Goal: Information Seeking & Learning: Learn about a topic

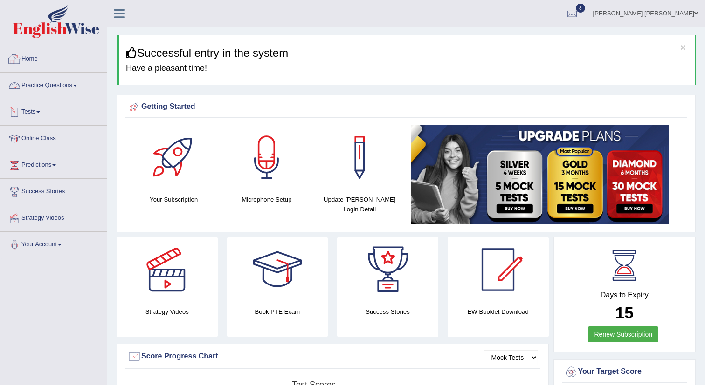
click at [76, 85] on link "Practice Questions" at bounding box center [53, 84] width 106 height 23
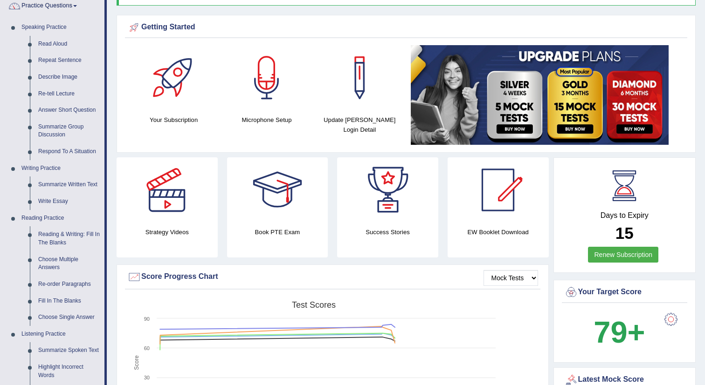
scroll to position [81, 0]
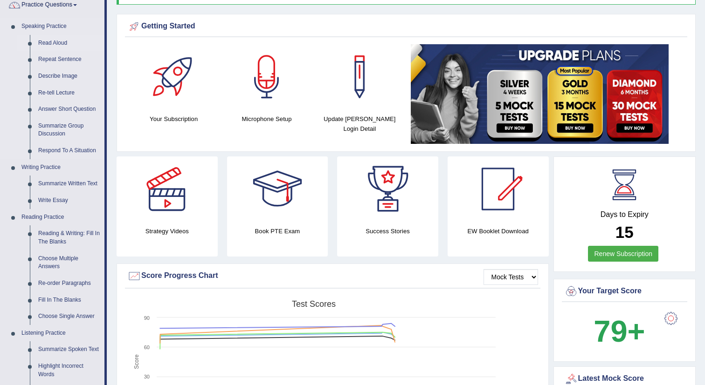
click at [67, 41] on link "Read Aloud" at bounding box center [69, 43] width 70 height 17
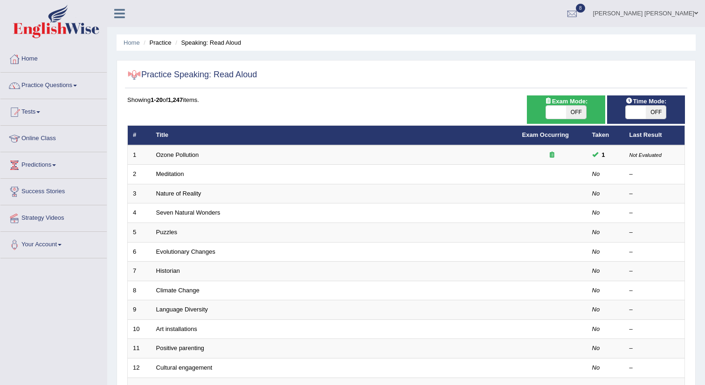
click at [572, 107] on span "OFF" at bounding box center [576, 112] width 20 height 13
checkbox input "true"
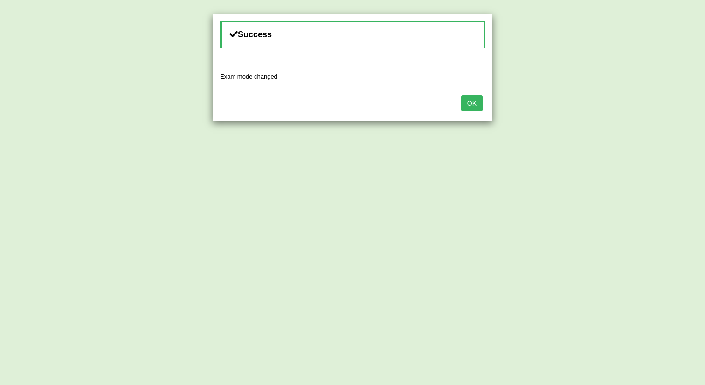
click at [466, 108] on button "OK" at bounding box center [471, 104] width 21 height 16
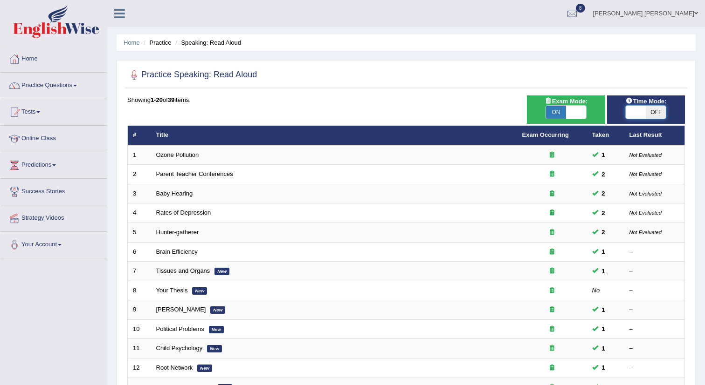
click at [642, 110] on span at bounding box center [636, 112] width 20 height 13
checkbox input "true"
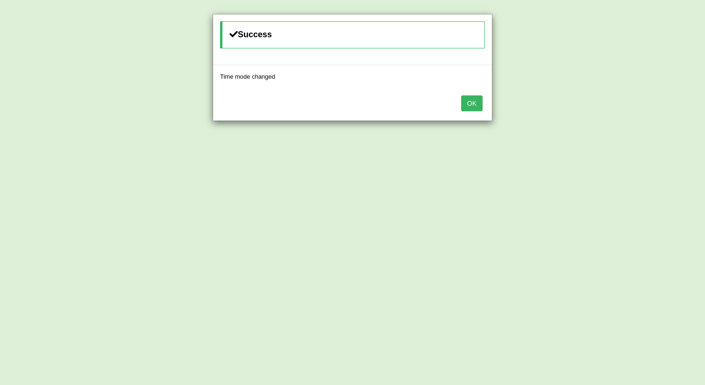
click at [468, 107] on button "OK" at bounding box center [471, 104] width 21 height 16
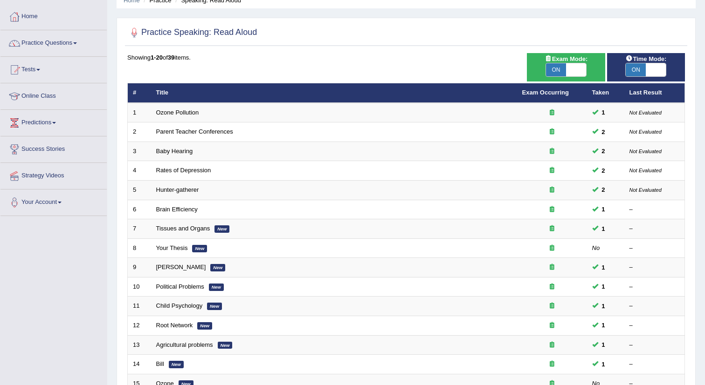
scroll to position [43, 0]
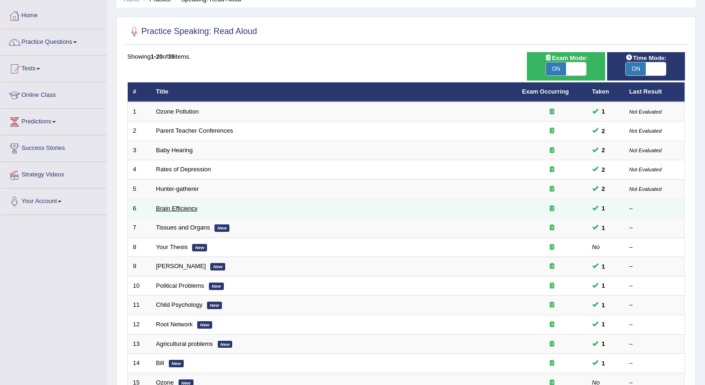
click at [191, 207] on link "Brain Efficiency" at bounding box center [176, 208] width 41 height 7
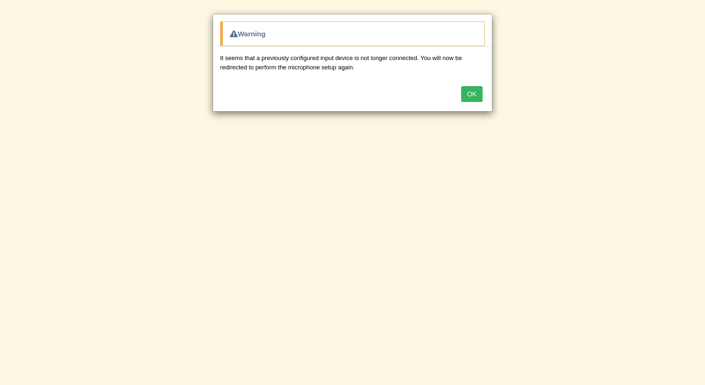
click at [473, 91] on button "OK" at bounding box center [471, 94] width 21 height 16
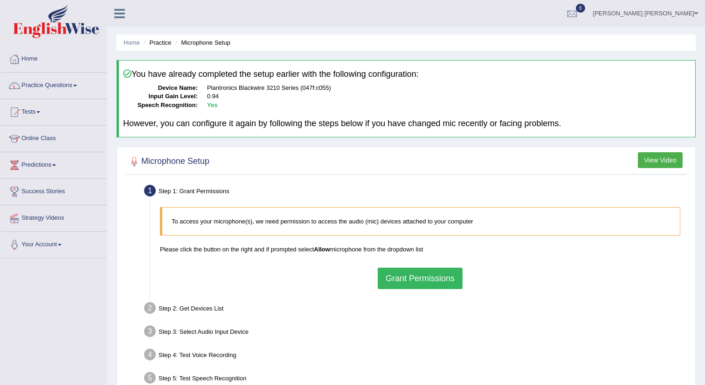
click at [444, 282] on button "Grant Permissions" at bounding box center [420, 278] width 85 height 21
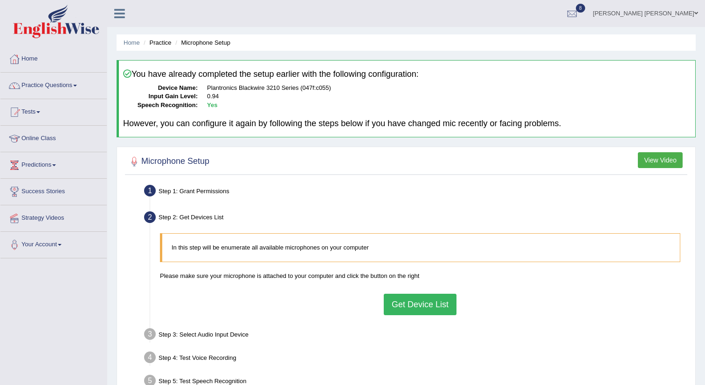
click at [423, 295] on button "Get Device List" at bounding box center [420, 304] width 73 height 21
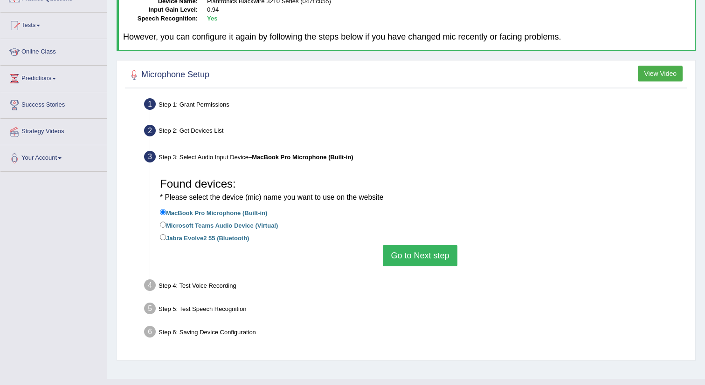
scroll to position [93, 0]
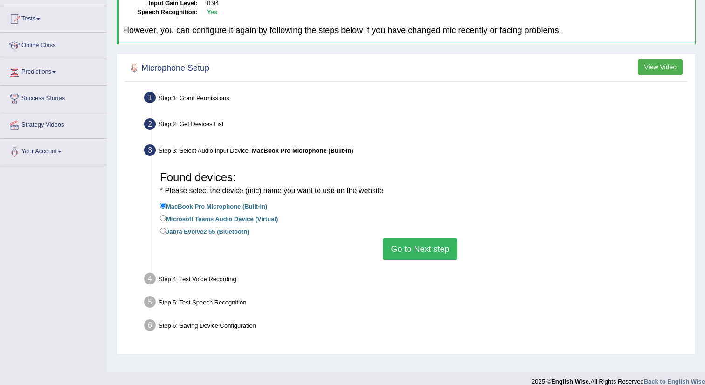
click at [244, 221] on label "Microsoft Teams Audio Device (Virtual)" at bounding box center [219, 218] width 118 height 10
click at [166, 221] on input "Microsoft Teams Audio Device (Virtual)" at bounding box center [163, 218] width 6 height 6
radio input "true"
click at [224, 234] on label "Jabra Evolve2 55 (Bluetooth)" at bounding box center [204, 231] width 89 height 10
click at [166, 234] on input "Jabra Evolve2 55 (Bluetooth)" at bounding box center [163, 231] width 6 height 6
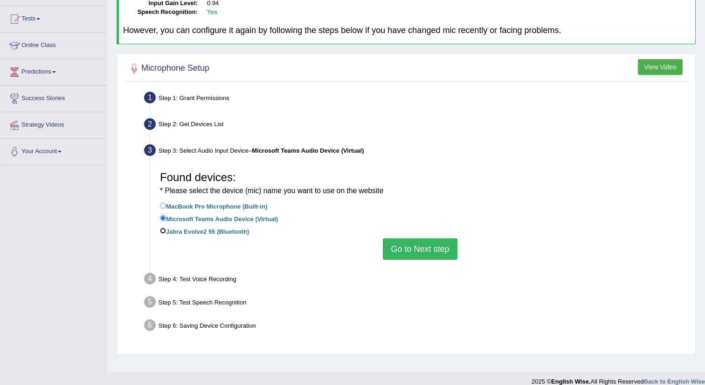
radio input "true"
click at [443, 244] on button "Go to Next step" at bounding box center [420, 249] width 74 height 21
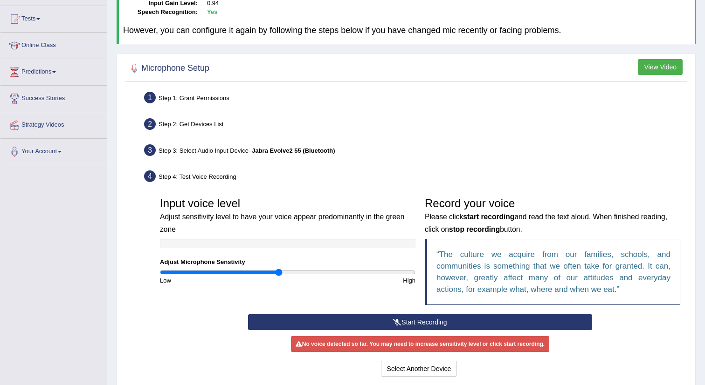
click at [423, 330] on div "Start Recording Stop Recording Note: Please listen to the recording till the en…" at bounding box center [419, 347] width 353 height 65
click at [422, 321] on button "Start Recording" at bounding box center [420, 323] width 344 height 16
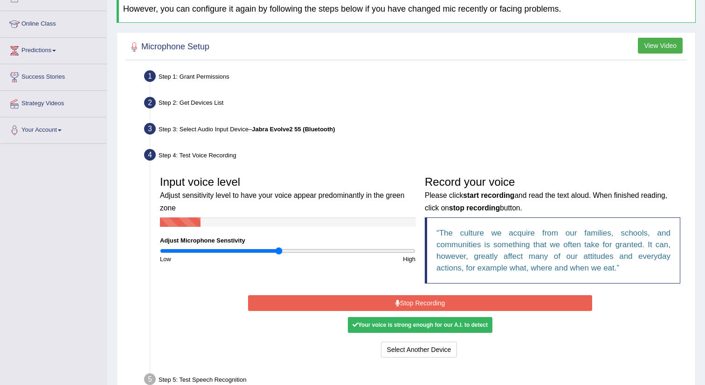
scroll to position [117, 0]
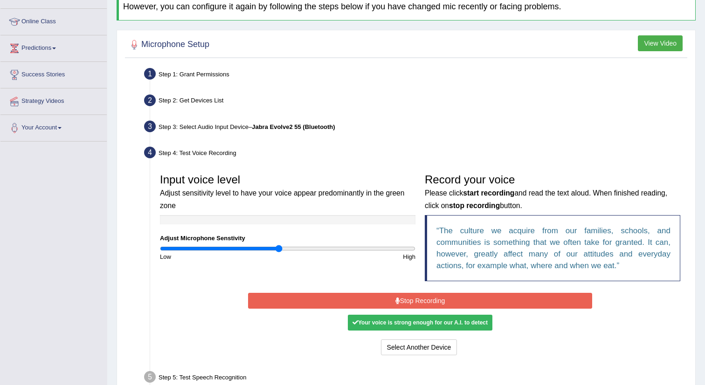
click at [421, 305] on button "Stop Recording" at bounding box center [420, 301] width 344 height 16
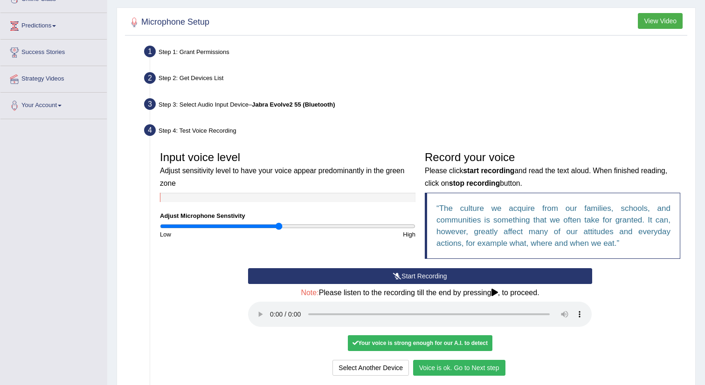
scroll to position [152, 0]
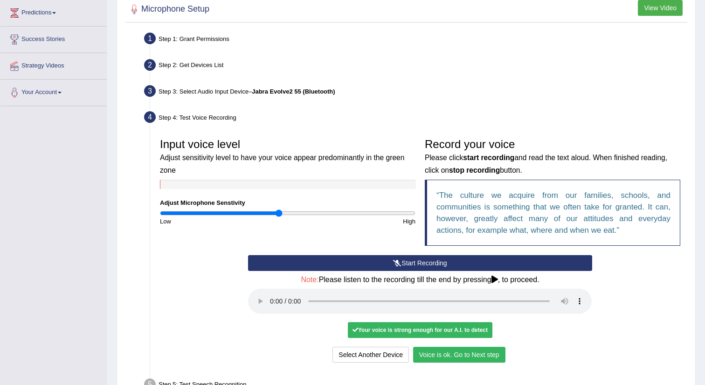
click at [470, 349] on button "Voice is ok. Go to Next step" at bounding box center [459, 355] width 92 height 16
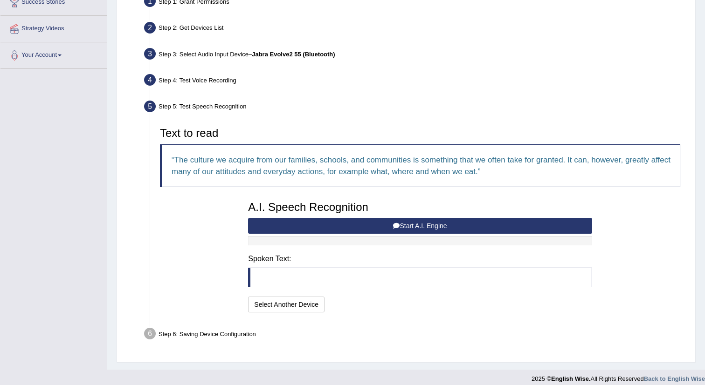
scroll to position [197, 0]
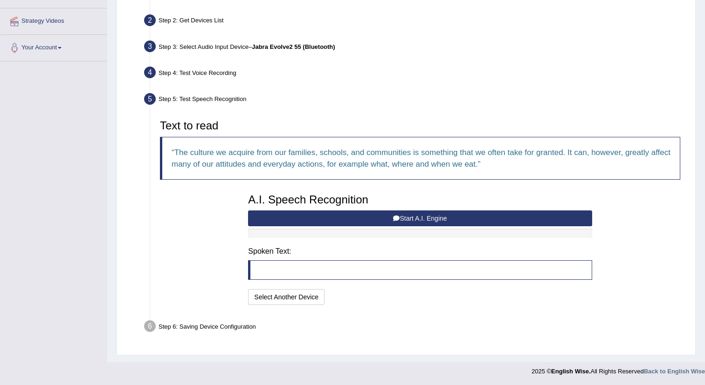
click at [425, 217] on button "Start A.I. Engine" at bounding box center [420, 219] width 344 height 16
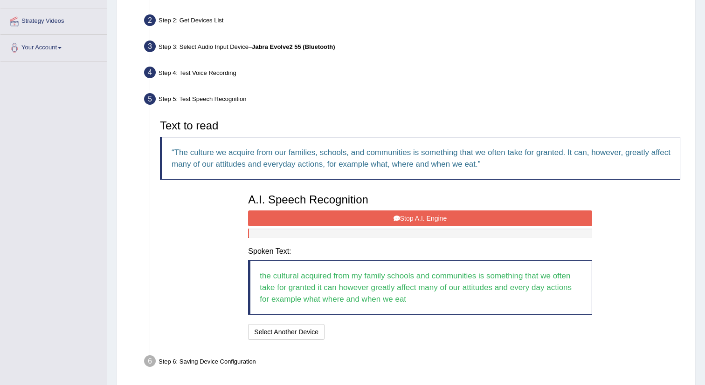
click at [425, 217] on button "Stop A.I. Engine" at bounding box center [420, 219] width 344 height 16
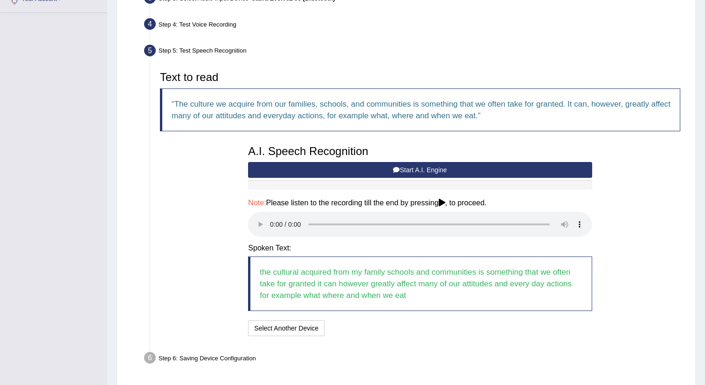
scroll to position [277, 0]
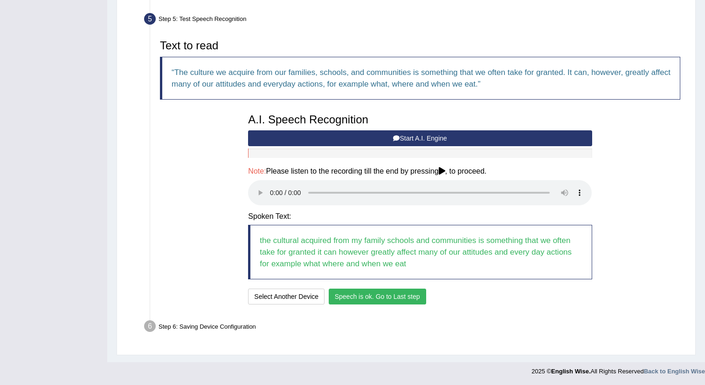
click at [382, 298] on button "Speech is ok. Go to Last step" at bounding box center [377, 297] width 97 height 16
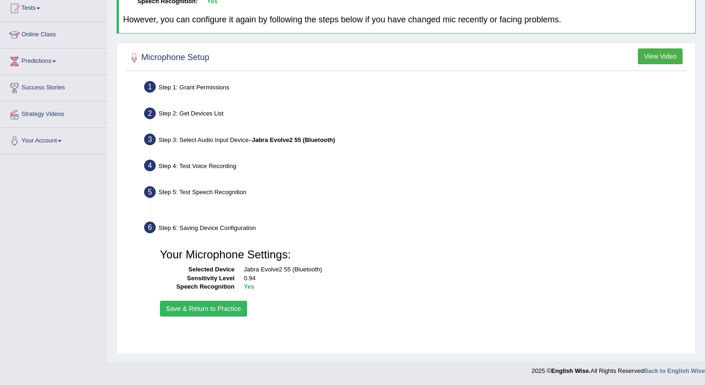
scroll to position [104, 0]
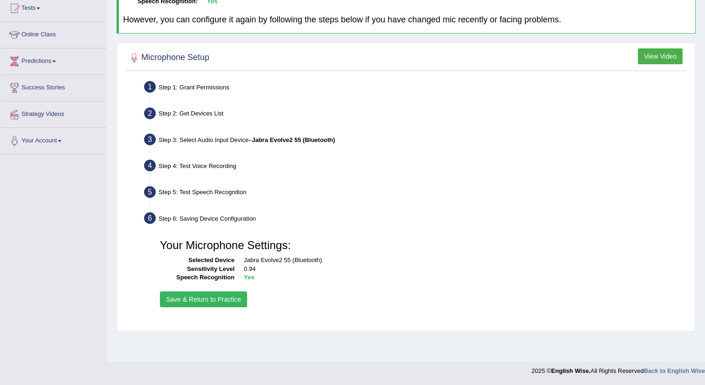
click at [226, 301] on button "Save & Return to Practice" at bounding box center [203, 300] width 87 height 16
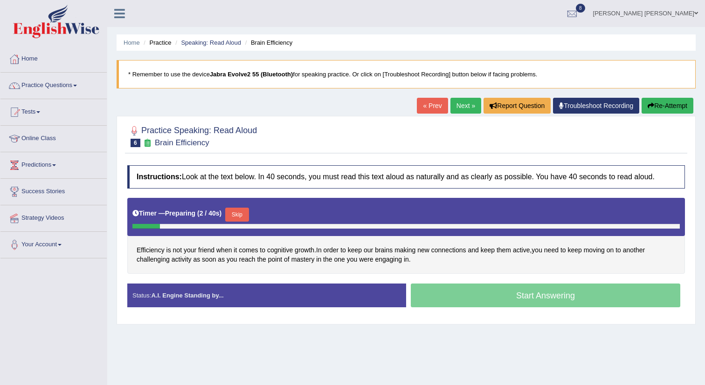
click at [247, 213] on button "Skip" at bounding box center [236, 215] width 23 height 14
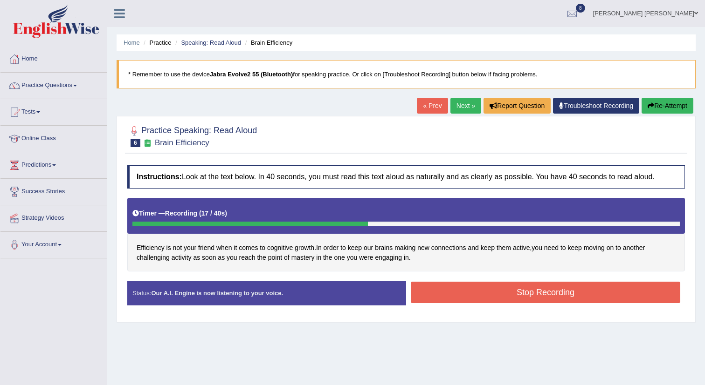
click at [538, 288] on button "Stop Recording" at bounding box center [545, 292] width 269 height 21
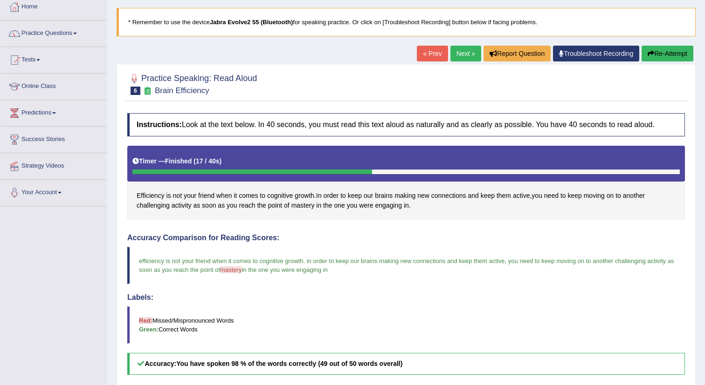
scroll to position [31, 0]
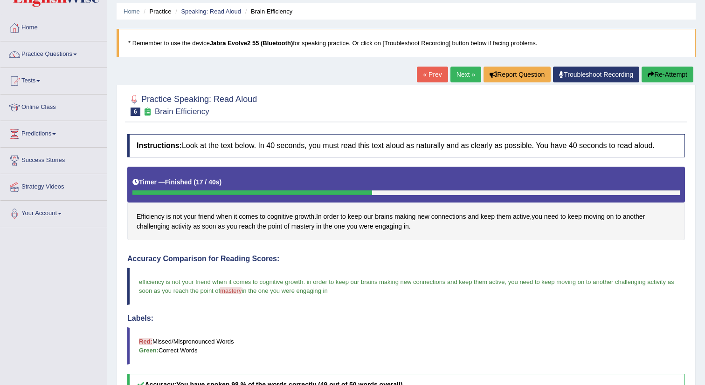
click at [457, 79] on link "Next »" at bounding box center [465, 75] width 31 height 16
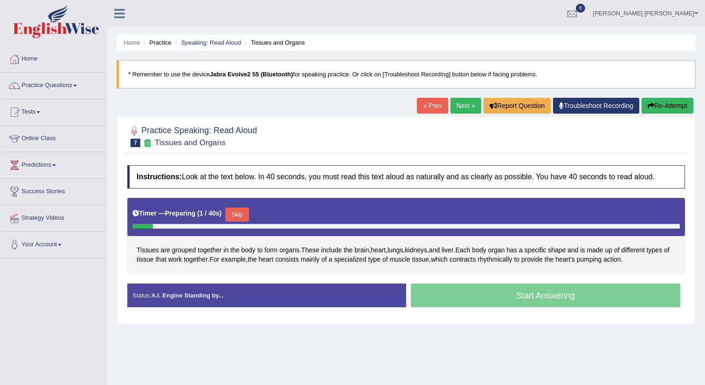
click at [247, 215] on button "Skip" at bounding box center [236, 215] width 23 height 14
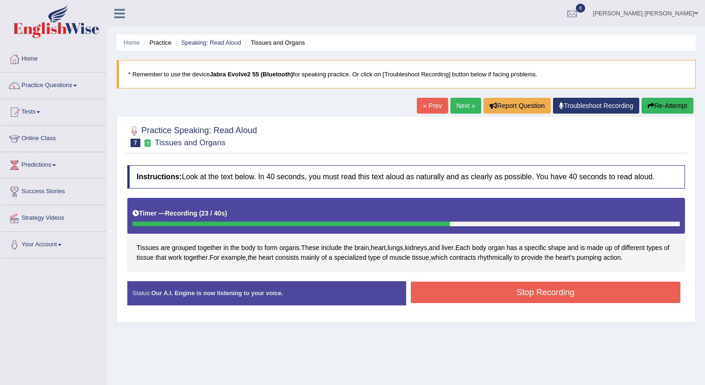
click at [559, 294] on button "Stop Recording" at bounding box center [545, 292] width 269 height 21
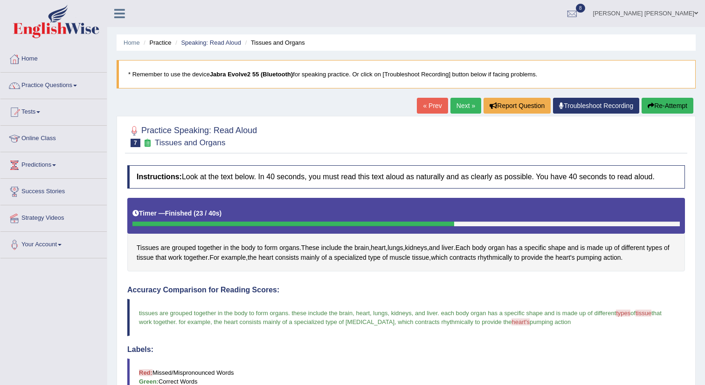
click at [43, 115] on link "Tests" at bounding box center [53, 110] width 106 height 23
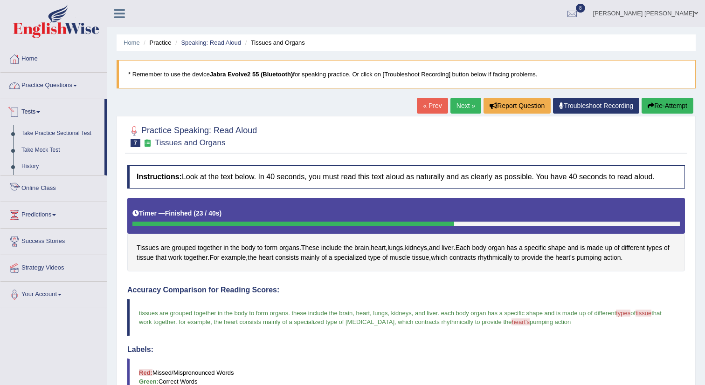
click at [58, 85] on link "Practice Questions" at bounding box center [53, 84] width 106 height 23
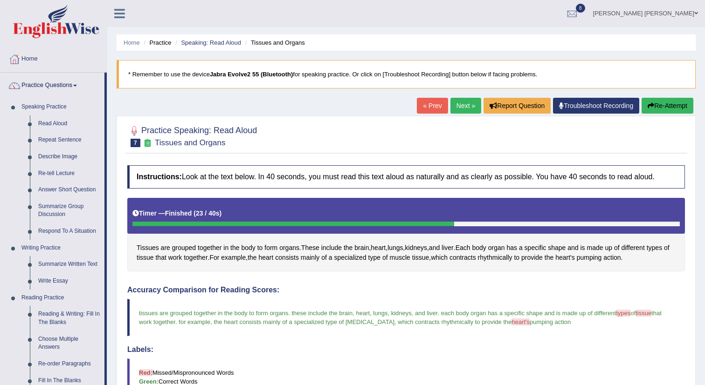
click at [453, 102] on link "Next »" at bounding box center [465, 106] width 31 height 16
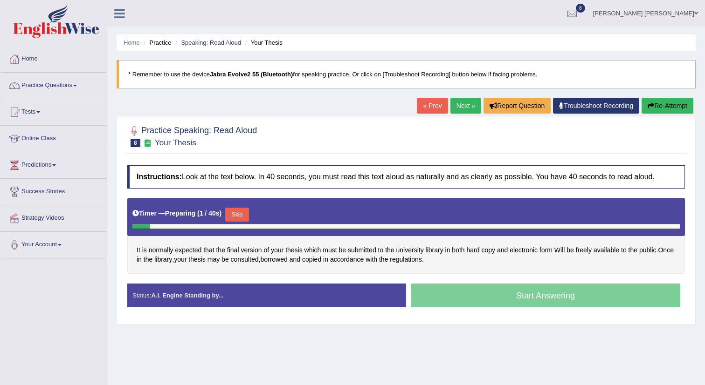
click at [244, 214] on button "Skip" at bounding box center [236, 215] width 23 height 14
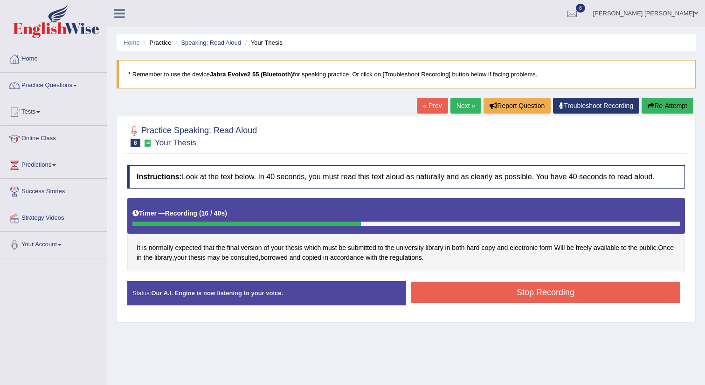
click at [504, 289] on button "Stop Recording" at bounding box center [545, 292] width 269 height 21
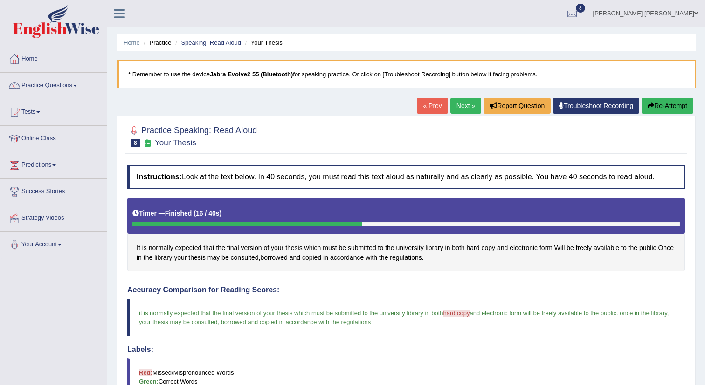
click at [464, 103] on link "Next »" at bounding box center [465, 106] width 31 height 16
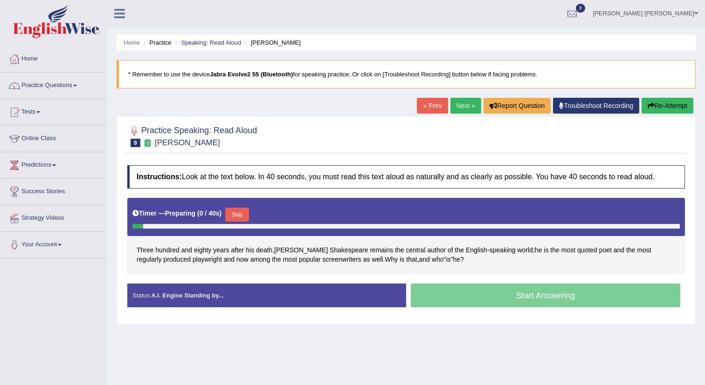
click at [236, 213] on button "Skip" at bounding box center [236, 215] width 23 height 14
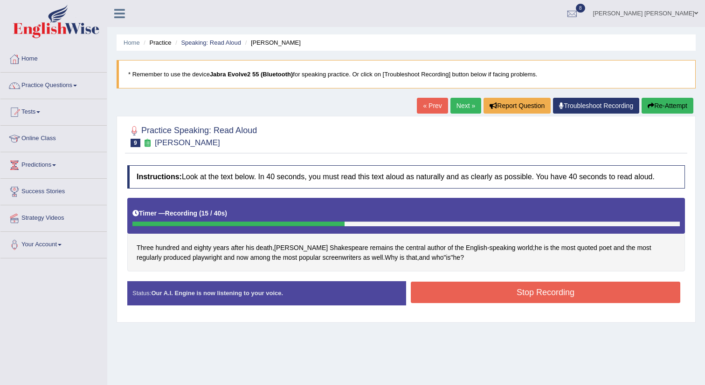
click at [475, 284] on button "Stop Recording" at bounding box center [545, 292] width 269 height 21
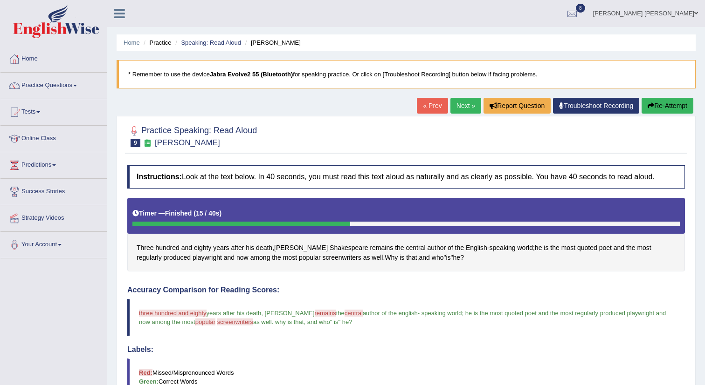
click at [461, 96] on div "Home Practice Speaking: Read [PERSON_NAME] * Remember to use the device Jabra E…" at bounding box center [406, 307] width 598 height 614
click at [461, 103] on link "Next »" at bounding box center [465, 106] width 31 height 16
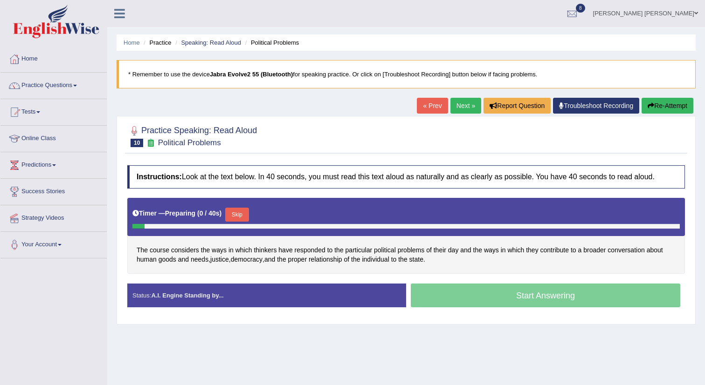
click at [239, 217] on button "Skip" at bounding box center [236, 215] width 23 height 14
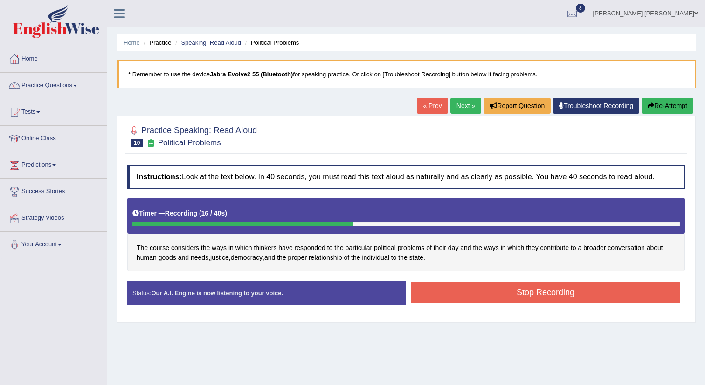
click at [509, 287] on button "Stop Recording" at bounding box center [545, 292] width 269 height 21
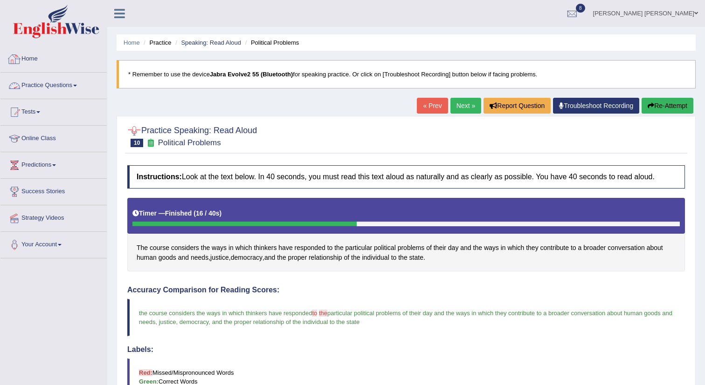
click at [55, 78] on link "Practice Questions" at bounding box center [53, 84] width 106 height 23
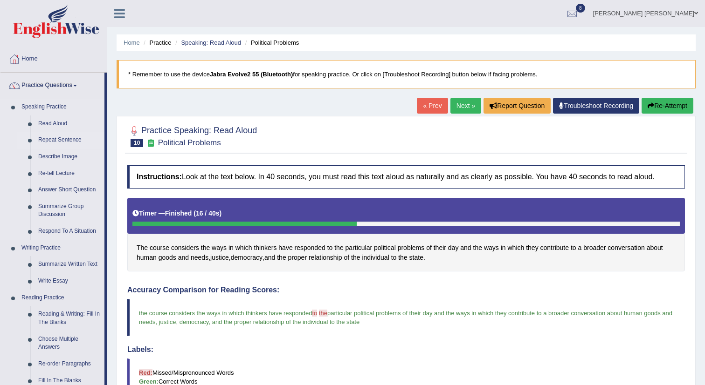
click at [70, 139] on link "Repeat Sentence" at bounding box center [69, 140] width 70 height 17
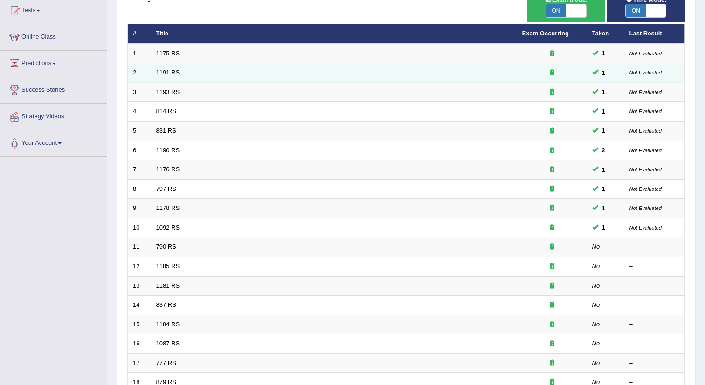
scroll to position [107, 0]
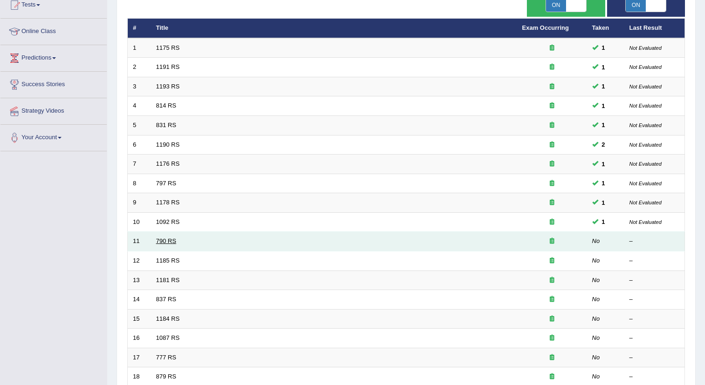
click at [162, 243] on link "790 RS" at bounding box center [166, 241] width 20 height 7
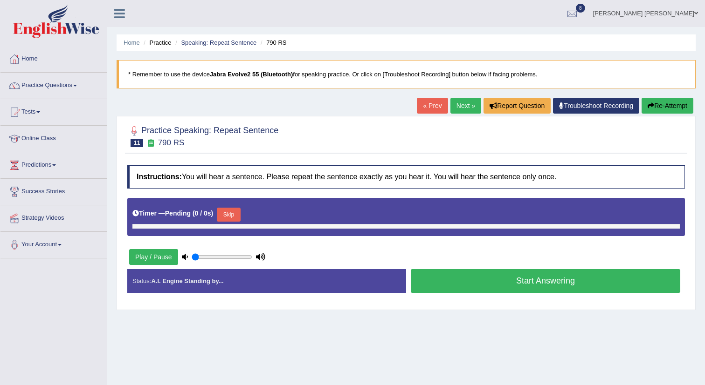
type input "1"
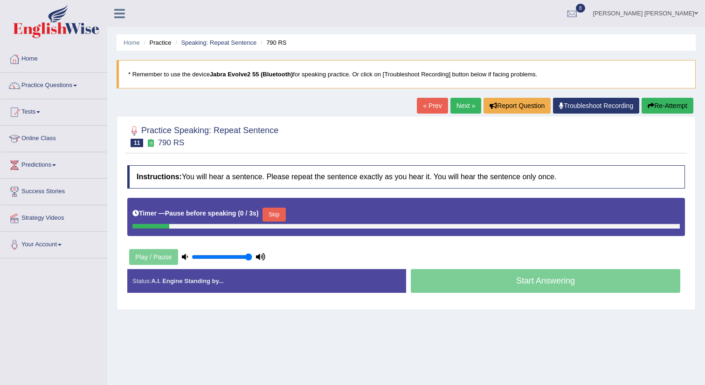
click at [272, 214] on button "Skip" at bounding box center [273, 215] width 23 height 14
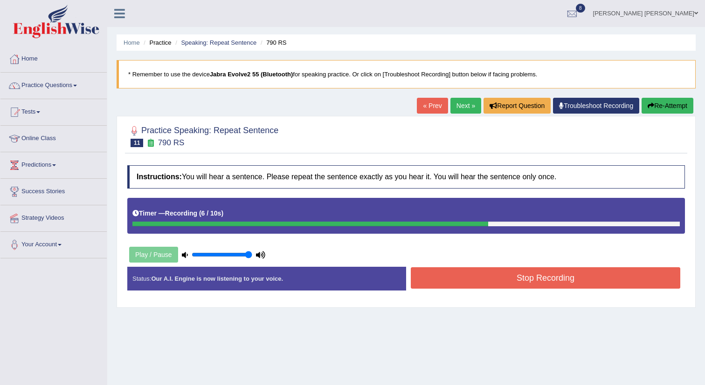
click at [537, 275] on button "Stop Recording" at bounding box center [545, 278] width 269 height 21
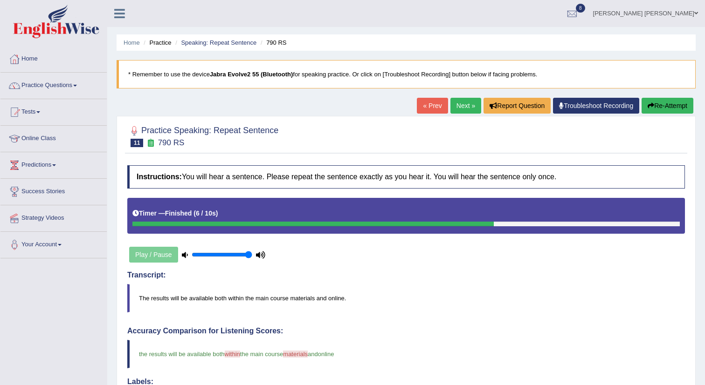
click at [450, 105] on link "Next »" at bounding box center [465, 106] width 31 height 16
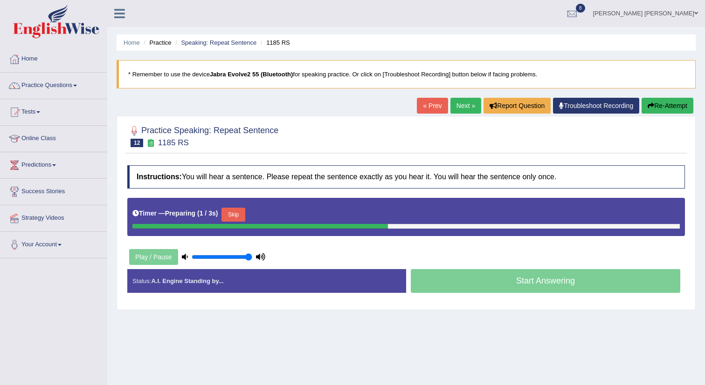
click at [233, 216] on button "Skip" at bounding box center [232, 215] width 23 height 14
click at [282, 209] on button "Skip" at bounding box center [273, 215] width 23 height 14
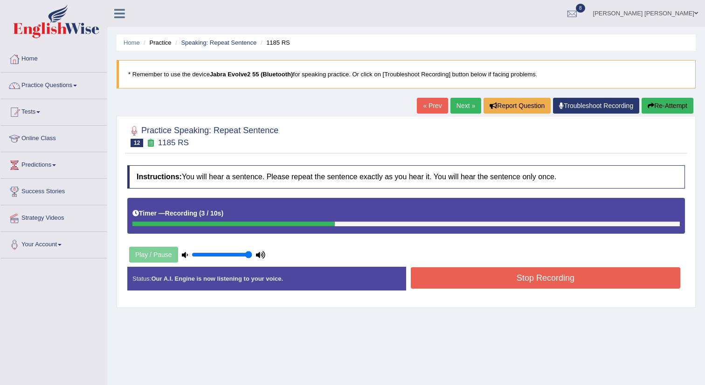
click at [535, 277] on button "Stop Recording" at bounding box center [545, 278] width 269 height 21
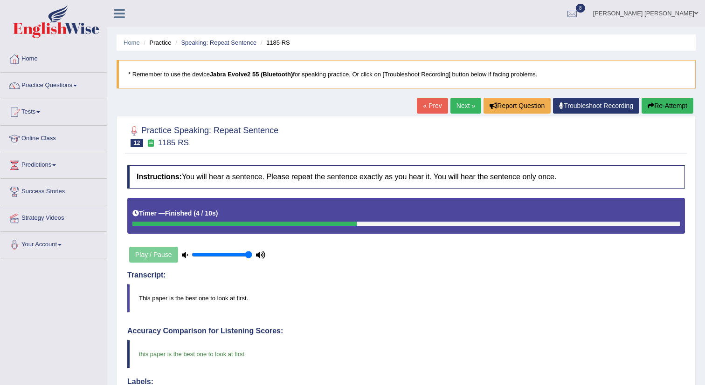
click at [460, 108] on link "Next »" at bounding box center [465, 106] width 31 height 16
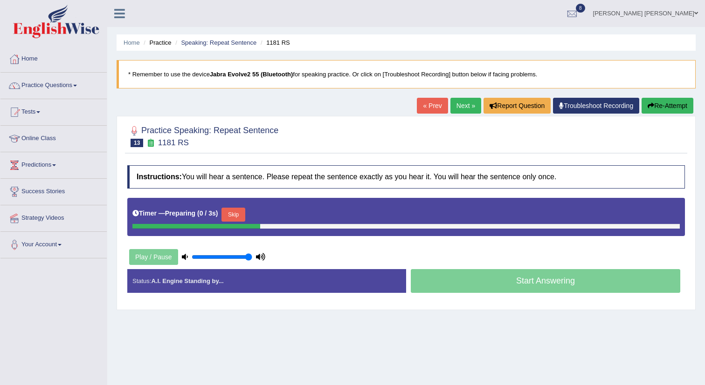
click at [223, 218] on div "Timer — Preparing ( 0 / 3s ) Skip" at bounding box center [405, 215] width 547 height 19
click at [235, 218] on button "Skip" at bounding box center [232, 215] width 23 height 14
click at [278, 214] on button "Skip" at bounding box center [273, 215] width 23 height 14
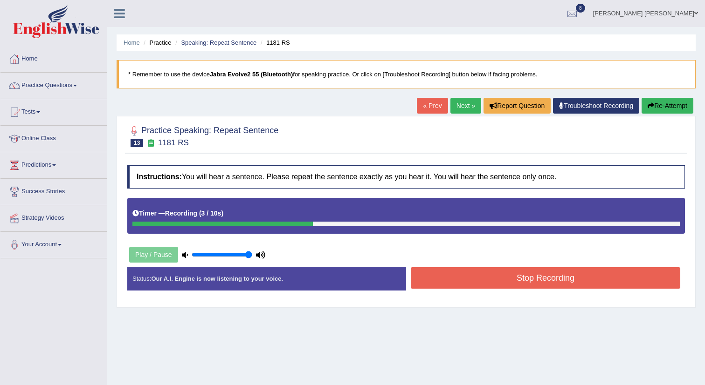
click at [511, 281] on button "Stop Recording" at bounding box center [545, 278] width 269 height 21
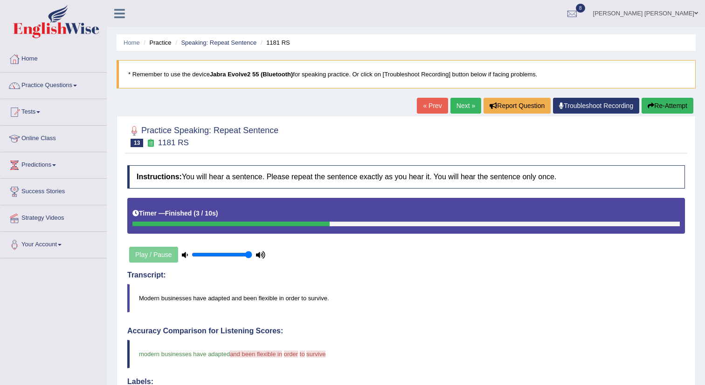
click at [467, 109] on link "Next »" at bounding box center [465, 106] width 31 height 16
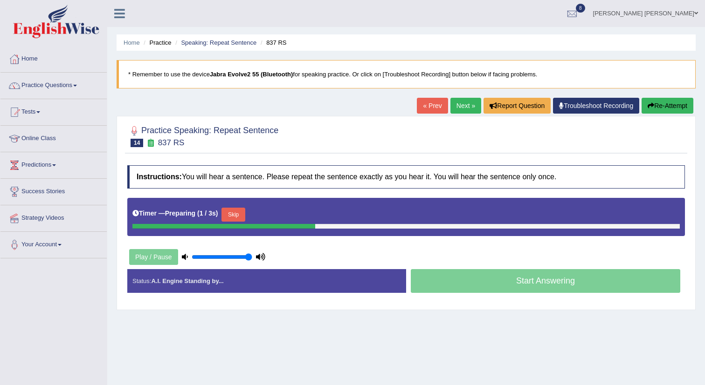
click at [244, 214] on button "Skip" at bounding box center [232, 215] width 23 height 14
click at [286, 212] on button "Skip" at bounding box center [273, 215] width 23 height 14
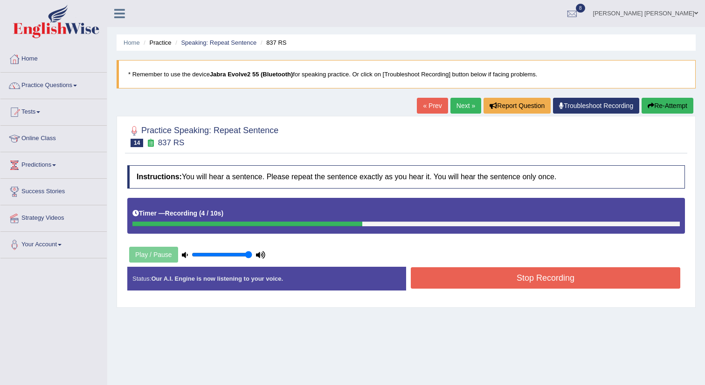
click at [555, 286] on button "Stop Recording" at bounding box center [545, 278] width 269 height 21
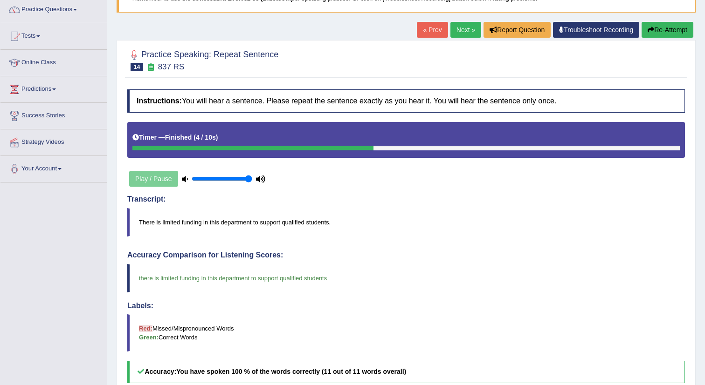
scroll to position [67, 0]
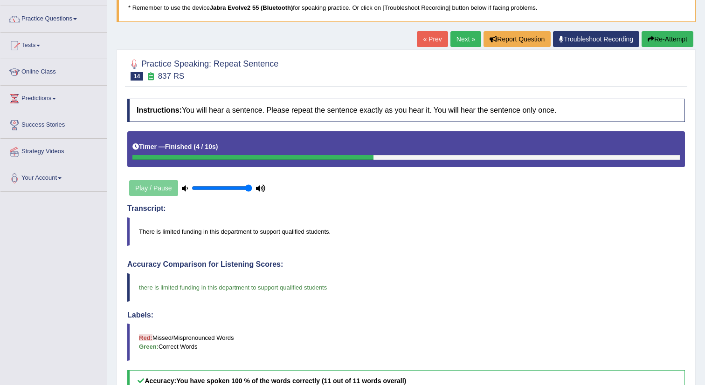
click at [465, 45] on link "Next »" at bounding box center [465, 39] width 31 height 16
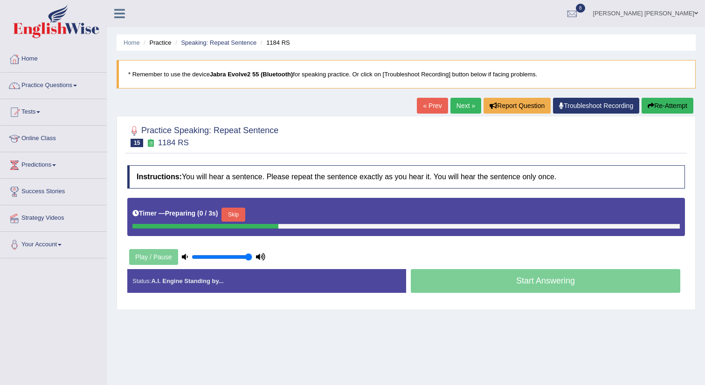
click at [242, 213] on button "Skip" at bounding box center [232, 215] width 23 height 14
click at [275, 215] on button "Skip" at bounding box center [273, 215] width 23 height 14
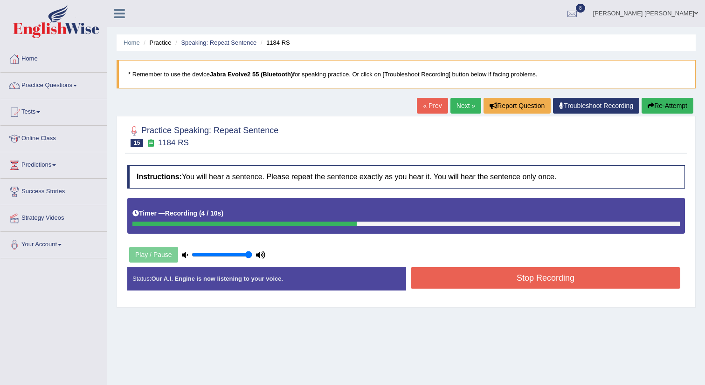
click at [523, 285] on button "Stop Recording" at bounding box center [545, 278] width 269 height 21
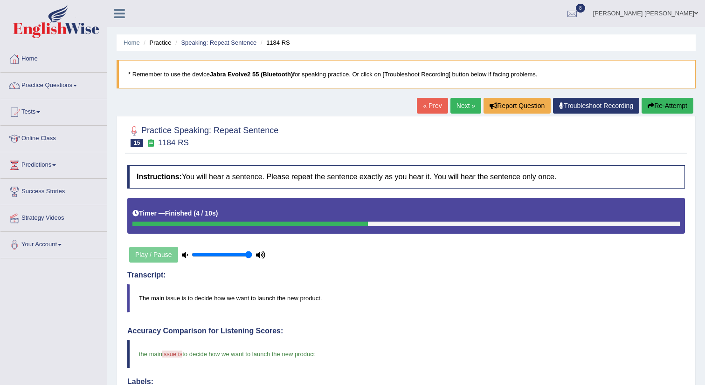
click at [460, 110] on link "Next »" at bounding box center [465, 106] width 31 height 16
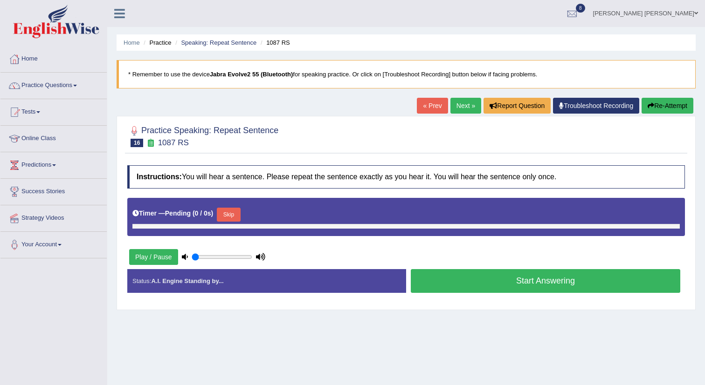
type input "1"
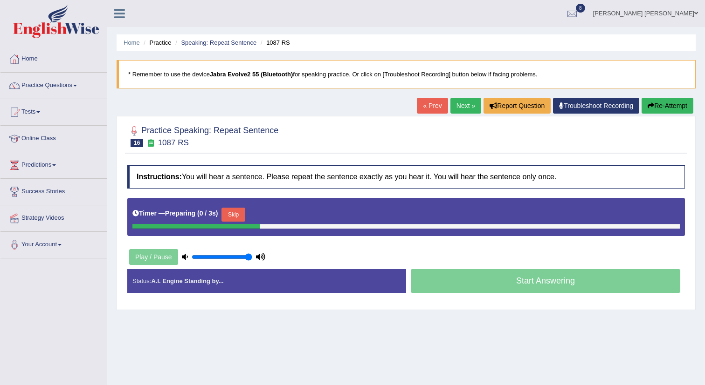
click at [245, 216] on button "Skip" at bounding box center [232, 215] width 23 height 14
click at [285, 218] on button "Skip" at bounding box center [273, 215] width 23 height 14
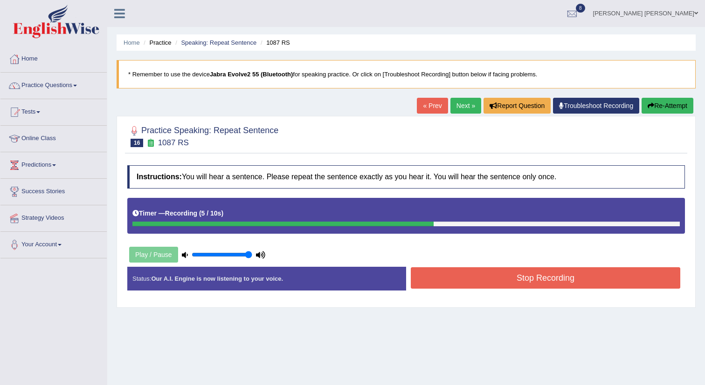
click at [504, 273] on button "Stop Recording" at bounding box center [545, 278] width 269 height 21
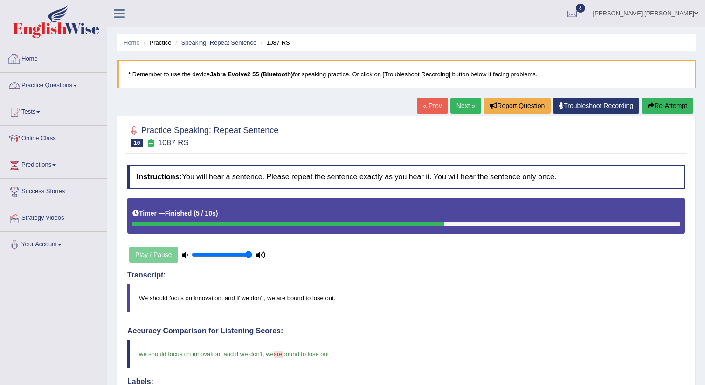
click at [47, 84] on link "Practice Questions" at bounding box center [53, 84] width 106 height 23
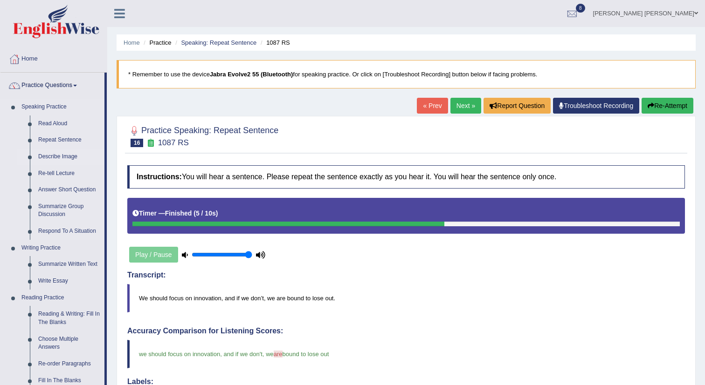
click at [63, 160] on link "Describe Image" at bounding box center [69, 157] width 70 height 17
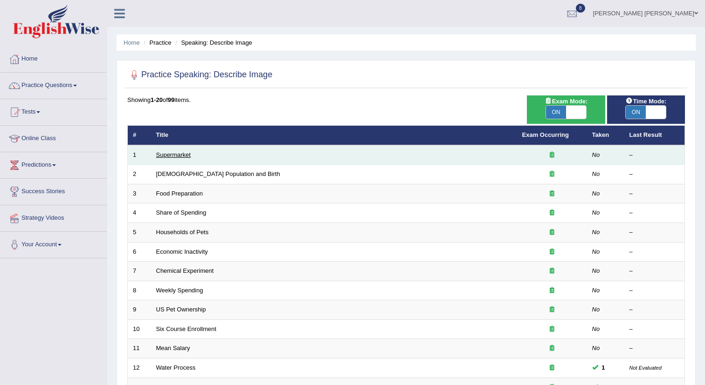
click at [167, 154] on link "Supermarket" at bounding box center [173, 154] width 34 height 7
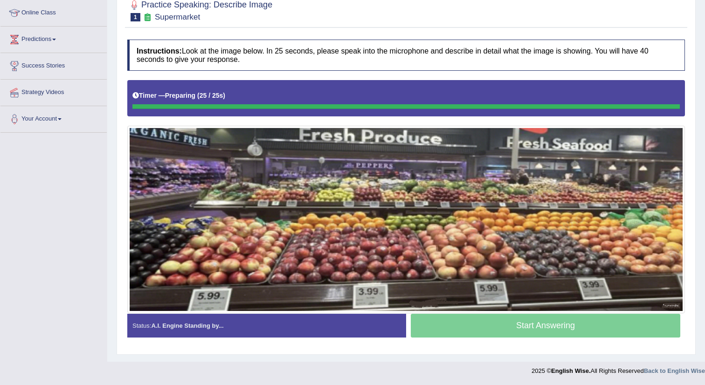
scroll to position [126, 0]
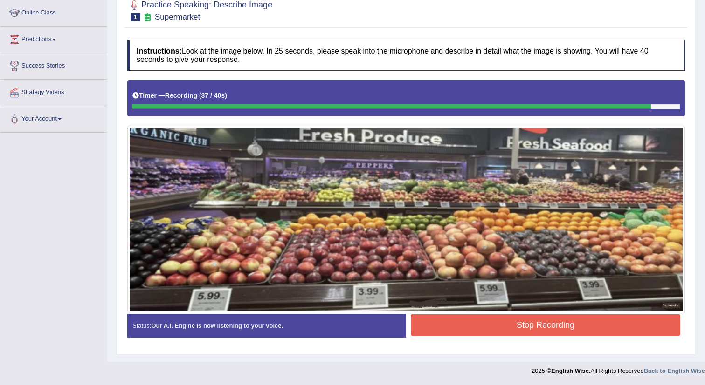
click at [529, 324] on button "Stop Recording" at bounding box center [545, 325] width 269 height 21
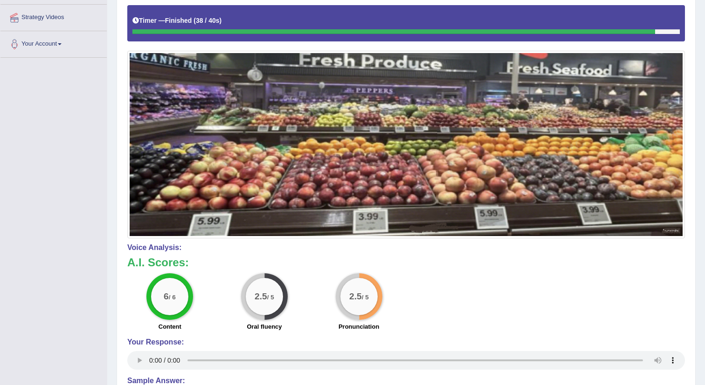
scroll to position [203, 0]
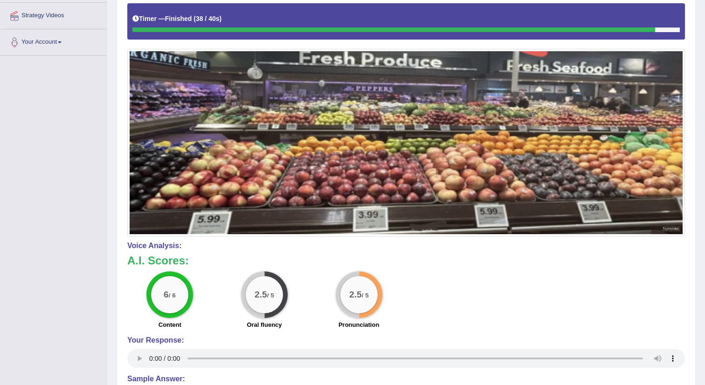
click at [635, 210] on img at bounding box center [406, 142] width 553 height 183
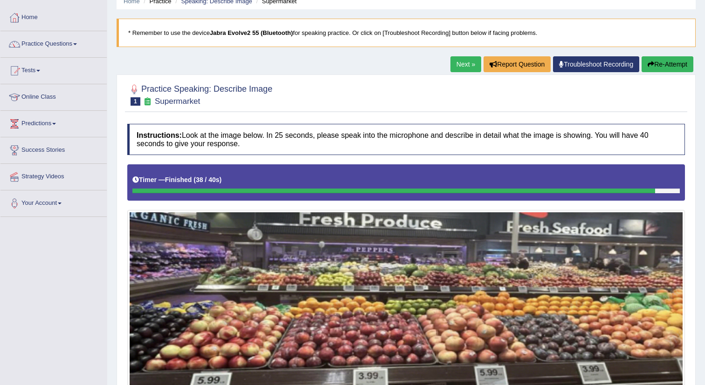
scroll to position [7, 0]
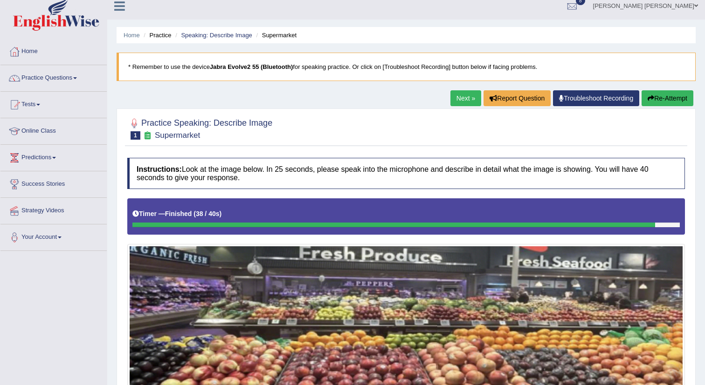
click at [460, 95] on link "Next »" at bounding box center [465, 98] width 31 height 16
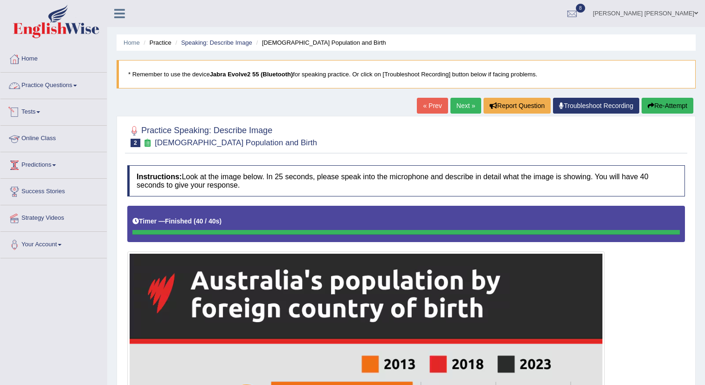
click at [54, 88] on link "Practice Questions" at bounding box center [53, 84] width 106 height 23
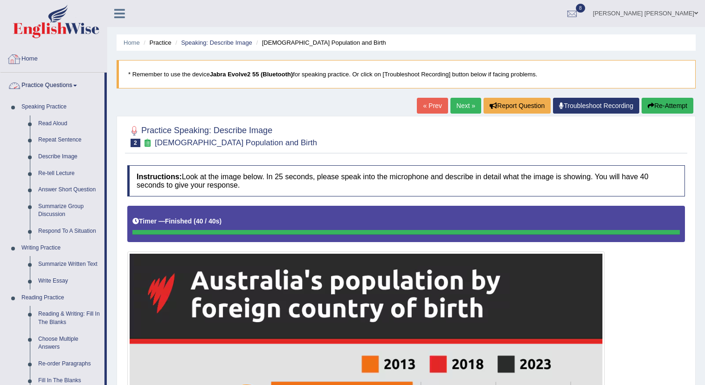
click at [75, 83] on link "Practice Questions" at bounding box center [52, 84] width 104 height 23
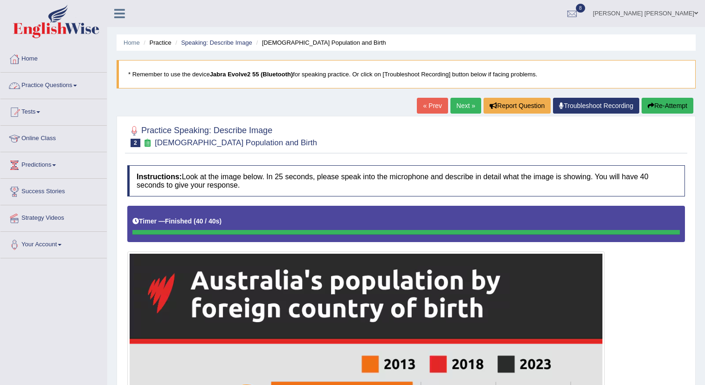
click at [75, 83] on link "Practice Questions" at bounding box center [53, 84] width 106 height 23
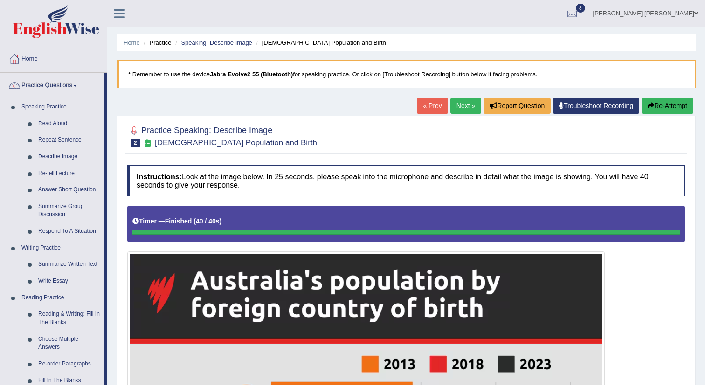
click at [75, 83] on link "Practice Questions" at bounding box center [52, 84] width 104 height 23
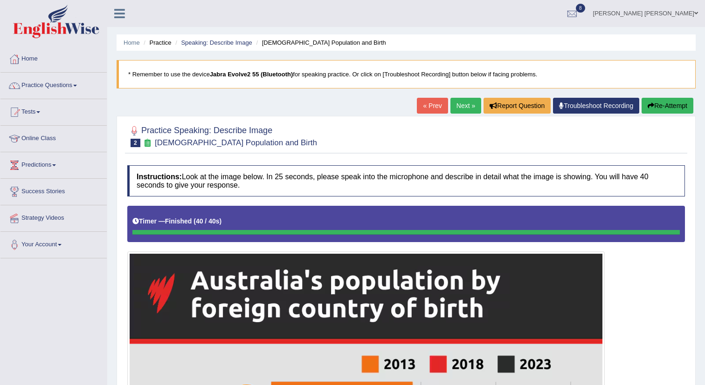
click at [458, 105] on link "Next »" at bounding box center [465, 106] width 31 height 16
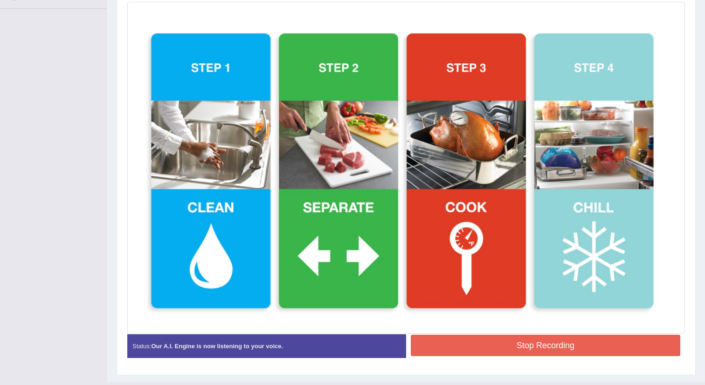
scroll to position [257, 0]
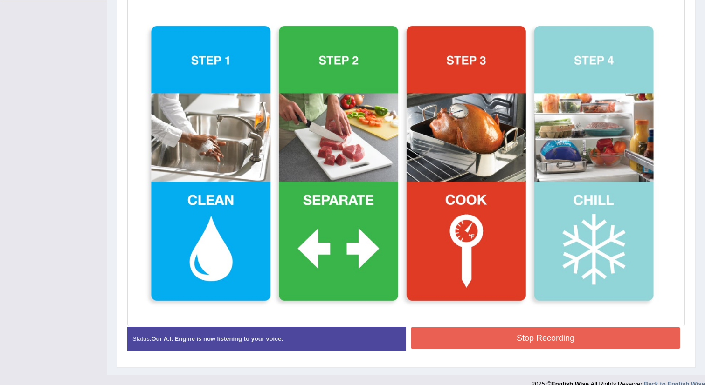
click at [538, 342] on button "Stop Recording" at bounding box center [545, 338] width 269 height 21
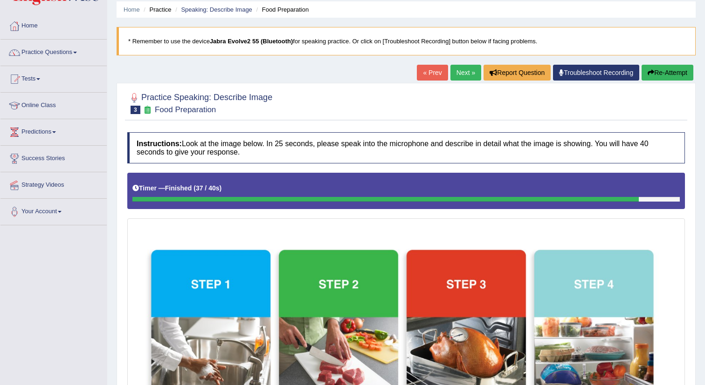
scroll to position [33, 0]
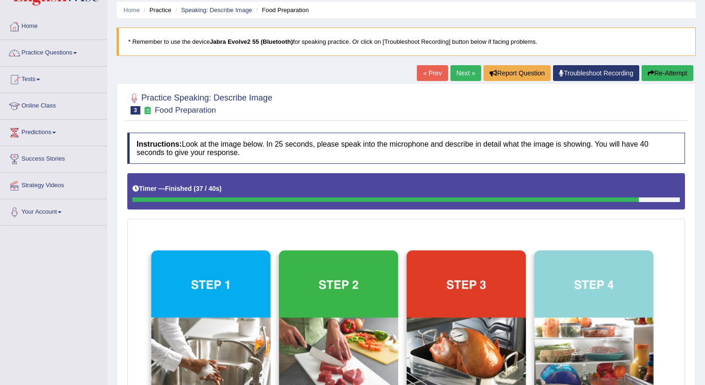
click at [460, 79] on link "Next »" at bounding box center [465, 73] width 31 height 16
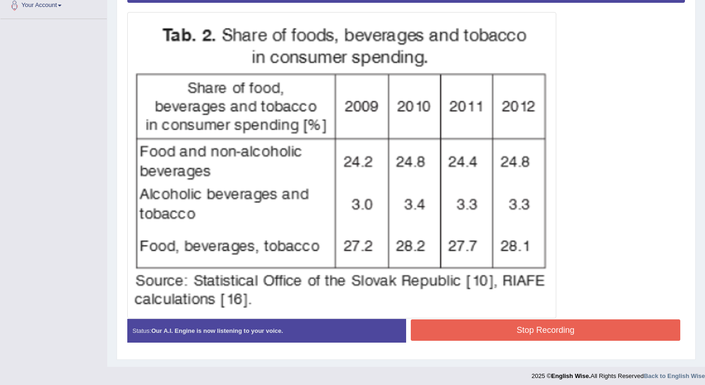
scroll to position [245, 0]
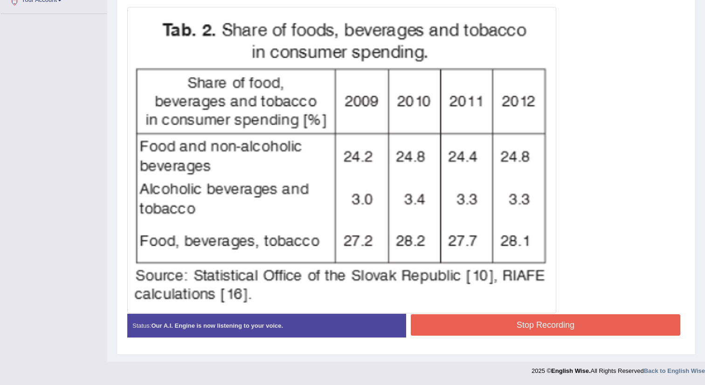
click at [538, 323] on div "Instructions: Look at the image below. In 25 seconds, please speak into the mic…" at bounding box center [406, 133] width 562 height 434
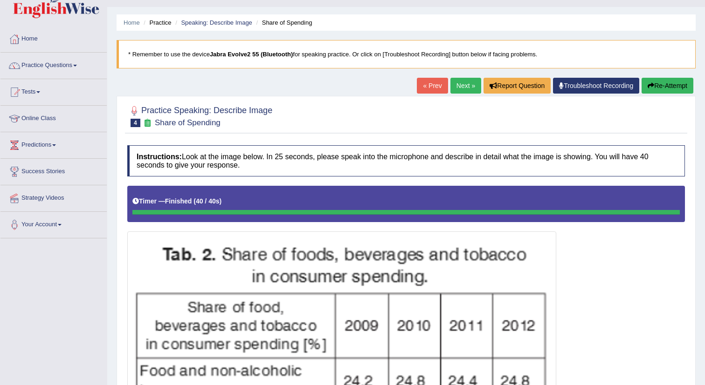
scroll to position [0, 0]
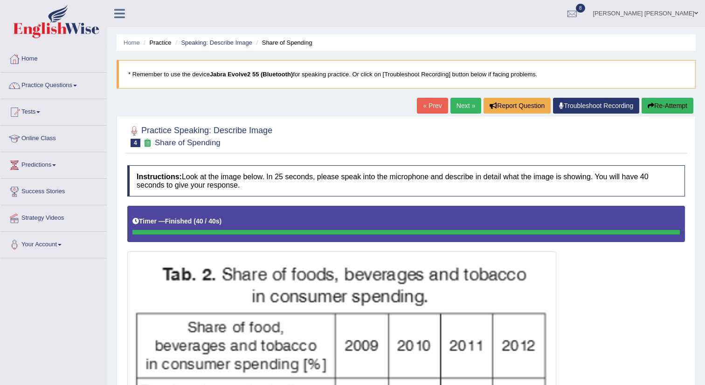
click at [461, 106] on link "Next »" at bounding box center [465, 106] width 31 height 16
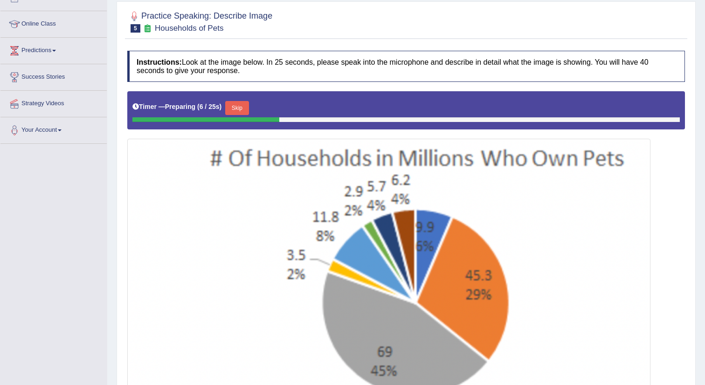
scroll to position [103, 0]
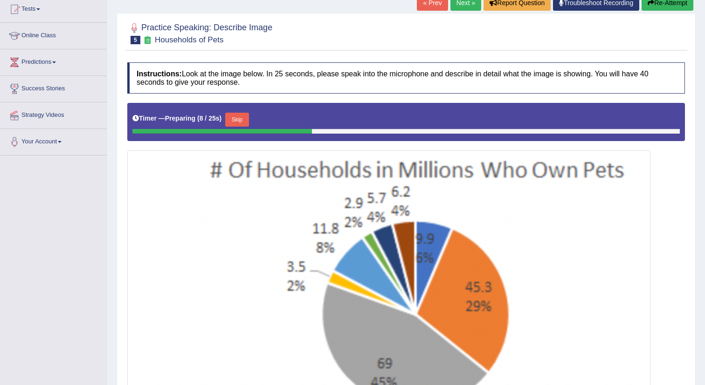
click at [241, 119] on button "Skip" at bounding box center [236, 120] width 23 height 14
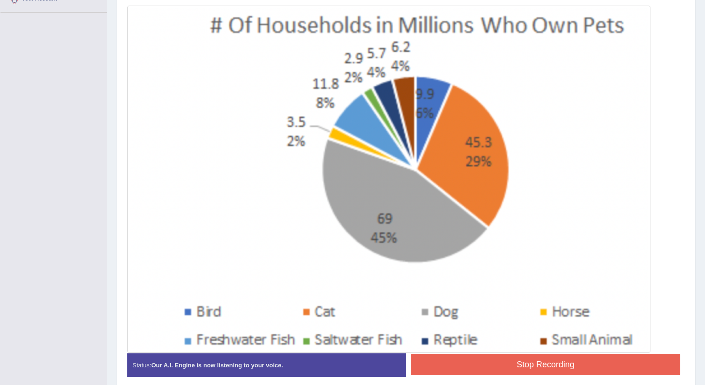
scroll to position [259, 0]
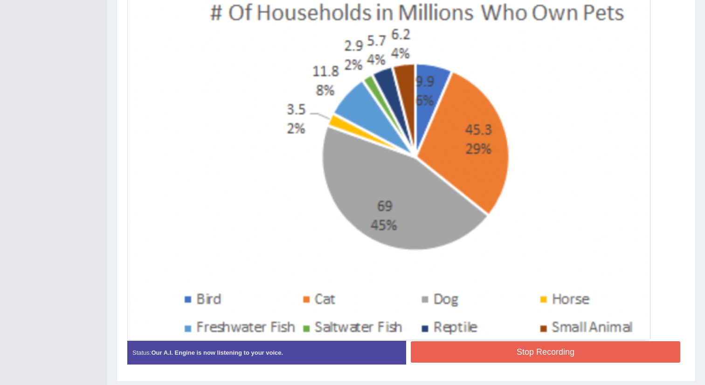
click at [530, 356] on button "Stop Recording" at bounding box center [545, 352] width 269 height 21
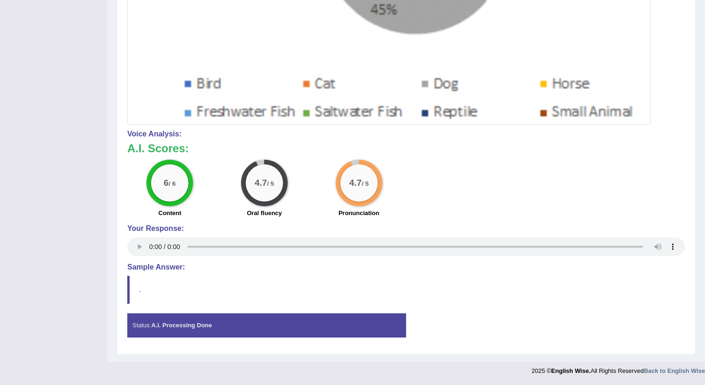
scroll to position [0, 0]
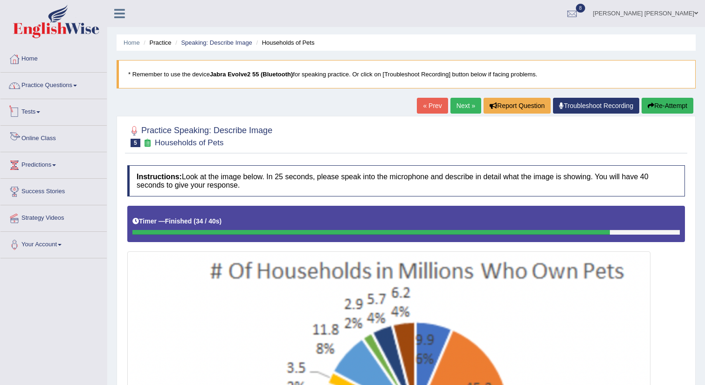
click at [69, 91] on link "Practice Questions" at bounding box center [53, 84] width 106 height 23
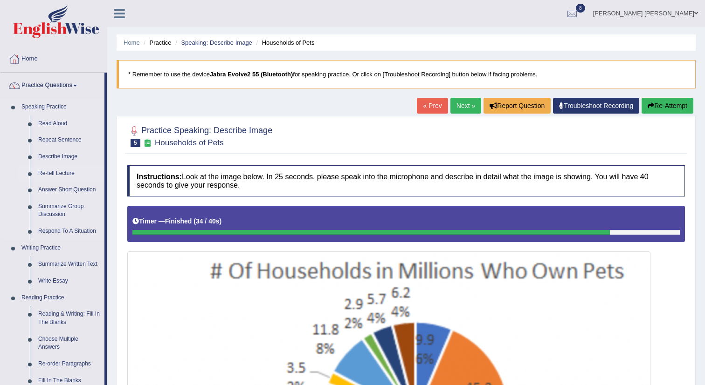
click at [72, 173] on link "Re-tell Lecture" at bounding box center [69, 173] width 70 height 17
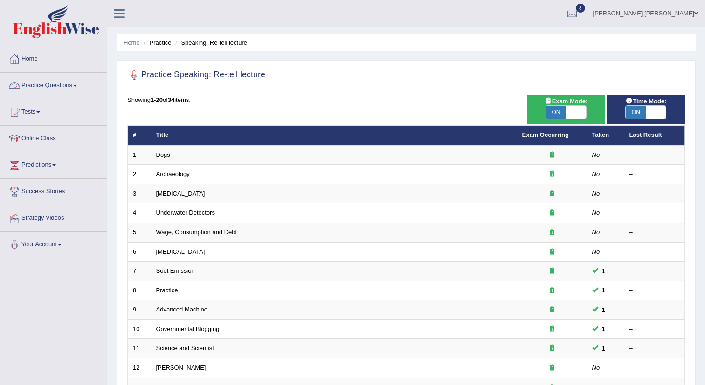
click at [42, 86] on link "Practice Questions" at bounding box center [53, 84] width 106 height 23
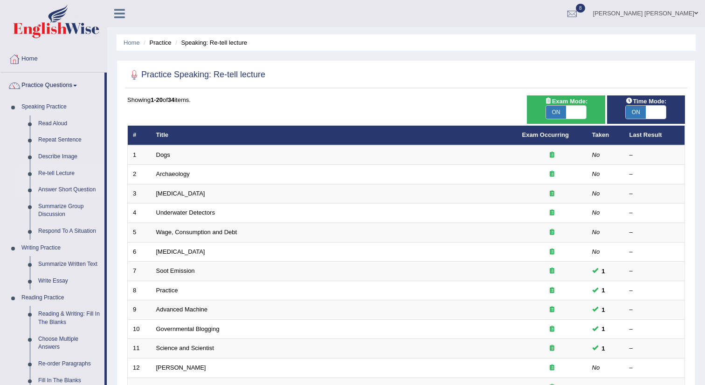
click at [72, 189] on link "Answer Short Question" at bounding box center [69, 190] width 70 height 17
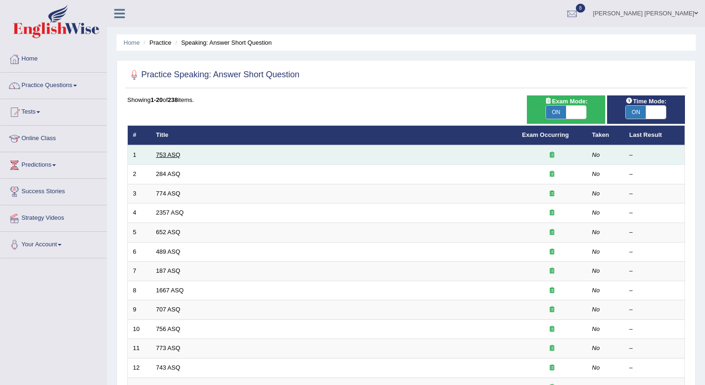
click at [177, 157] on link "753 ASQ" at bounding box center [168, 154] width 24 height 7
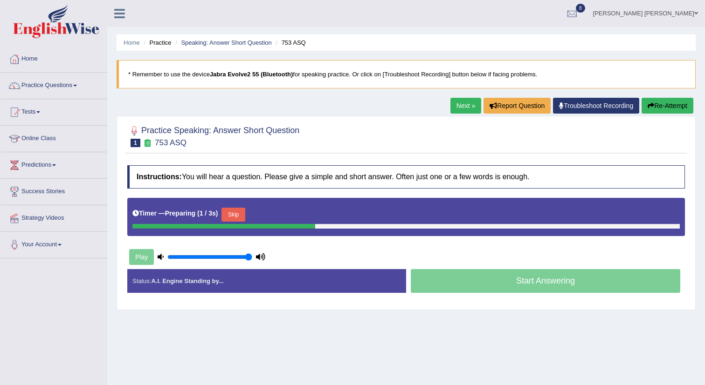
click at [245, 215] on button "Skip" at bounding box center [232, 215] width 23 height 14
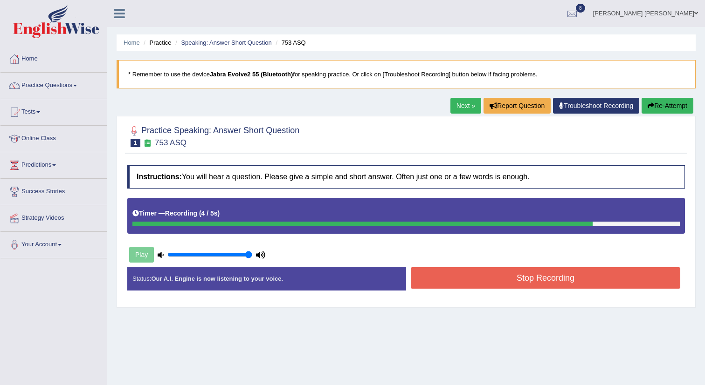
click at [507, 275] on button "Stop Recording" at bounding box center [545, 278] width 269 height 21
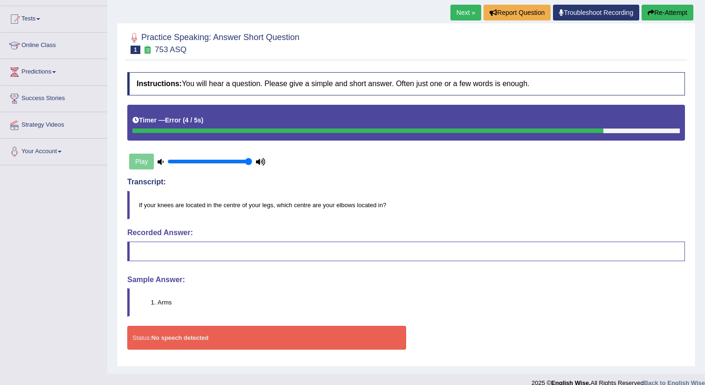
scroll to position [106, 0]
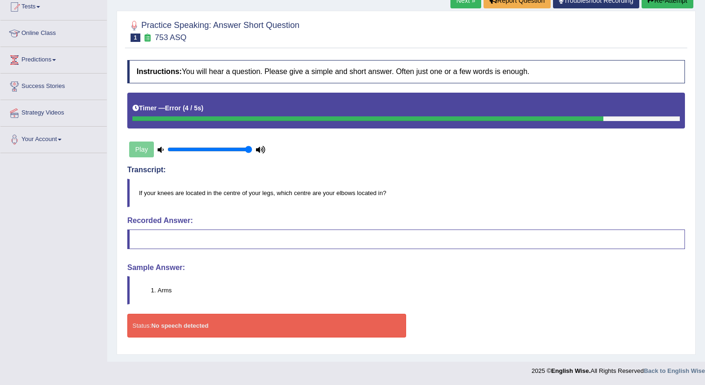
click at [669, 6] on button "Re-Attempt" at bounding box center [667, 1] width 52 height 16
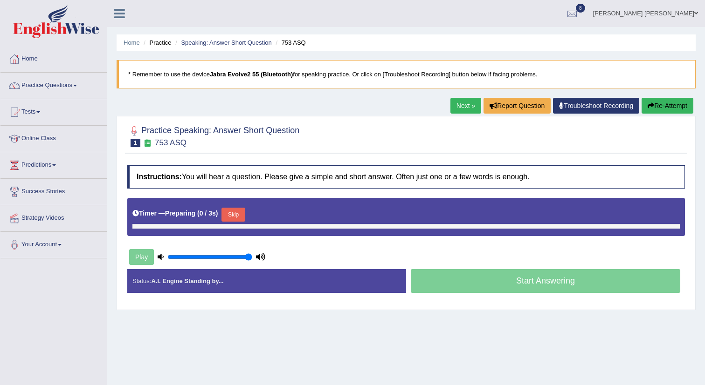
scroll to position [104, 0]
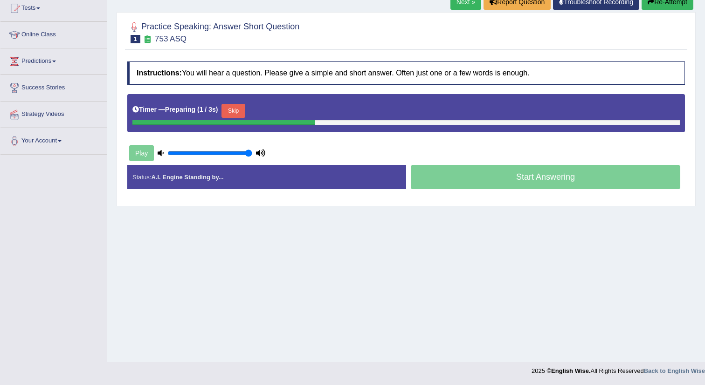
click at [234, 117] on button "Skip" at bounding box center [232, 111] width 23 height 14
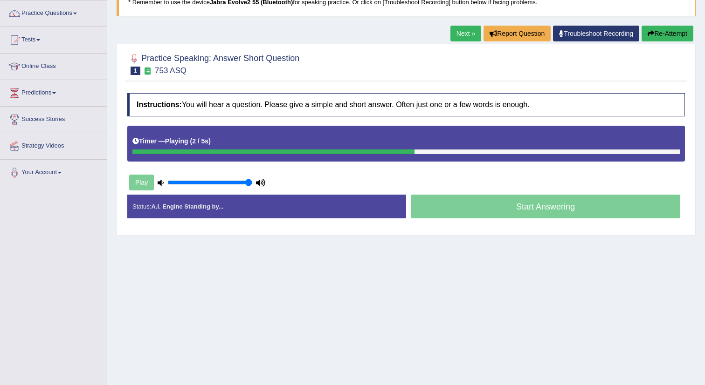
scroll to position [69, 0]
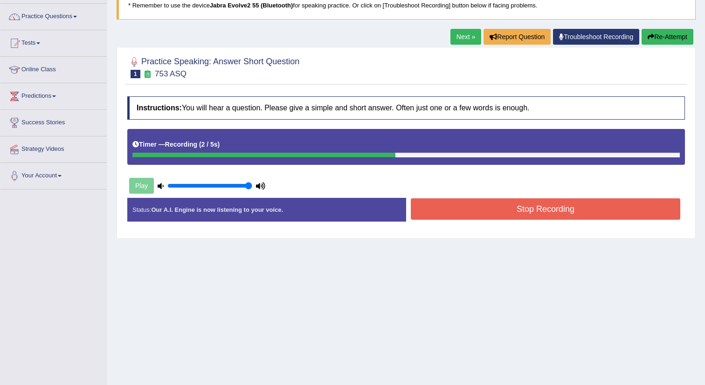
click at [502, 214] on button "Stop Recording" at bounding box center [545, 209] width 269 height 21
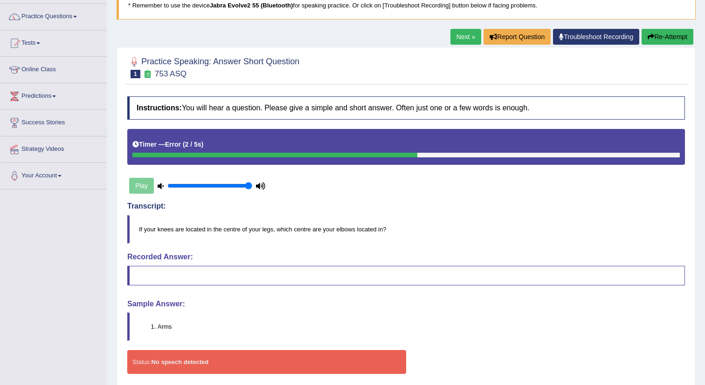
click at [461, 34] on link "Next »" at bounding box center [465, 37] width 31 height 16
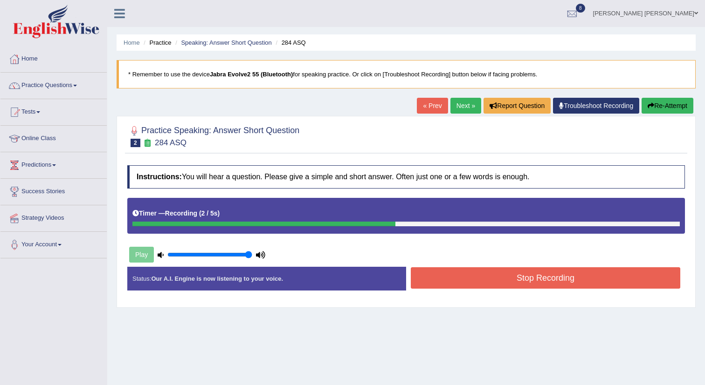
click at [538, 282] on button "Stop Recording" at bounding box center [545, 278] width 269 height 21
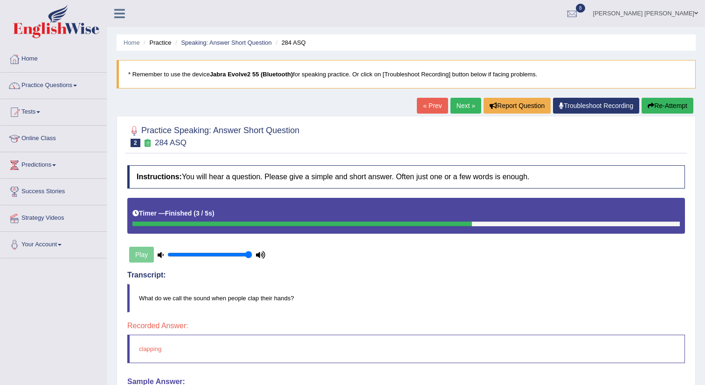
click at [459, 107] on link "Next »" at bounding box center [465, 106] width 31 height 16
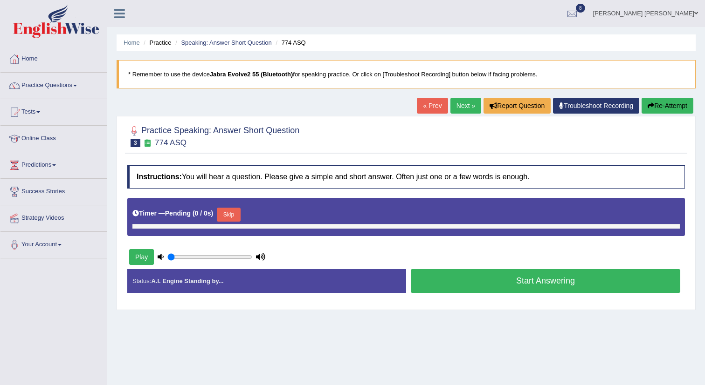
type input "1"
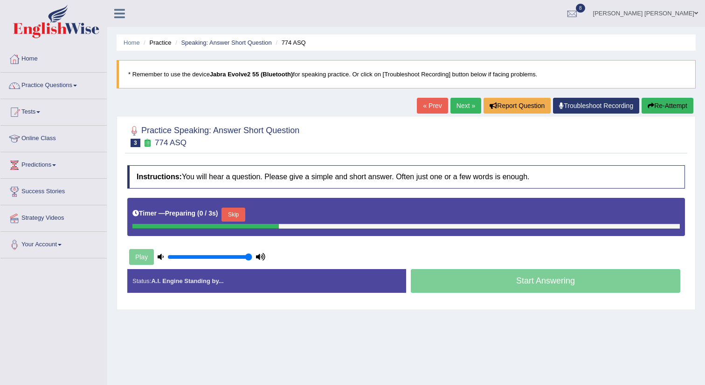
click at [242, 215] on button "Skip" at bounding box center [232, 215] width 23 height 14
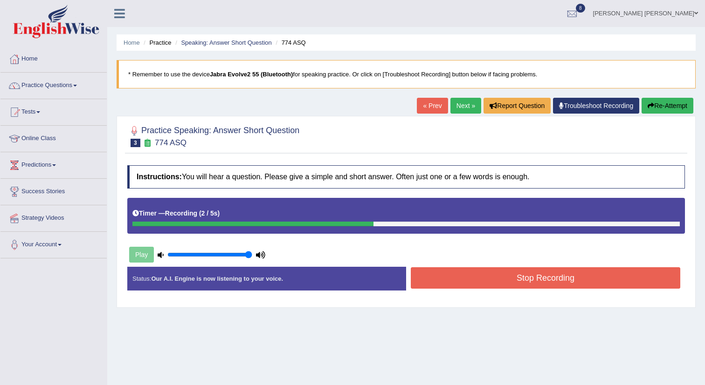
click at [523, 275] on button "Stop Recording" at bounding box center [545, 278] width 269 height 21
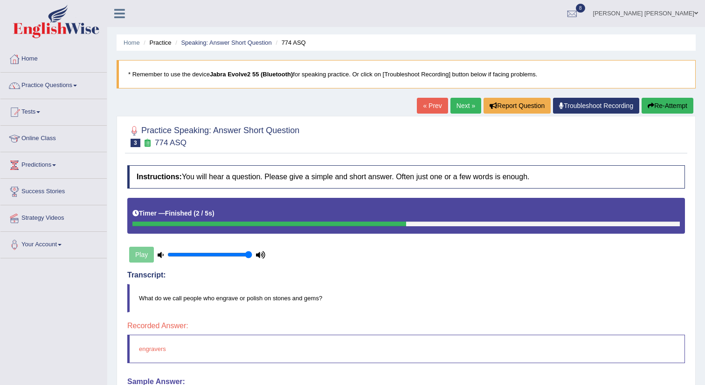
click at [463, 109] on link "Next »" at bounding box center [465, 106] width 31 height 16
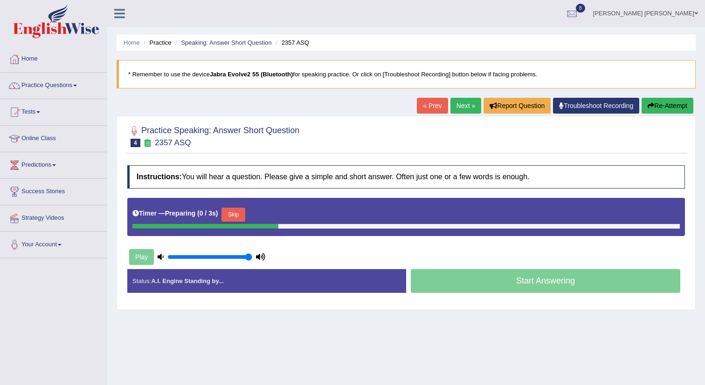
click at [244, 221] on button "Skip" at bounding box center [232, 215] width 23 height 14
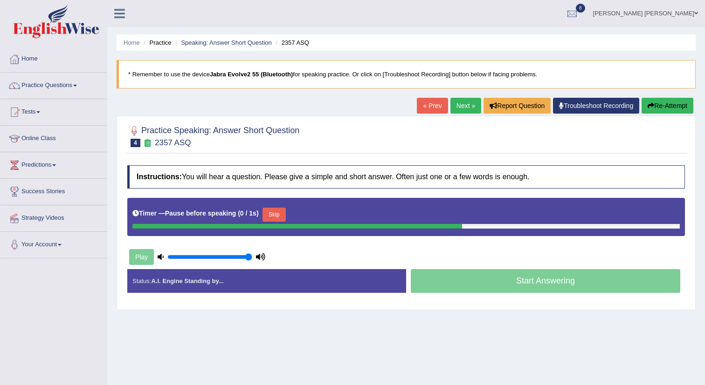
click at [286, 215] on button "Skip" at bounding box center [273, 215] width 23 height 14
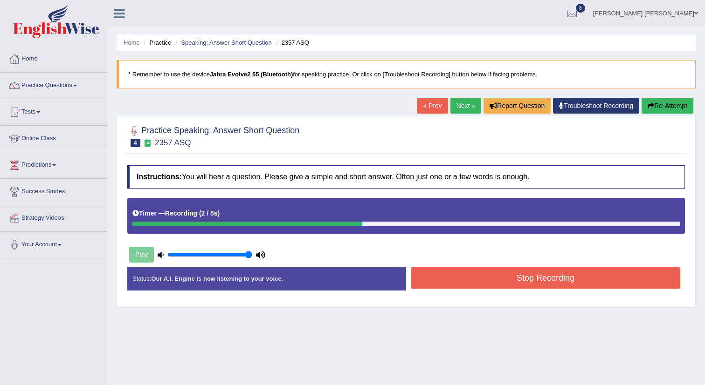
click at [507, 277] on button "Stop Recording" at bounding box center [545, 278] width 269 height 21
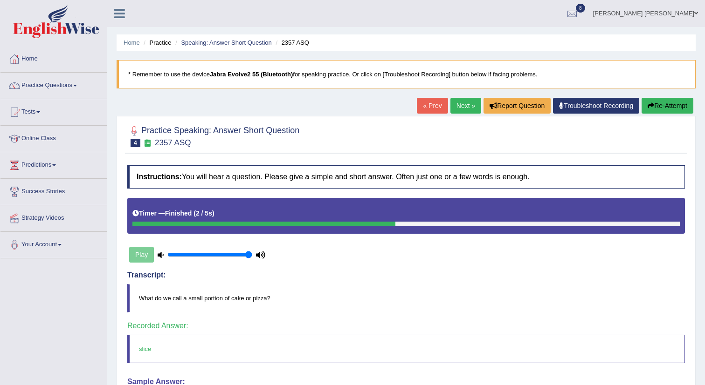
click at [459, 110] on link "Next »" at bounding box center [465, 106] width 31 height 16
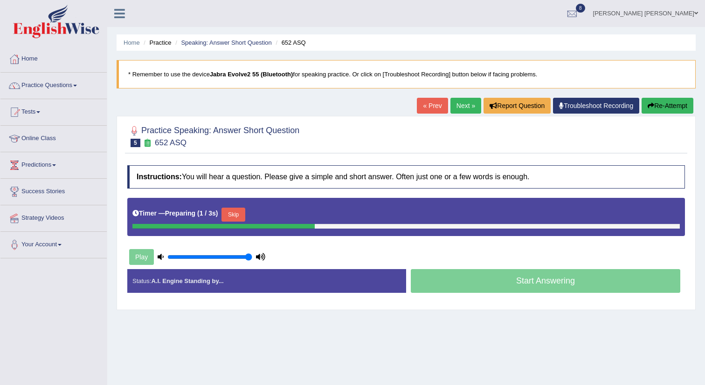
click at [239, 215] on button "Skip" at bounding box center [232, 215] width 23 height 14
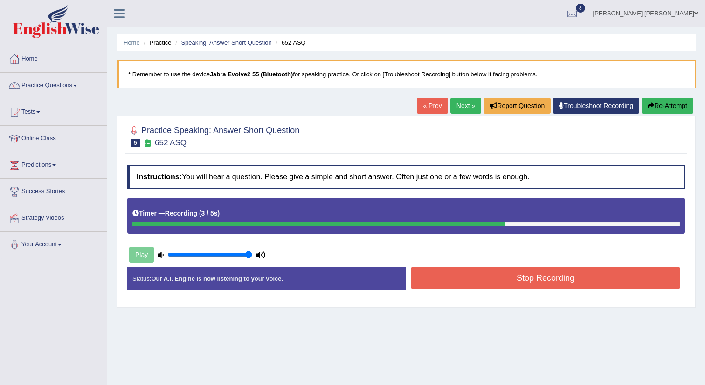
click at [488, 271] on button "Stop Recording" at bounding box center [545, 278] width 269 height 21
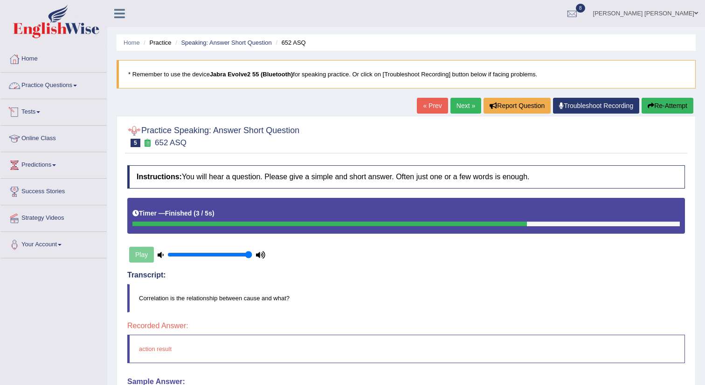
click at [65, 92] on link "Practice Questions" at bounding box center [53, 84] width 106 height 23
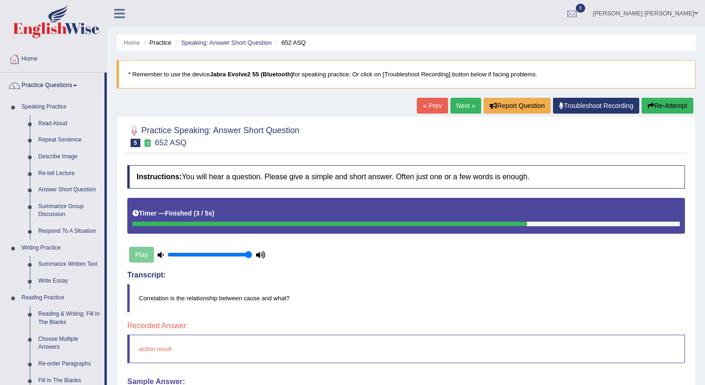
click at [73, 235] on link "Respond To A Situation" at bounding box center [69, 231] width 70 height 17
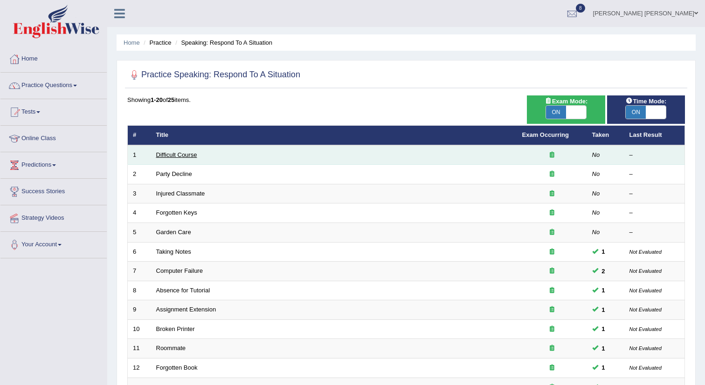
click at [191, 158] on link "Difficult Course" at bounding box center [176, 154] width 41 height 7
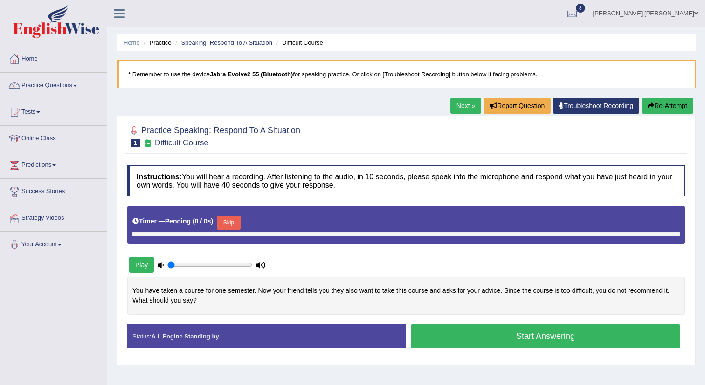
type input "1"
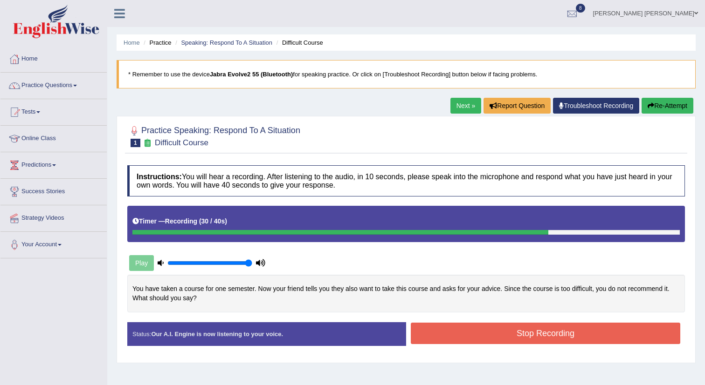
click at [553, 331] on button "Stop Recording" at bounding box center [545, 333] width 269 height 21
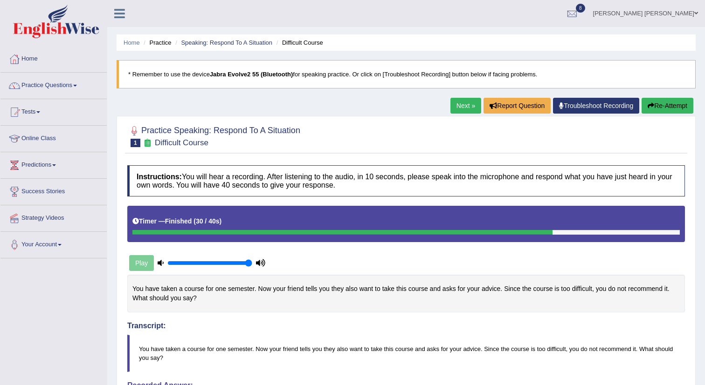
click at [462, 111] on link "Next »" at bounding box center [465, 106] width 31 height 16
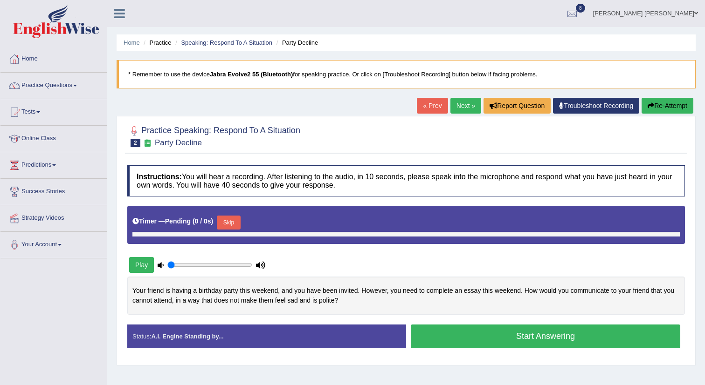
type input "1"
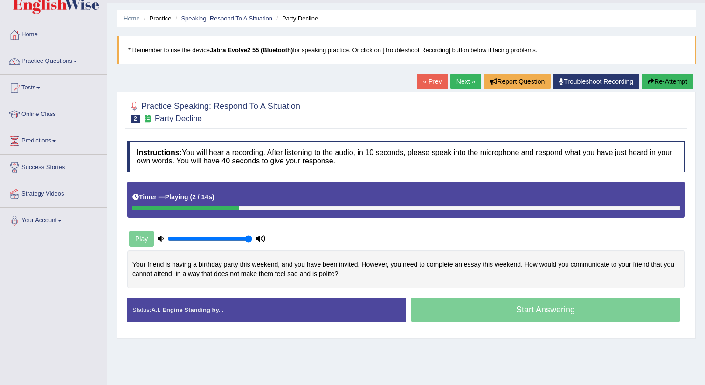
scroll to position [26, 0]
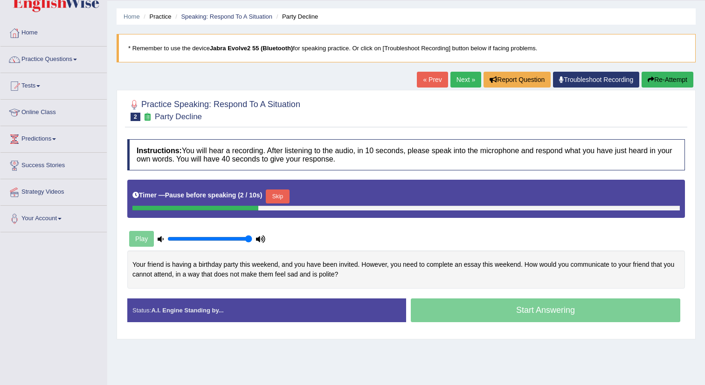
click at [287, 200] on button "Skip" at bounding box center [277, 197] width 23 height 14
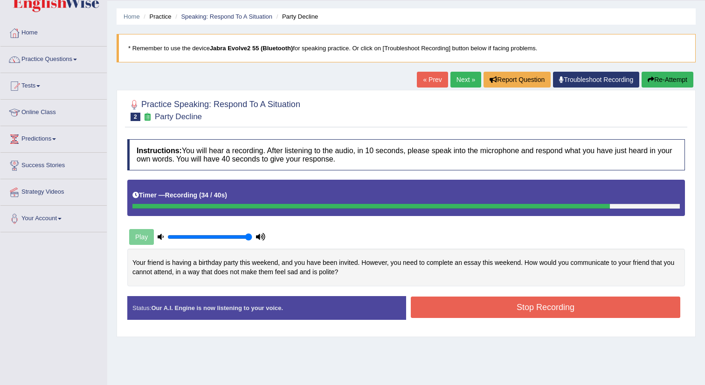
click at [540, 304] on button "Stop Recording" at bounding box center [545, 307] width 269 height 21
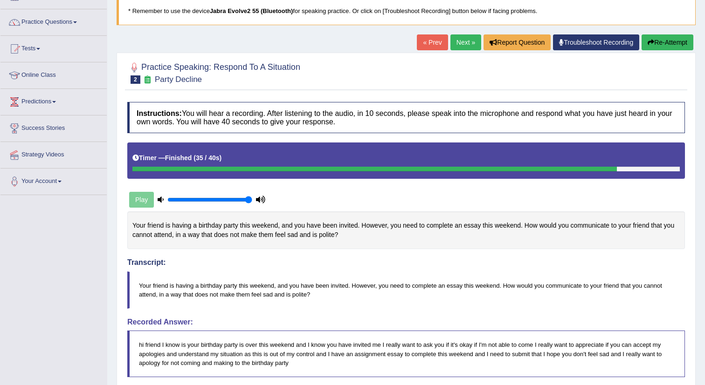
scroll to position [0, 0]
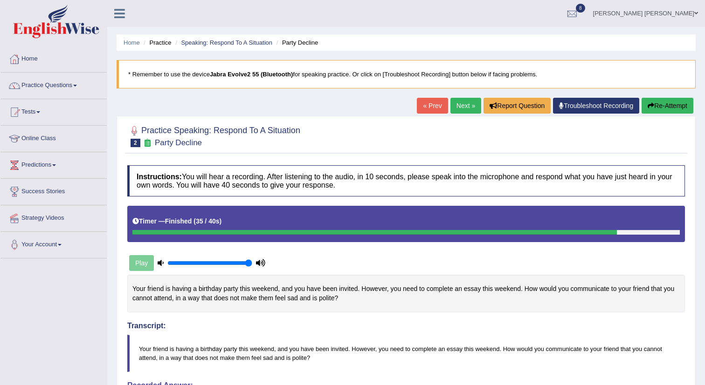
click at [467, 103] on link "Next »" at bounding box center [465, 106] width 31 height 16
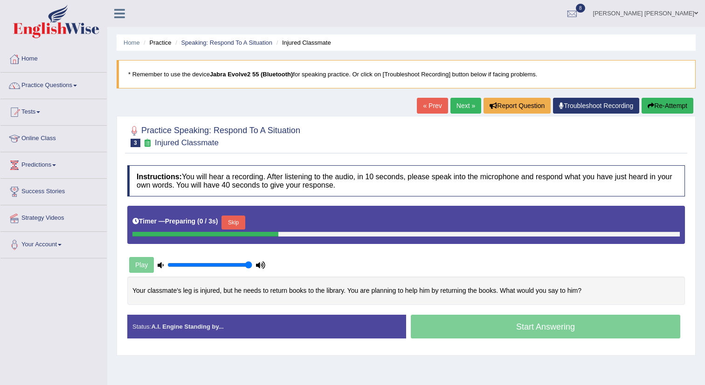
click at [231, 226] on button "Skip" at bounding box center [232, 223] width 23 height 14
click at [281, 221] on button "Skip" at bounding box center [277, 223] width 23 height 14
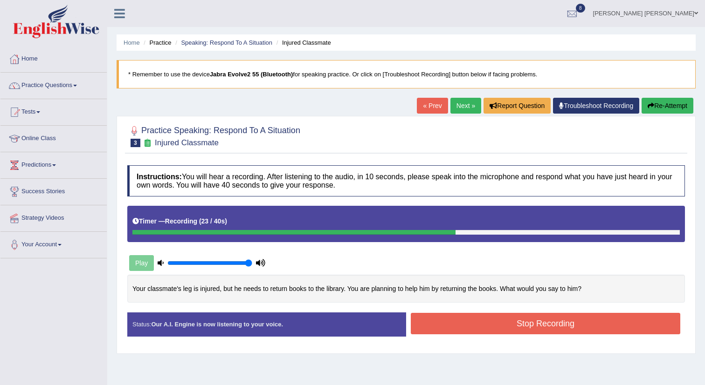
click at [503, 323] on button "Stop Recording" at bounding box center [545, 323] width 269 height 21
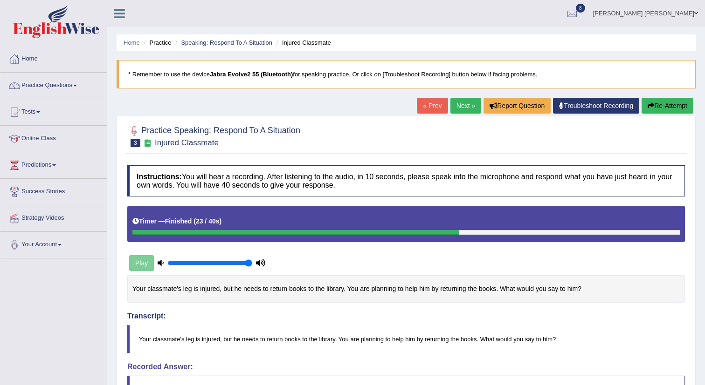
click at [464, 109] on link "Next »" at bounding box center [465, 106] width 31 height 16
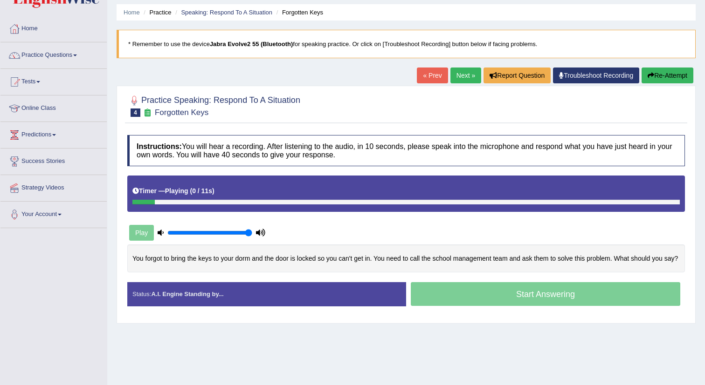
scroll to position [36, 0]
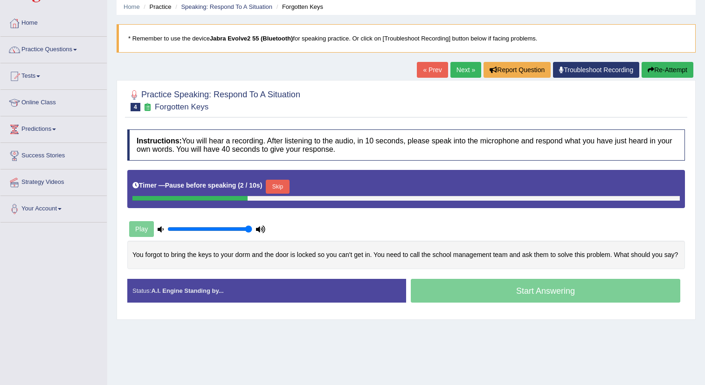
click at [282, 188] on button "Skip" at bounding box center [277, 187] width 23 height 14
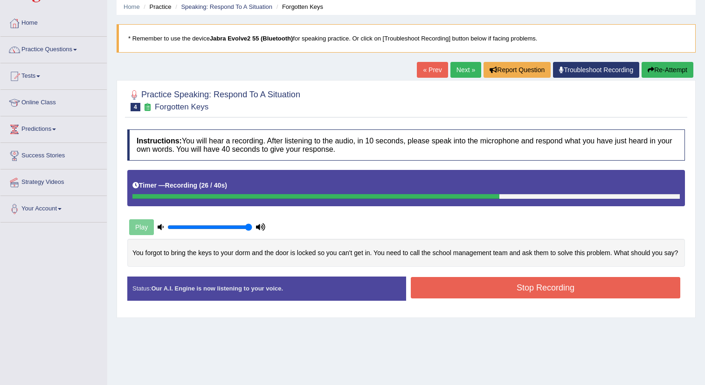
click at [547, 299] on button "Stop Recording" at bounding box center [545, 287] width 269 height 21
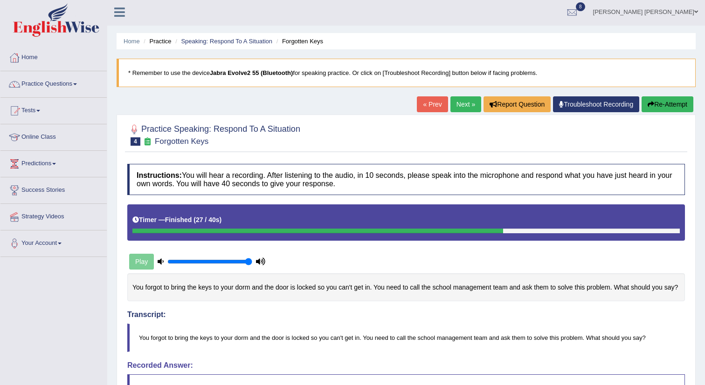
scroll to position [0, 0]
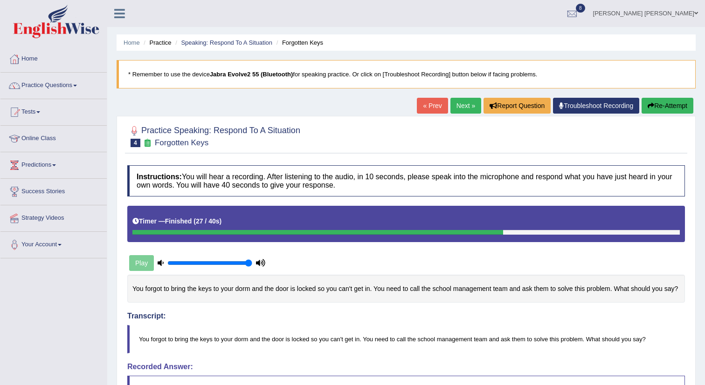
click at [466, 102] on link "Next »" at bounding box center [465, 106] width 31 height 16
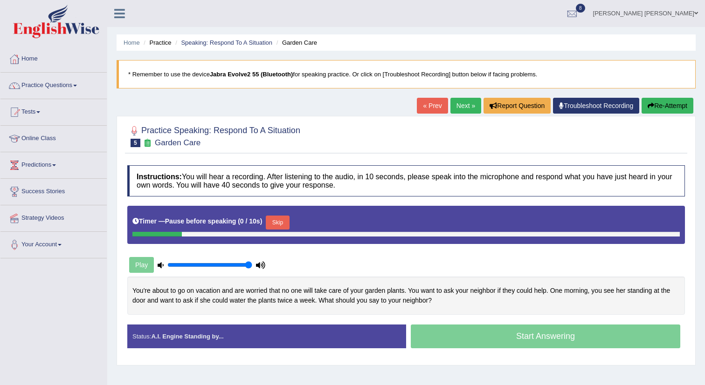
click at [287, 227] on button "Skip" at bounding box center [277, 223] width 23 height 14
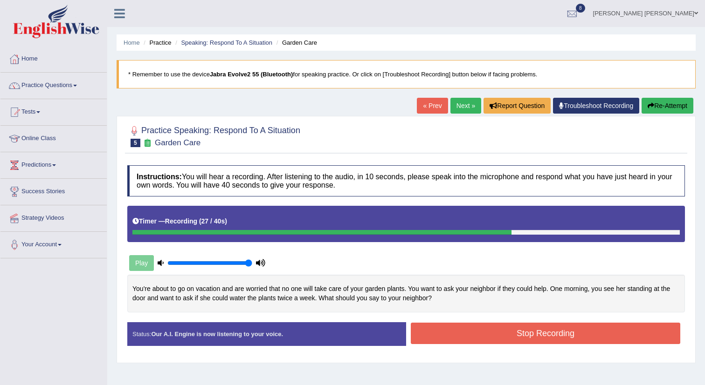
click at [524, 333] on button "Stop Recording" at bounding box center [545, 333] width 269 height 21
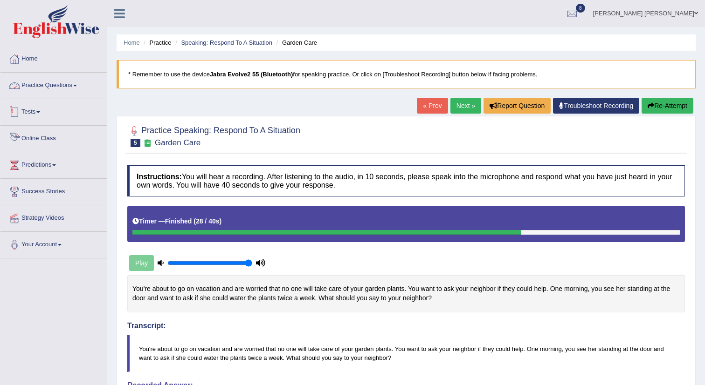
click at [39, 90] on link "Practice Questions" at bounding box center [53, 84] width 106 height 23
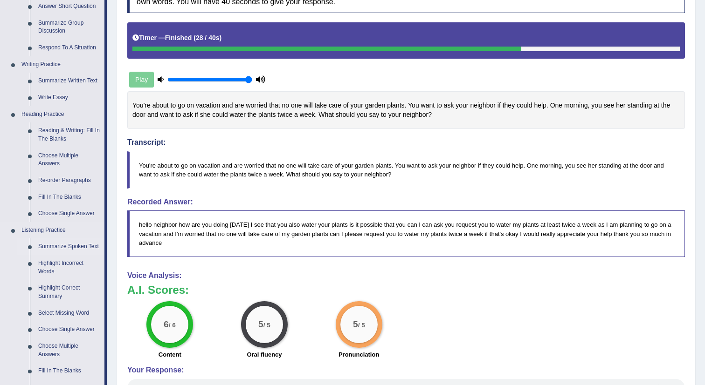
scroll to position [193, 0]
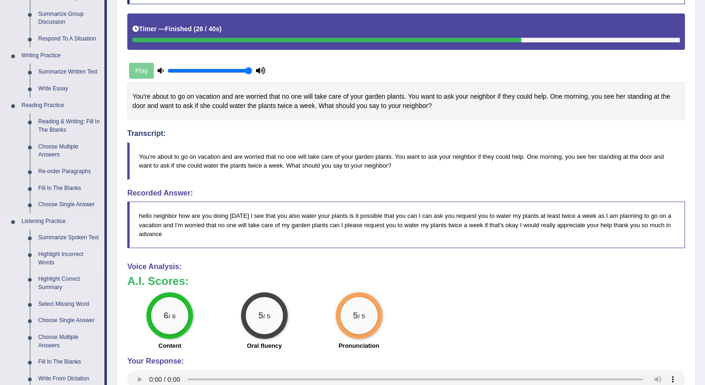
click at [63, 271] on link "Highlight Incorrect Words" at bounding box center [69, 259] width 70 height 25
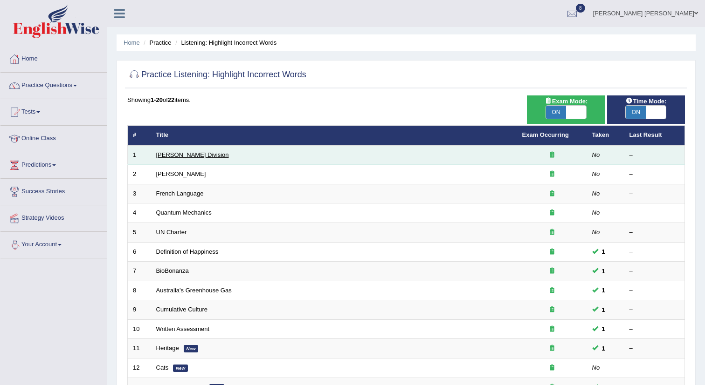
click at [189, 158] on link "[PERSON_NAME] Division" at bounding box center [192, 154] width 73 height 7
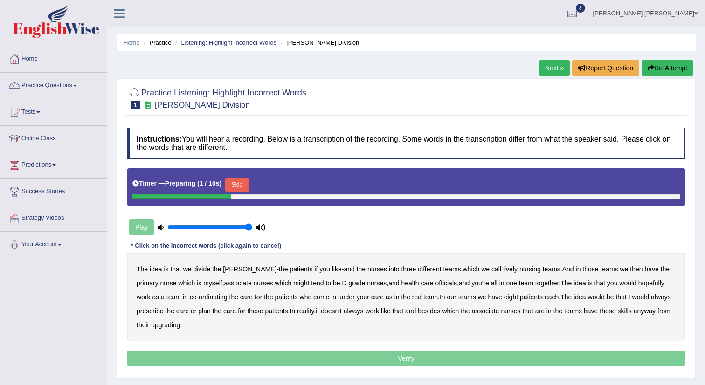
click at [244, 186] on button "Skip" at bounding box center [236, 185] width 23 height 14
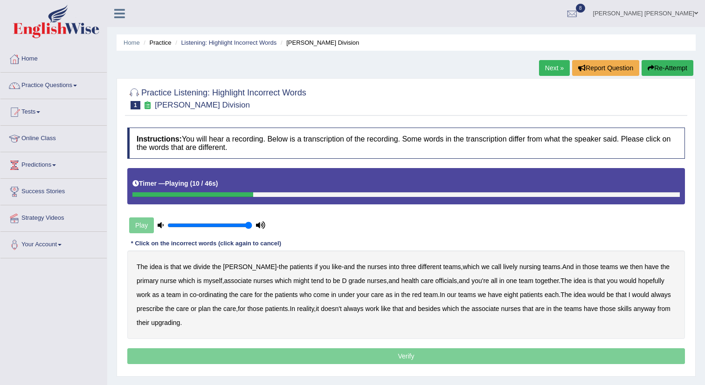
click at [503, 270] on b "lively" at bounding box center [510, 266] width 14 height 7
click at [293, 284] on b "might" at bounding box center [301, 280] width 16 height 7
click at [435, 282] on b "officials" at bounding box center [445, 280] width 21 height 7
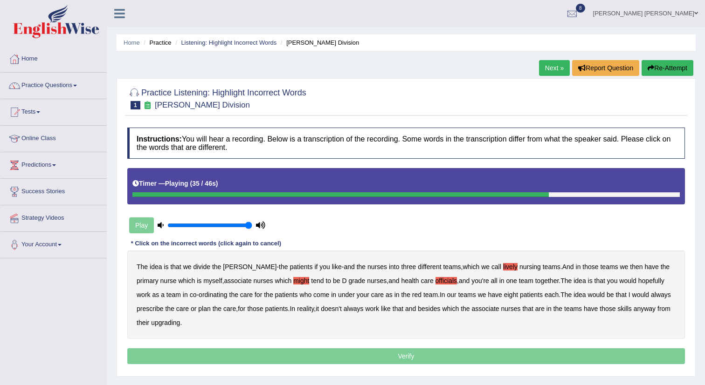
click at [651, 295] on b "always" at bounding box center [661, 294] width 20 height 7
click at [174, 323] on b "upgrading" at bounding box center [165, 322] width 29 height 7
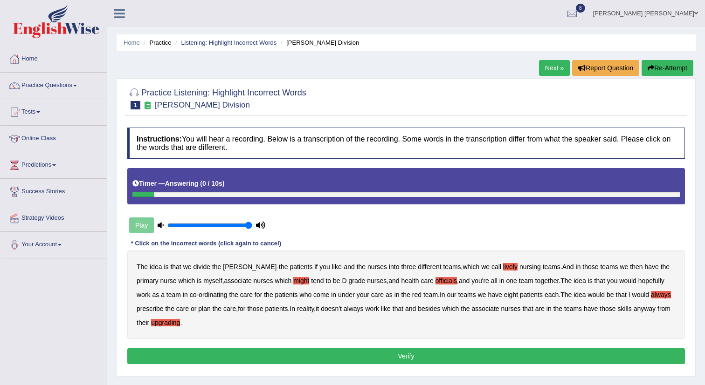
click at [340, 358] on button "Verify" at bounding box center [405, 357] width 557 height 16
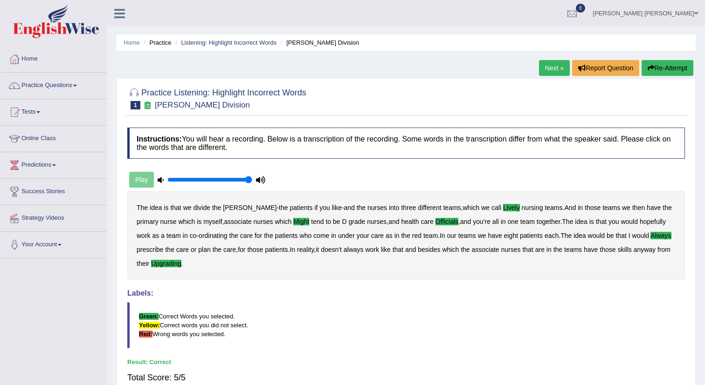
click at [564, 63] on link "Next »" at bounding box center [554, 68] width 31 height 16
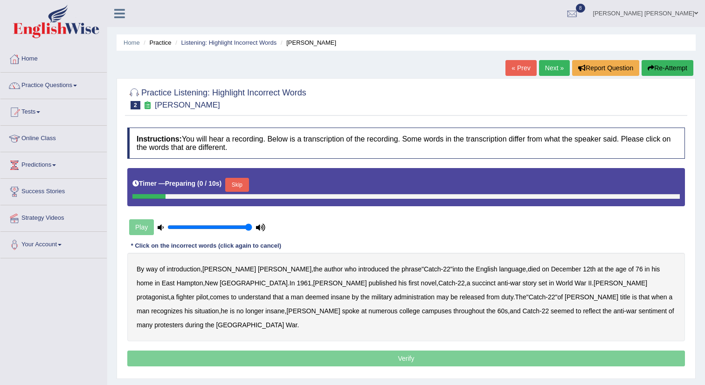
click at [244, 185] on button "Skip" at bounding box center [236, 185] width 23 height 14
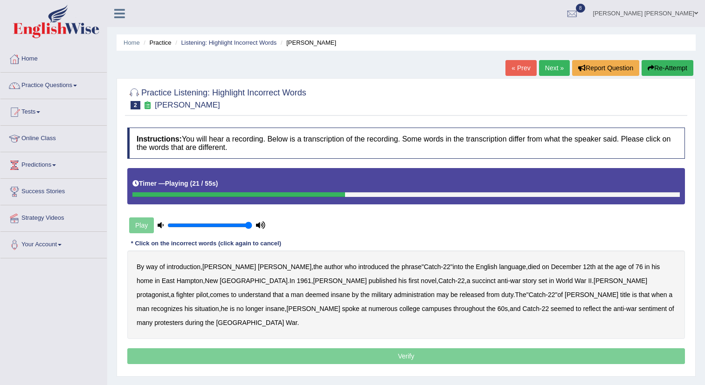
click at [472, 280] on b "succinct" at bounding box center [484, 280] width 24 height 7
click at [394, 294] on b "administration" at bounding box center [414, 294] width 41 height 7
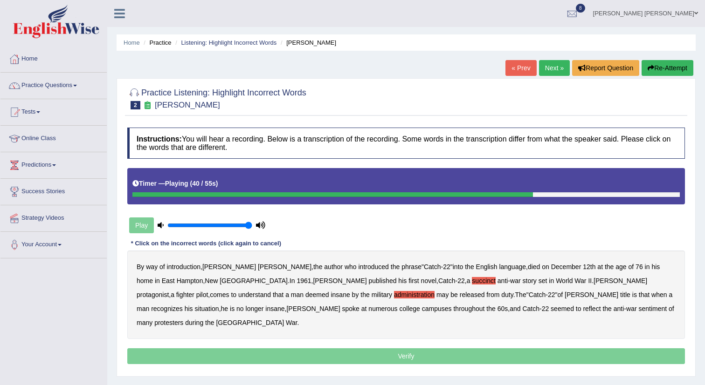
click at [219, 305] on b "situation" at bounding box center [207, 308] width 24 height 7
click at [583, 312] on b "reflect" at bounding box center [592, 308] width 18 height 7
click at [495, 349] on p "Verify" at bounding box center [405, 357] width 557 height 16
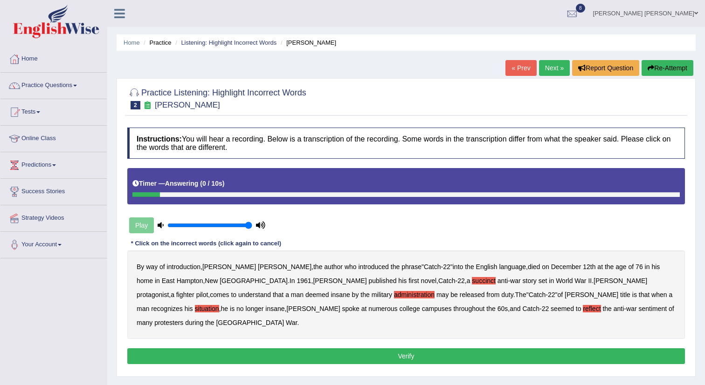
click at [403, 349] on button "Verify" at bounding box center [405, 357] width 557 height 16
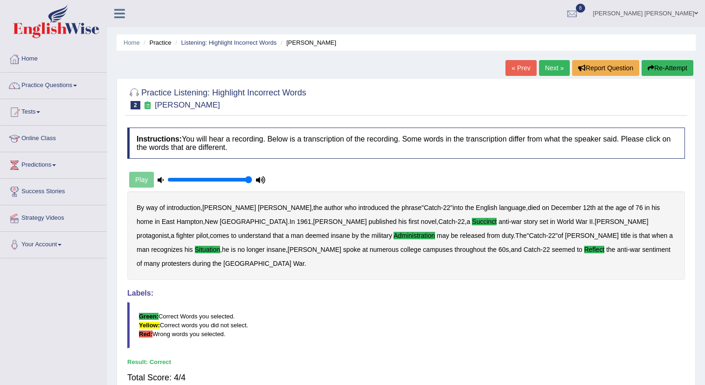
click at [541, 65] on link "Next »" at bounding box center [554, 68] width 31 height 16
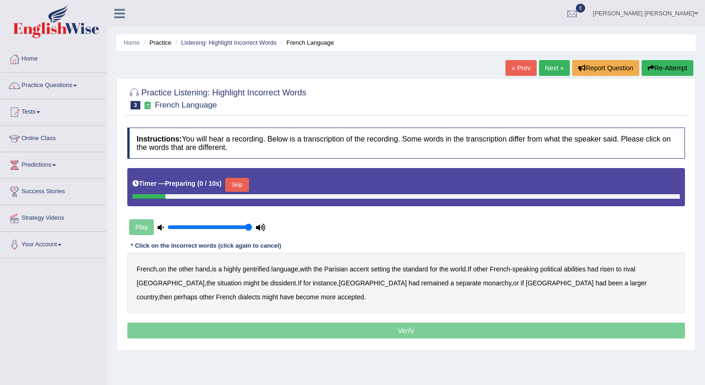
click at [246, 186] on button "Skip" at bounding box center [236, 185] width 23 height 14
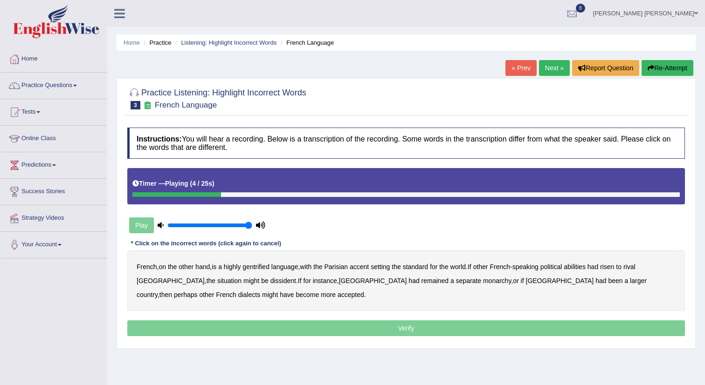
click at [231, 265] on b "highly" at bounding box center [232, 266] width 17 height 7
click at [265, 265] on b "gentrified" at bounding box center [255, 266] width 27 height 7
click at [585, 271] on b "abilities" at bounding box center [575, 266] width 22 height 7
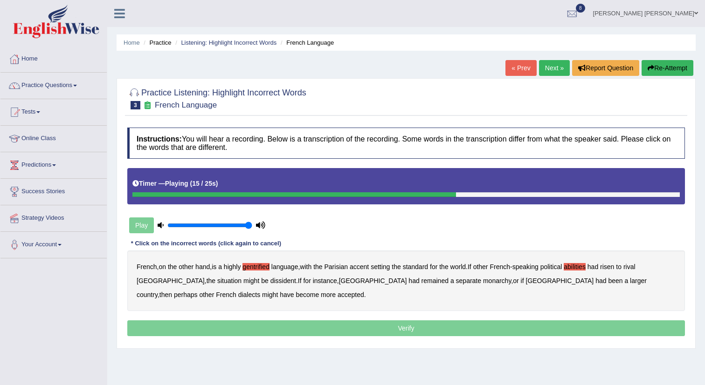
click at [270, 283] on b "dissident" at bounding box center [283, 280] width 26 height 7
click at [483, 281] on b "monarchy" at bounding box center [497, 280] width 28 height 7
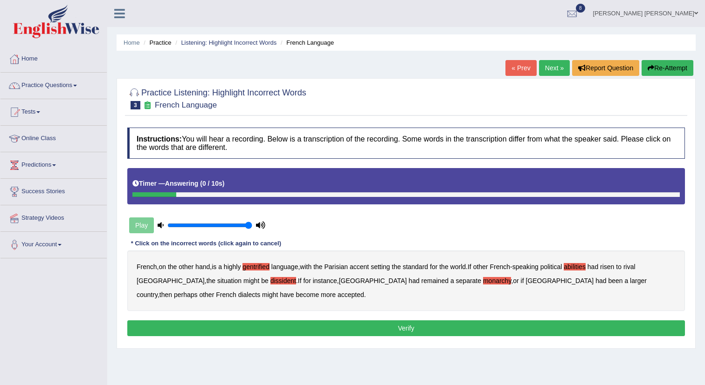
click at [406, 334] on button "Verify" at bounding box center [405, 329] width 557 height 16
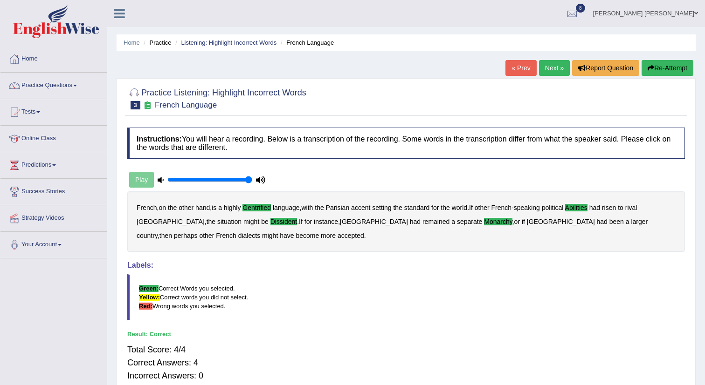
click at [544, 70] on link "Next »" at bounding box center [554, 68] width 31 height 16
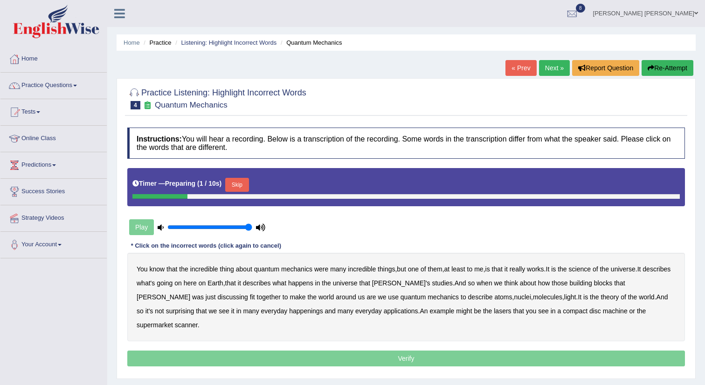
click at [240, 183] on button "Skip" at bounding box center [236, 185] width 23 height 14
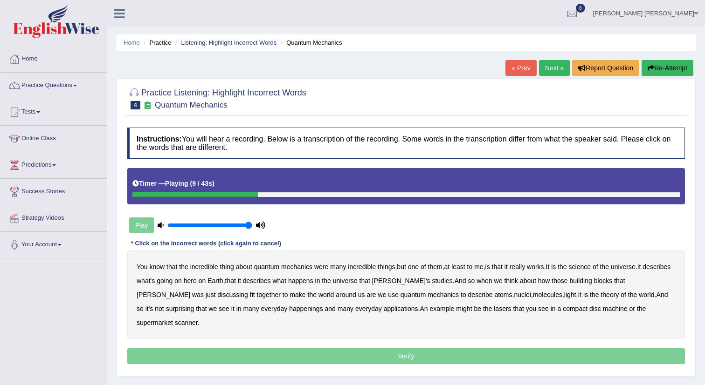
click at [587, 268] on b "science" at bounding box center [580, 266] width 22 height 7
click at [218, 296] on b "discussing" at bounding box center [233, 294] width 30 height 7
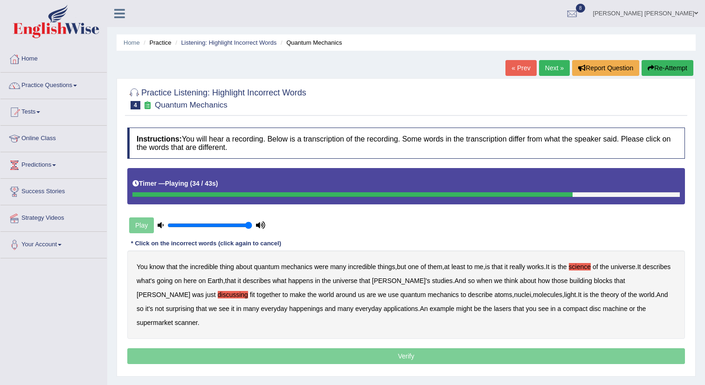
click at [289, 308] on b "happenings" at bounding box center [306, 308] width 34 height 7
click at [603, 310] on b "machine" at bounding box center [615, 308] width 25 height 7
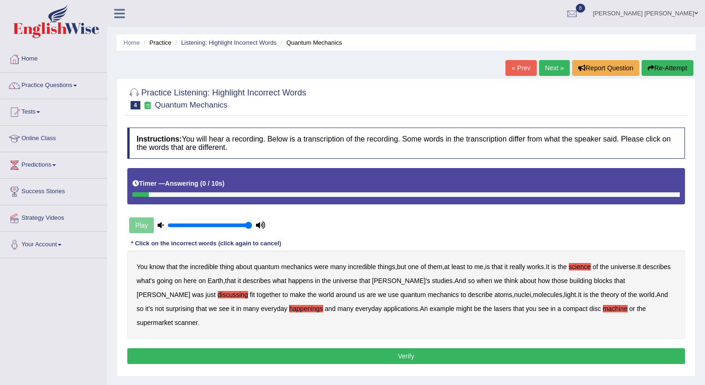
click at [497, 349] on button "Verify" at bounding box center [405, 357] width 557 height 16
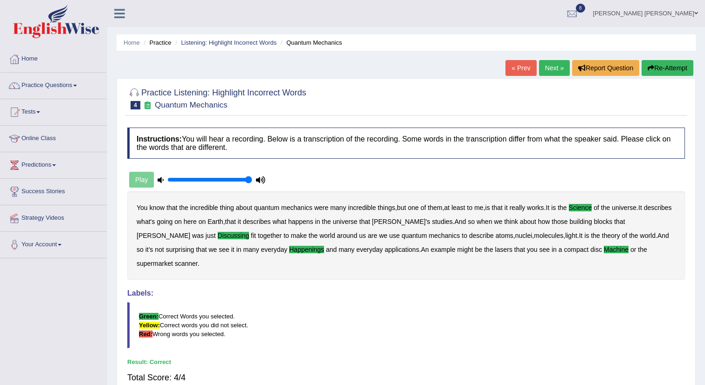
click at [555, 70] on link "Next »" at bounding box center [554, 68] width 31 height 16
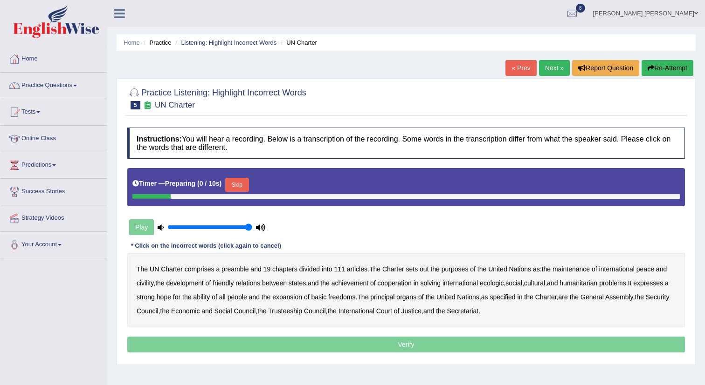
click at [240, 189] on button "Skip" at bounding box center [236, 185] width 23 height 14
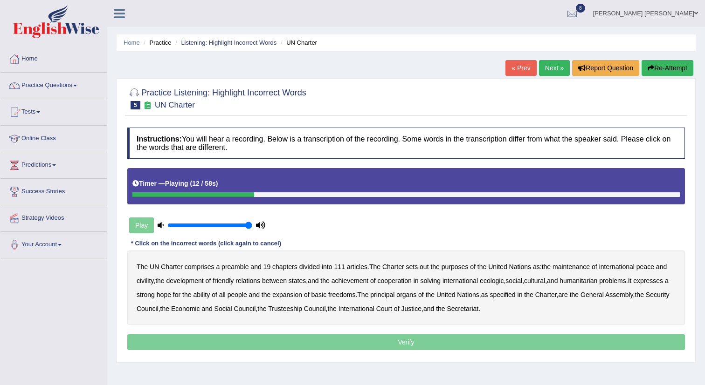
click at [428, 267] on b "out" at bounding box center [424, 266] width 9 height 7
click at [149, 282] on b "civility" at bounding box center [145, 280] width 17 height 7
click at [502, 283] on b "ecologic" at bounding box center [492, 280] width 24 height 7
click at [210, 296] on b "ability" at bounding box center [201, 294] width 17 height 7
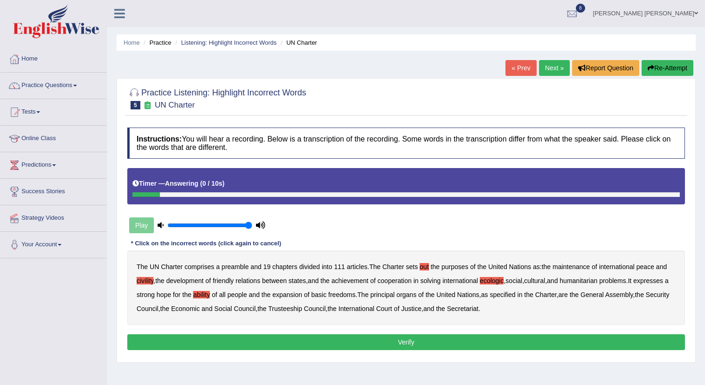
click at [410, 342] on button "Verify" at bounding box center [405, 343] width 557 height 16
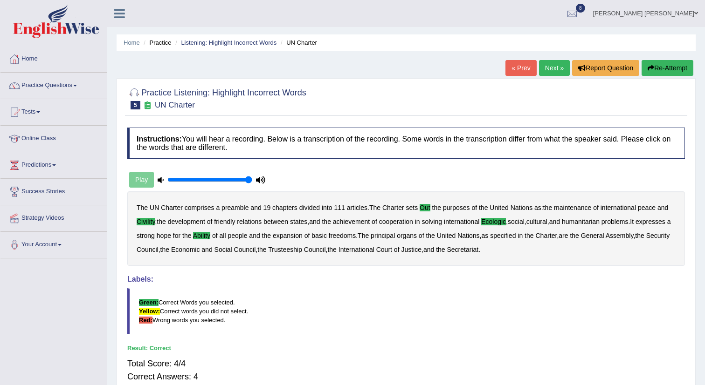
click at [554, 62] on link "Next »" at bounding box center [554, 68] width 31 height 16
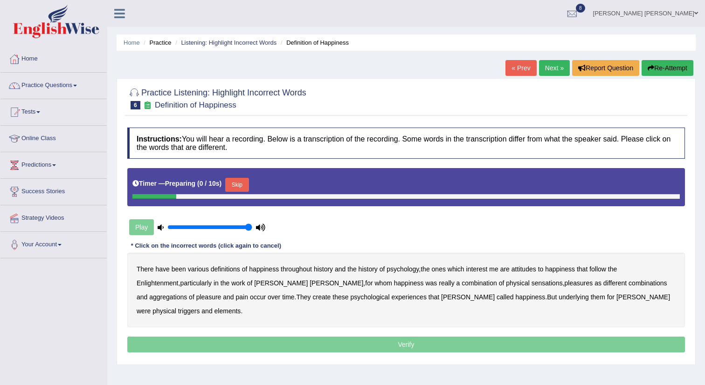
click at [242, 184] on button "Skip" at bounding box center [236, 185] width 23 height 14
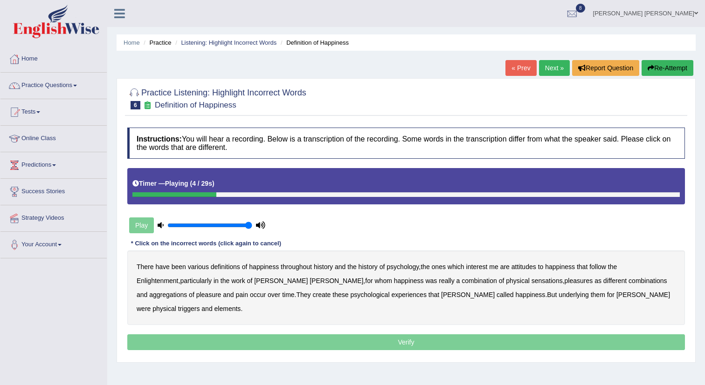
click at [405, 267] on b "psychology" at bounding box center [402, 266] width 32 height 7
click at [527, 269] on b "attitudes" at bounding box center [523, 266] width 25 height 7
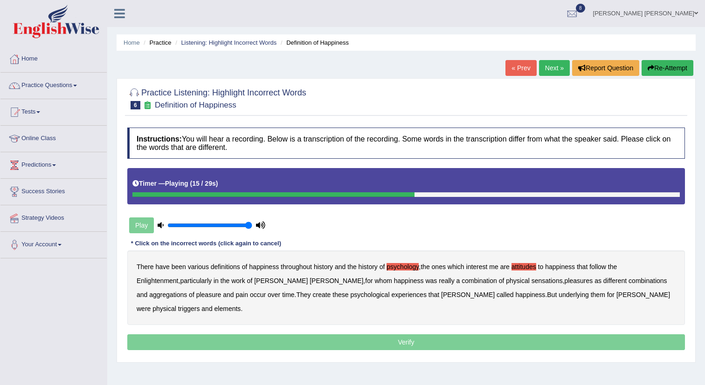
click at [531, 282] on b "sensations" at bounding box center [546, 280] width 31 height 7
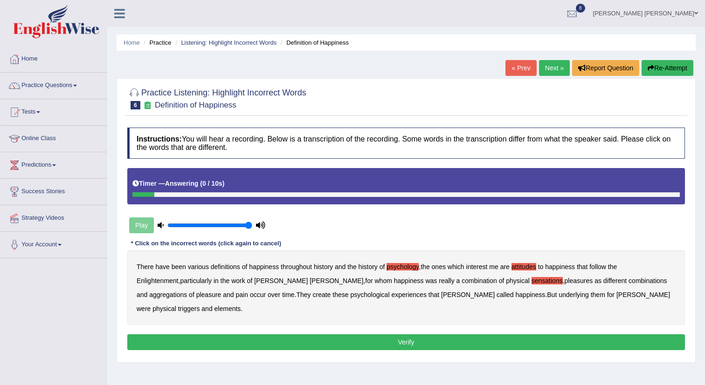
click at [241, 305] on b "elements" at bounding box center [227, 308] width 27 height 7
click at [425, 335] on button "Verify" at bounding box center [405, 343] width 557 height 16
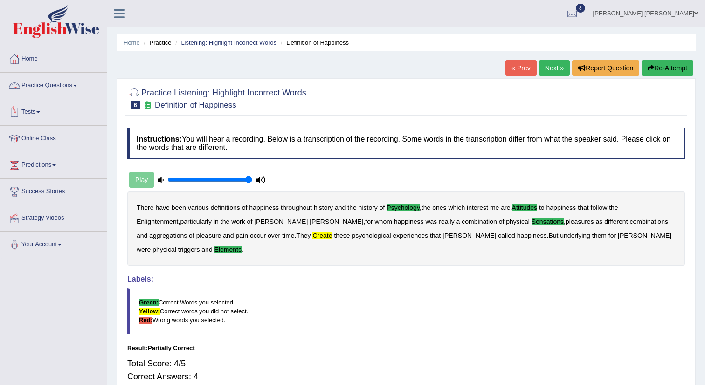
click at [61, 87] on link "Practice Questions" at bounding box center [53, 84] width 106 height 23
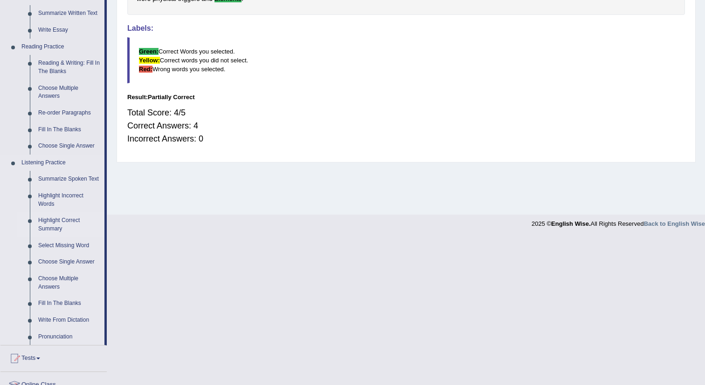
scroll to position [255, 0]
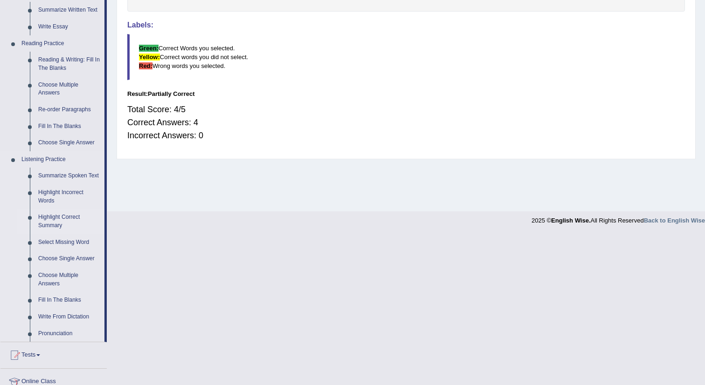
click at [56, 228] on link "Highlight Correct Summary" at bounding box center [69, 221] width 70 height 25
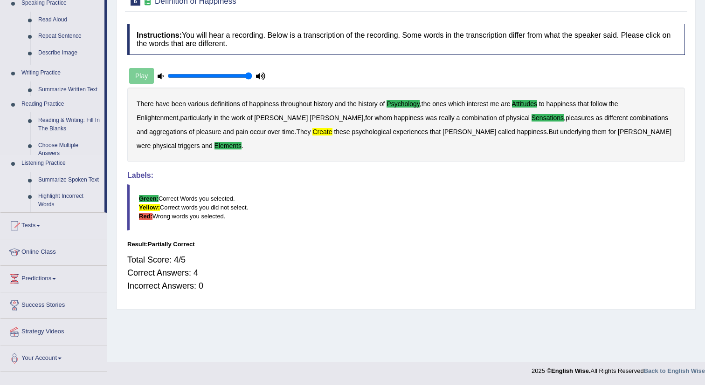
scroll to position [104, 0]
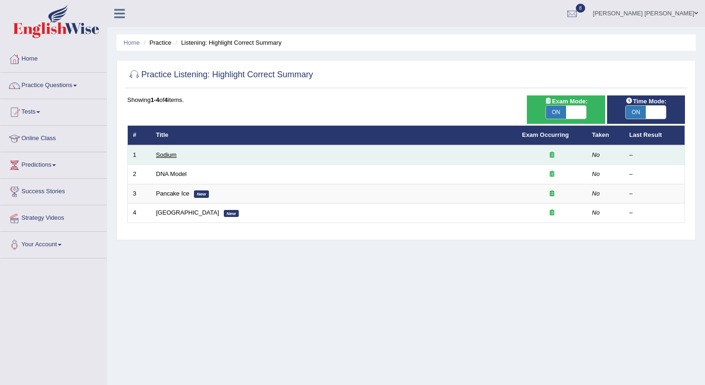
click at [176, 155] on link "Sodium" at bounding box center [166, 154] width 21 height 7
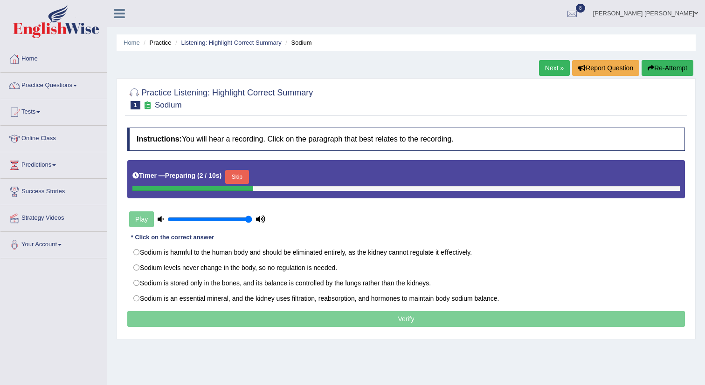
click at [243, 179] on button "Skip" at bounding box center [236, 177] width 23 height 14
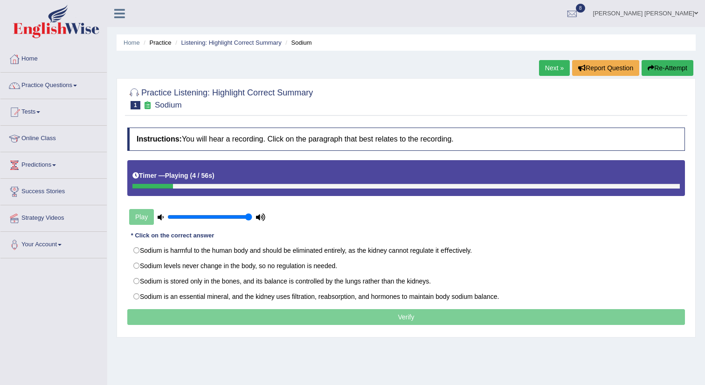
click at [655, 71] on button "Re-Attempt" at bounding box center [667, 68] width 52 height 16
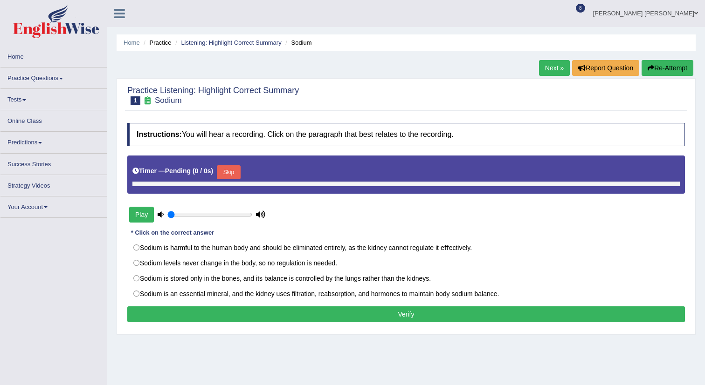
type input "1"
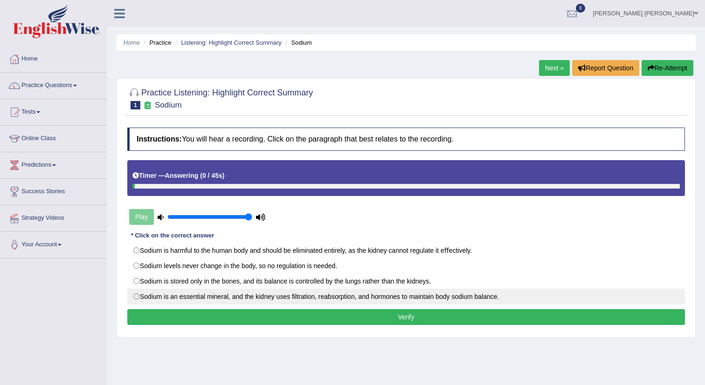
click at [282, 297] on label "Sodium is an essential mineral, and the kidney uses ﬁltration, reabsorption, an…" at bounding box center [405, 297] width 557 height 16
radio input "true"
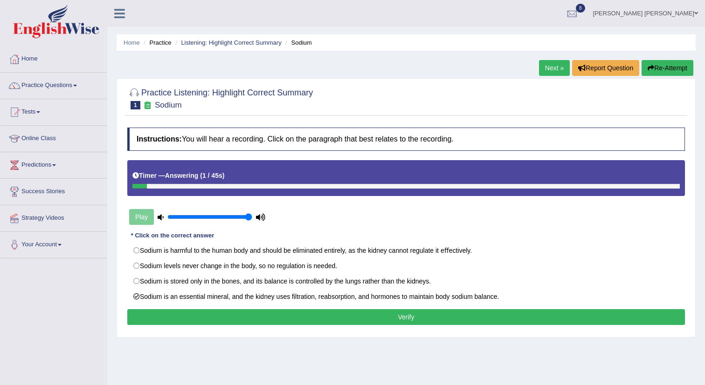
click at [303, 312] on button "Verify" at bounding box center [405, 318] width 557 height 16
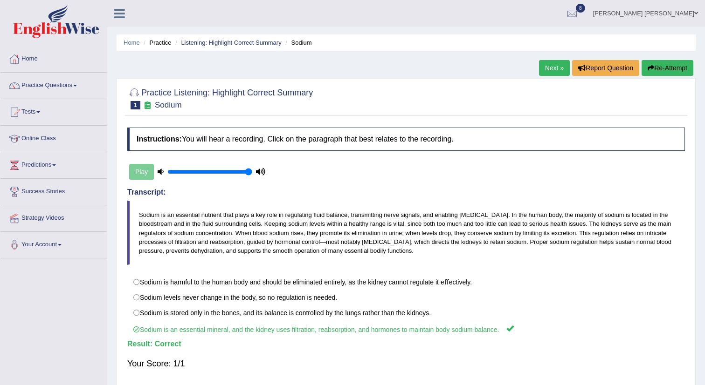
click at [551, 66] on link "Next »" at bounding box center [554, 68] width 31 height 16
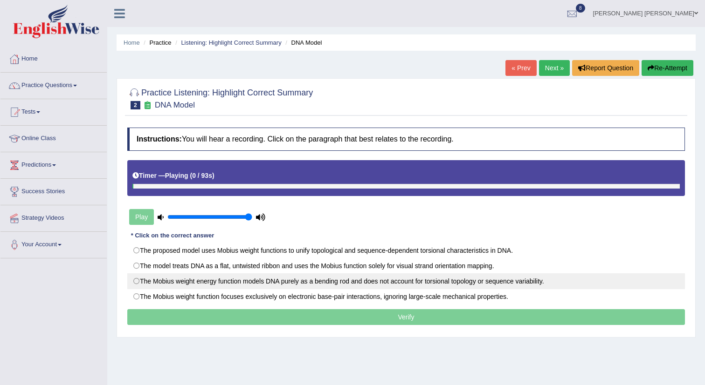
click at [344, 279] on label "The Mobius weight energy function models DNA purely as a bending rod and does n…" at bounding box center [405, 282] width 557 height 16
radio input "true"
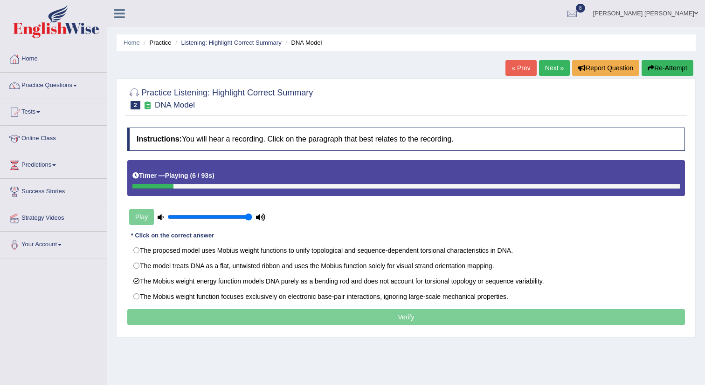
click at [410, 317] on p "Verify" at bounding box center [405, 318] width 557 height 16
click at [332, 193] on div "Timer — Playing ( 8 / 93s )" at bounding box center [405, 178] width 557 height 36
click at [376, 184] on div at bounding box center [405, 186] width 547 height 5
click at [62, 89] on link "Practice Questions" at bounding box center [53, 84] width 106 height 23
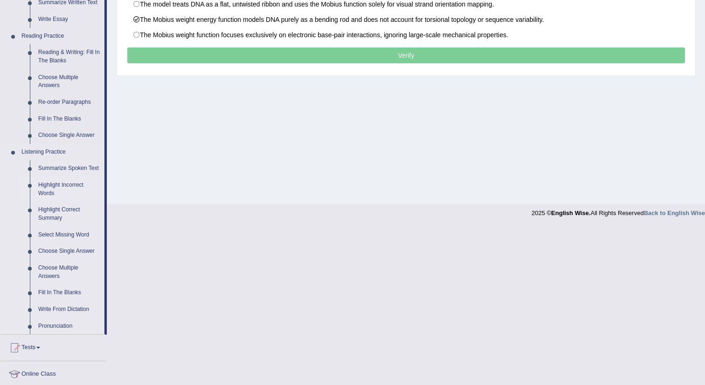
scroll to position [265, 0]
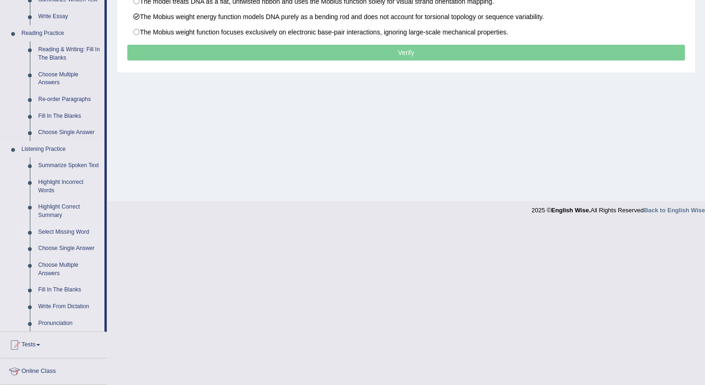
click at [71, 238] on link "Select Missing Word" at bounding box center [69, 232] width 70 height 17
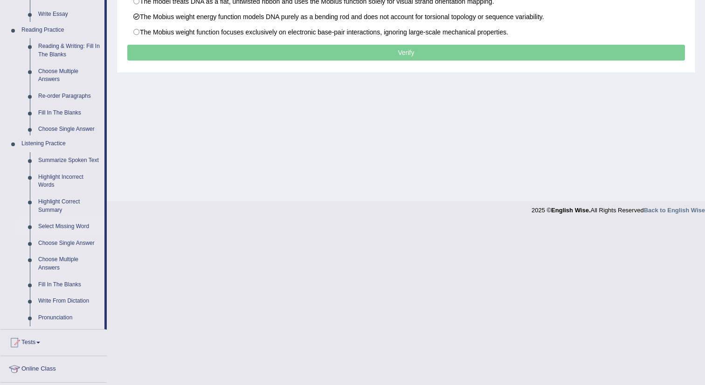
scroll to position [105, 0]
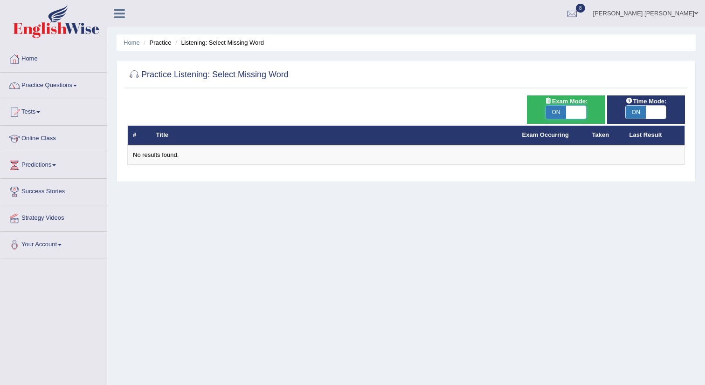
click at [571, 108] on span at bounding box center [576, 112] width 20 height 13
checkbox input "false"
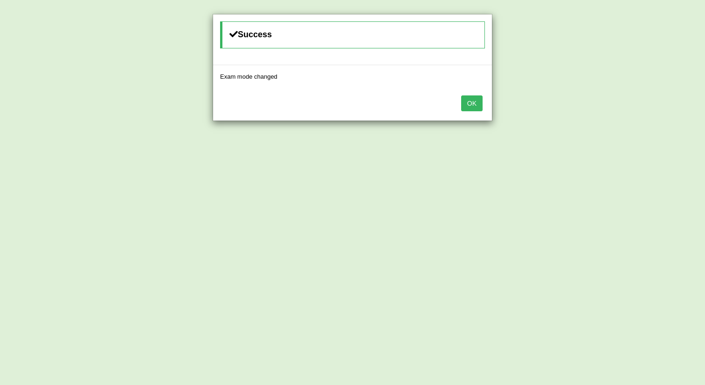
click at [474, 96] on button "OK" at bounding box center [471, 104] width 21 height 16
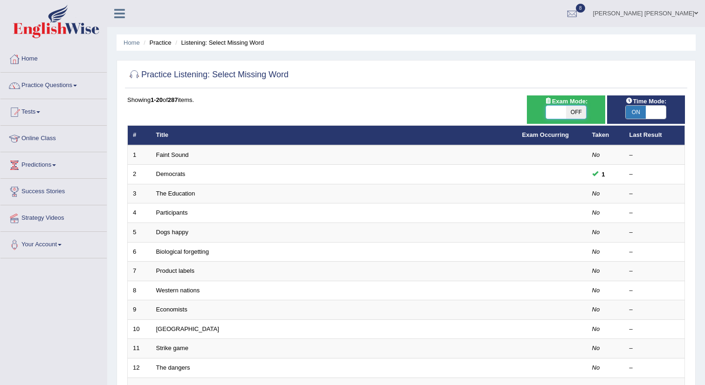
click at [559, 109] on span at bounding box center [556, 112] width 20 height 13
checkbox input "true"
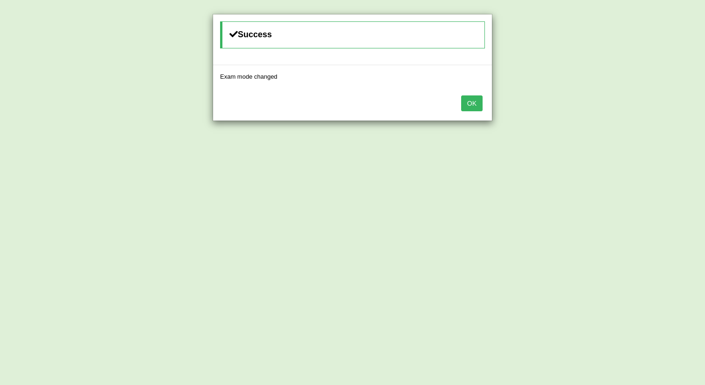
click at [475, 105] on button "OK" at bounding box center [471, 104] width 21 height 16
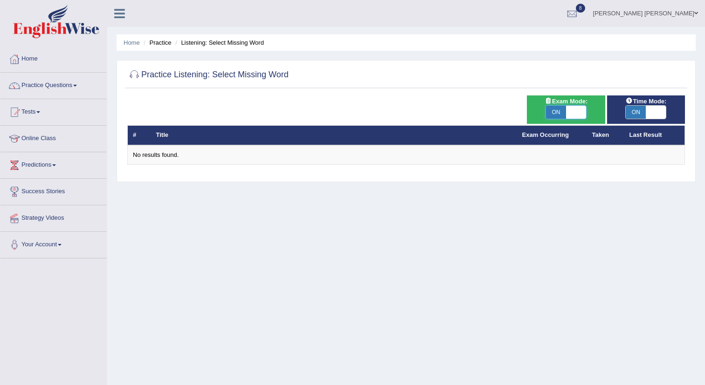
click at [573, 114] on span at bounding box center [576, 112] width 20 height 13
checkbox input "false"
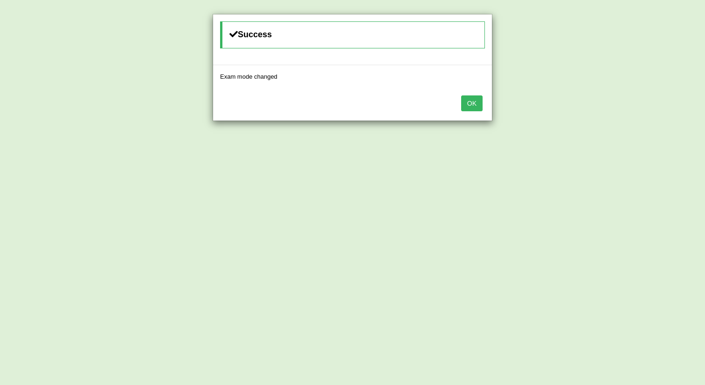
click at [472, 100] on button "OK" at bounding box center [471, 104] width 21 height 16
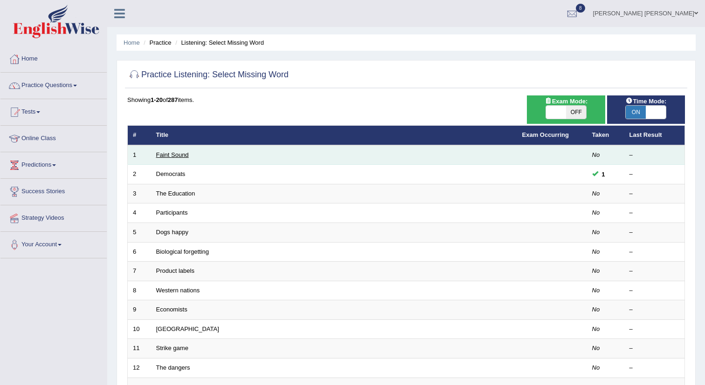
click at [173, 155] on link "Faint Sound" at bounding box center [172, 154] width 33 height 7
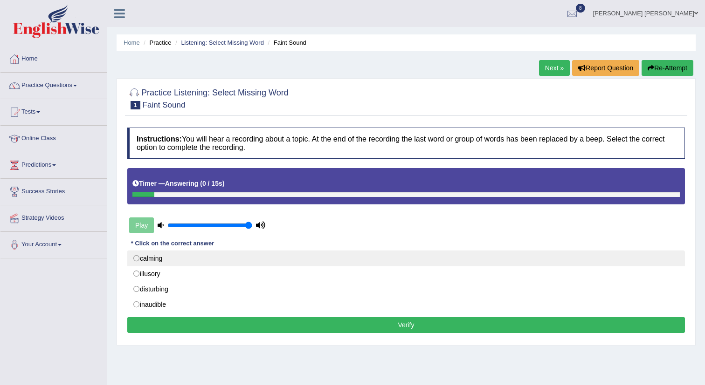
click at [137, 259] on label "calming" at bounding box center [405, 259] width 557 height 16
radio input "true"
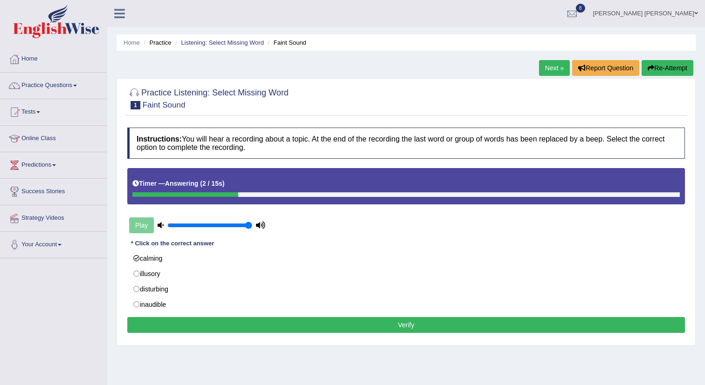
click at [390, 329] on button "Verify" at bounding box center [405, 325] width 557 height 16
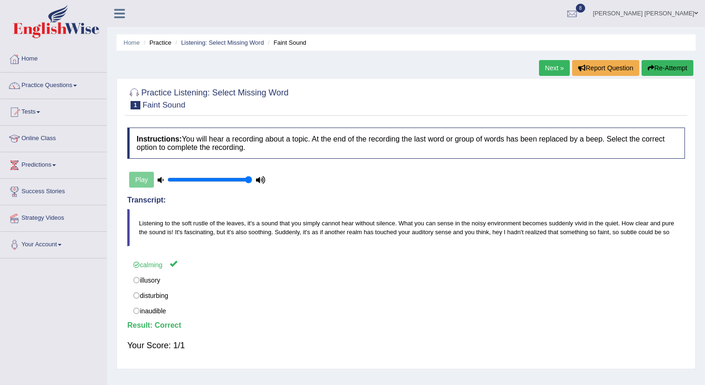
click at [552, 68] on link "Next »" at bounding box center [554, 68] width 31 height 16
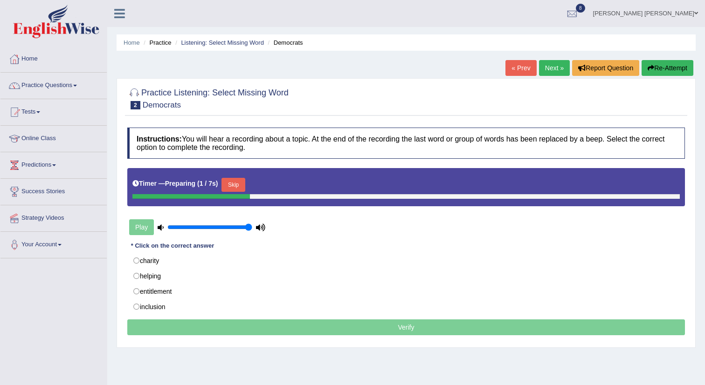
click at [239, 188] on button "Skip" at bounding box center [232, 185] width 23 height 14
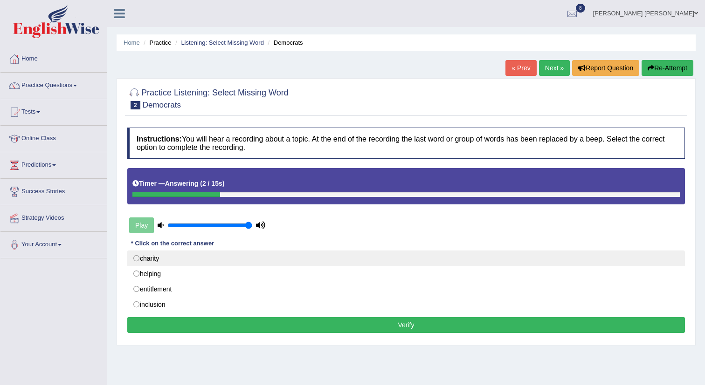
click at [136, 257] on label "charity" at bounding box center [405, 259] width 557 height 16
radio input "true"
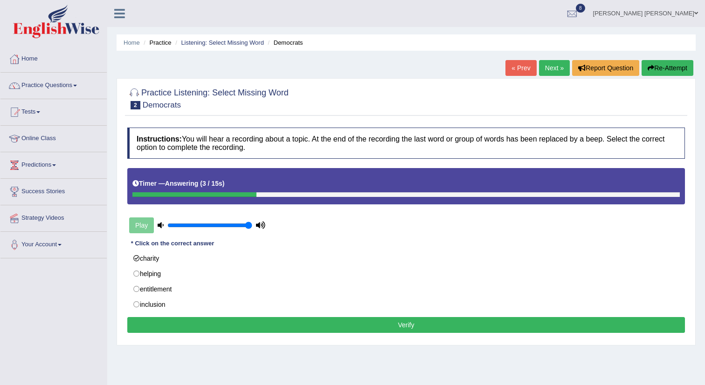
click at [368, 322] on button "Verify" at bounding box center [405, 325] width 557 height 16
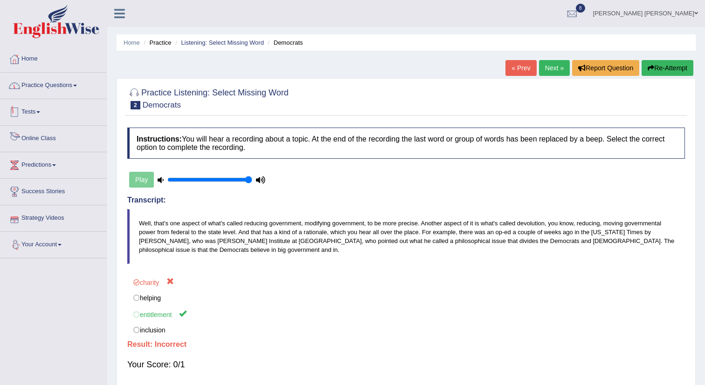
click at [64, 90] on link "Practice Questions" at bounding box center [53, 84] width 106 height 23
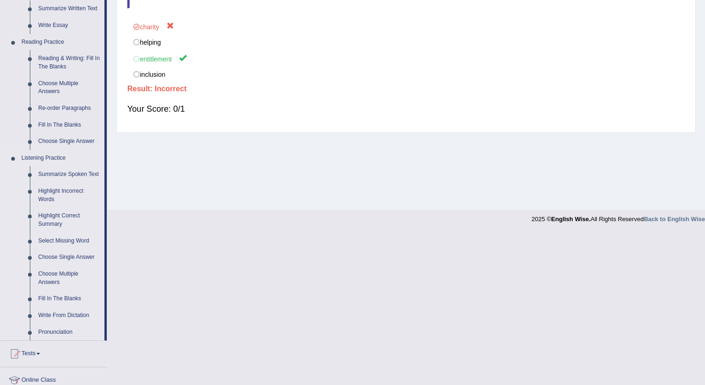
scroll to position [265, 0]
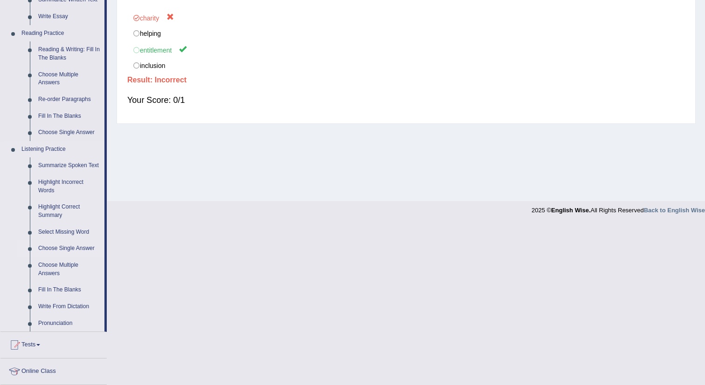
click at [81, 257] on link "Choose Single Answer" at bounding box center [69, 249] width 70 height 17
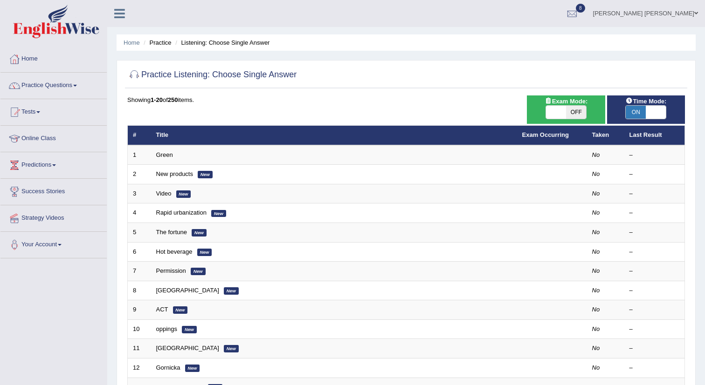
click at [580, 112] on span "OFF" at bounding box center [576, 112] width 20 height 13
checkbox input "true"
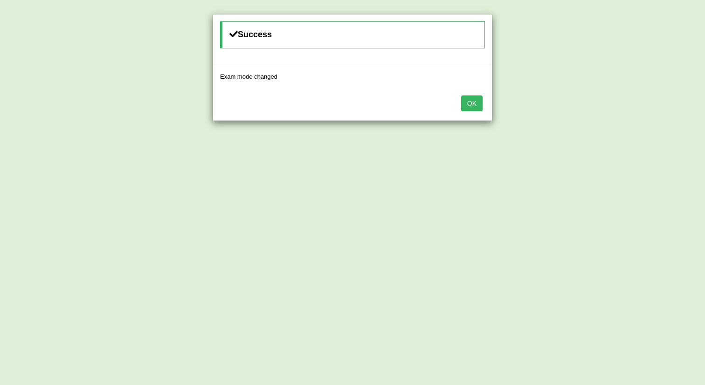
click at [475, 97] on button "OK" at bounding box center [471, 104] width 21 height 16
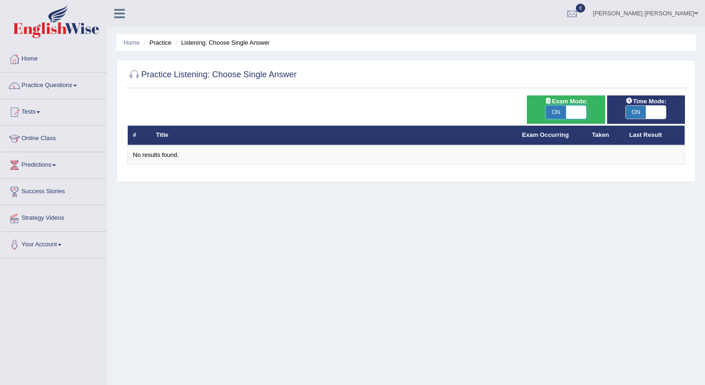
click at [573, 112] on span at bounding box center [576, 112] width 20 height 13
checkbox input "false"
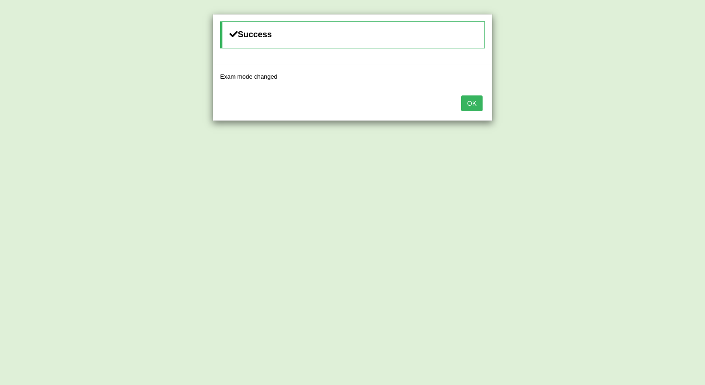
click at [468, 103] on button "OK" at bounding box center [471, 104] width 21 height 16
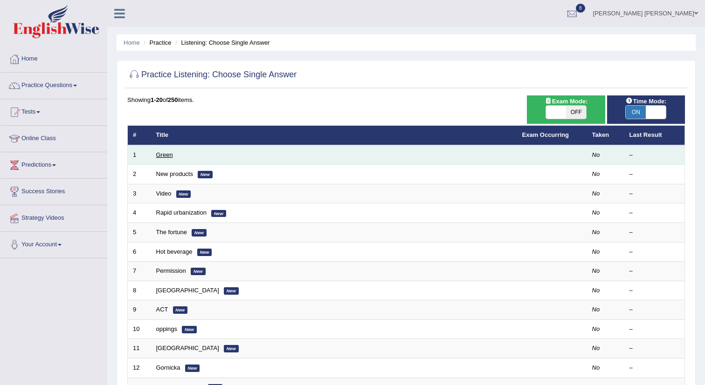
click at [168, 157] on link "Green" at bounding box center [164, 154] width 17 height 7
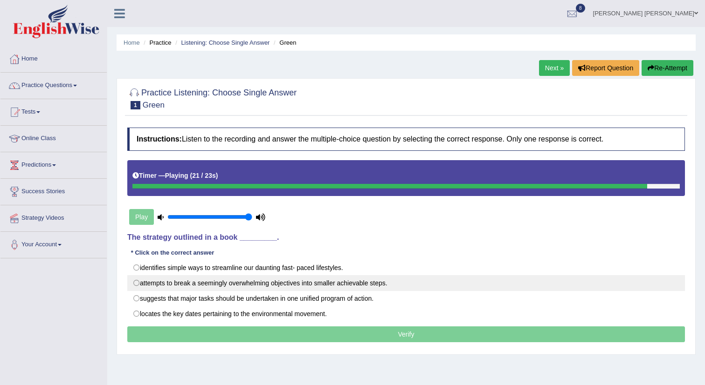
click at [302, 281] on label "attempts to break a seemingly overwhelming objectives into smaller achievable s…" at bounding box center [405, 283] width 557 height 16
radio input "true"
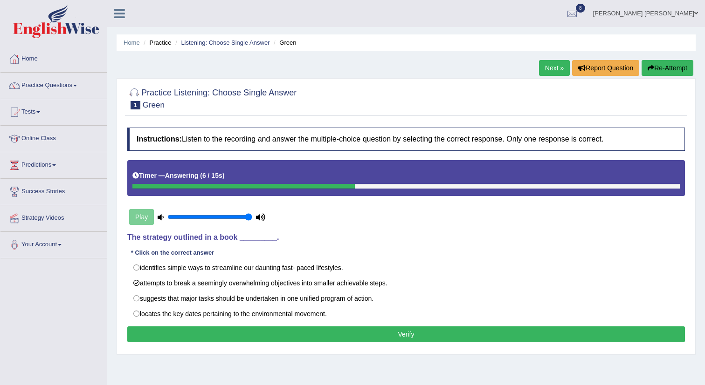
click at [388, 332] on button "Verify" at bounding box center [405, 335] width 557 height 16
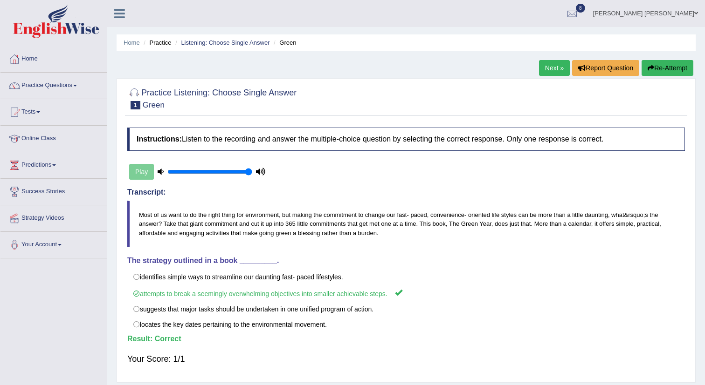
click at [547, 66] on link "Next »" at bounding box center [554, 68] width 31 height 16
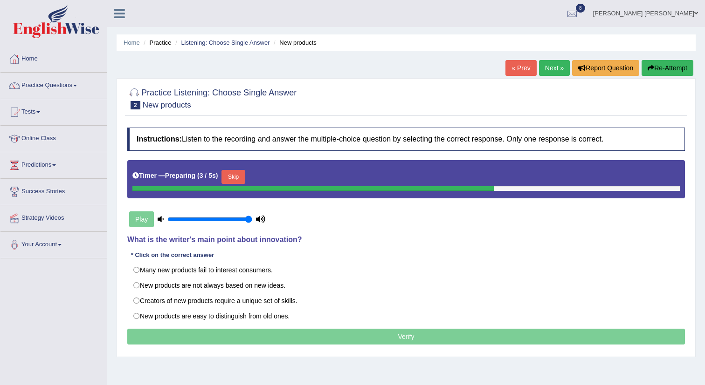
drag, startPoint x: 240, startPoint y: 169, endPoint x: 236, endPoint y: 178, distance: 9.4
click at [236, 178] on div "Timer — Preparing ( 3 / 5s ) Skip" at bounding box center [405, 177] width 547 height 19
click at [236, 178] on button "Skip" at bounding box center [232, 177] width 23 height 14
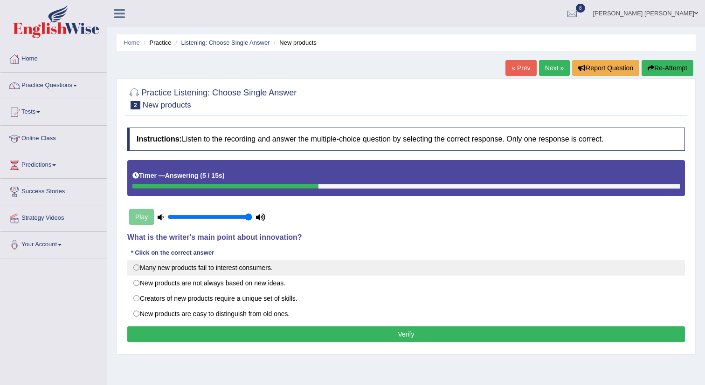
click at [283, 273] on label "Many new products fail to interest consumers." at bounding box center [405, 268] width 557 height 16
radio input "true"
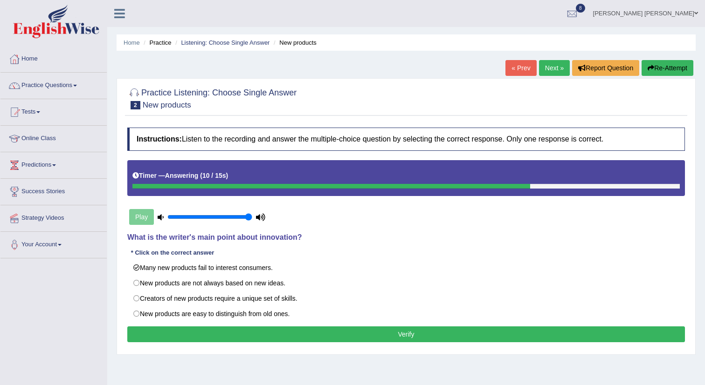
click at [408, 335] on button "Verify" at bounding box center [405, 335] width 557 height 16
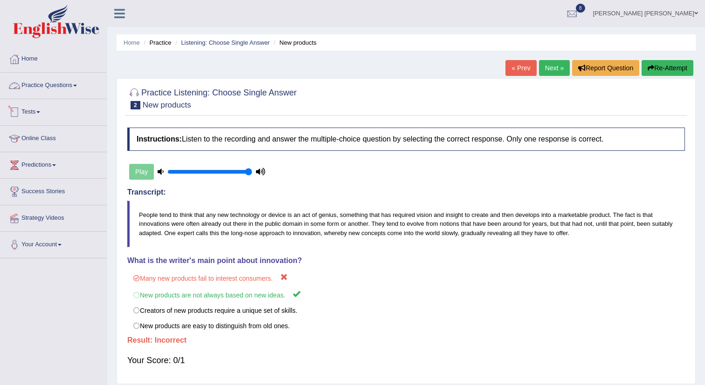
click at [63, 93] on link "Practice Questions" at bounding box center [53, 84] width 106 height 23
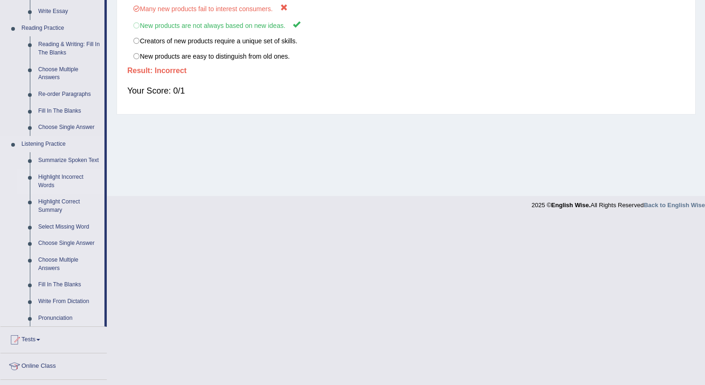
scroll to position [271, 0]
click at [87, 248] on link "Choose Single Answer" at bounding box center [69, 242] width 70 height 17
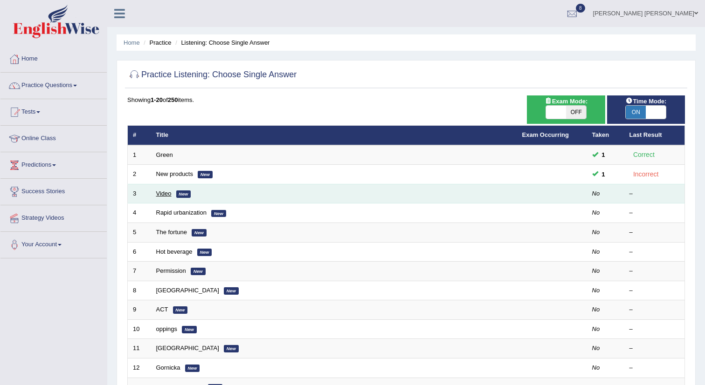
click at [167, 196] on link "Video" at bounding box center [163, 193] width 15 height 7
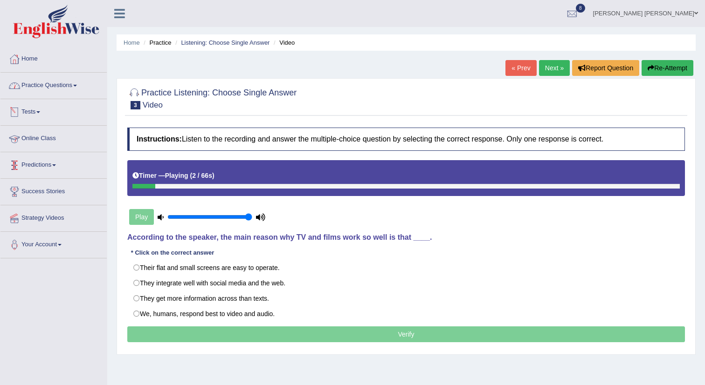
click at [66, 84] on link "Practice Questions" at bounding box center [53, 84] width 106 height 23
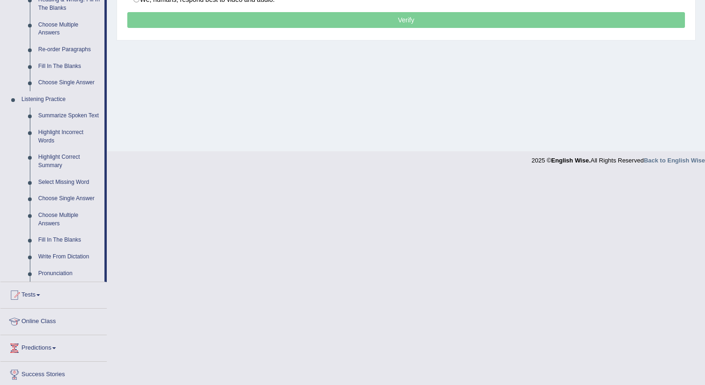
scroll to position [317, 0]
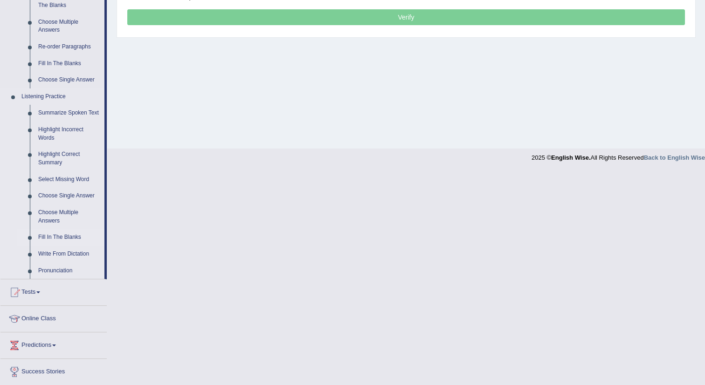
click at [57, 246] on link "Fill In The Blanks" at bounding box center [69, 237] width 70 height 17
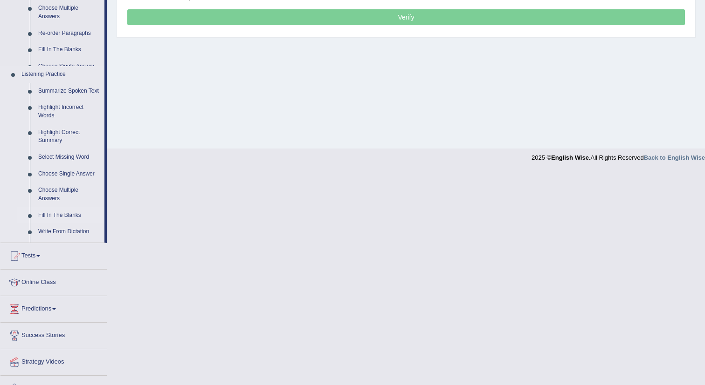
scroll to position [170, 0]
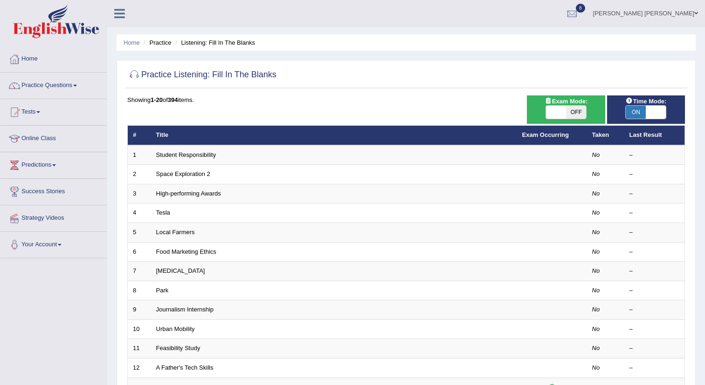
click at [568, 116] on span "OFF" at bounding box center [576, 112] width 20 height 13
checkbox input "true"
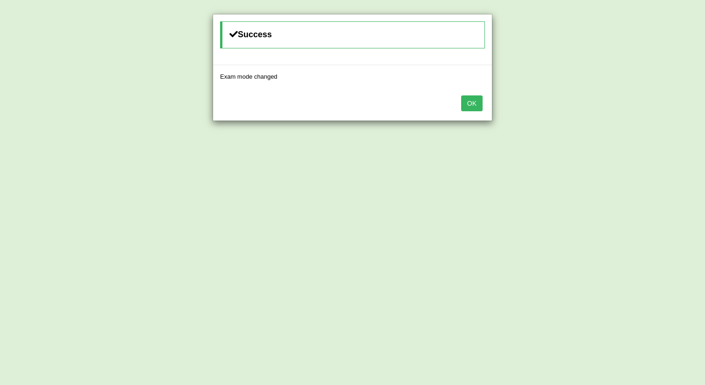
click at [461, 107] on button "OK" at bounding box center [471, 104] width 21 height 16
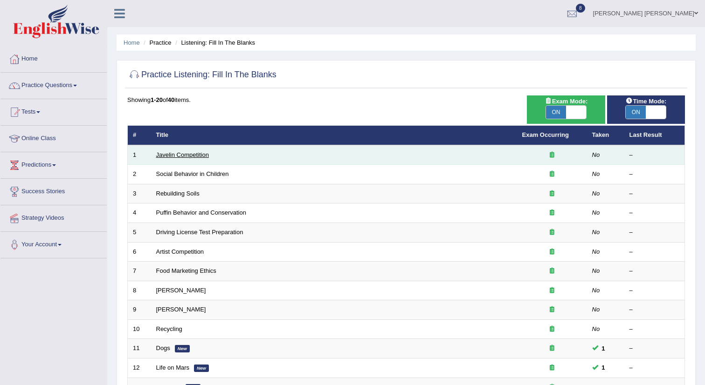
click at [200, 156] on link "Javelin Competition" at bounding box center [182, 154] width 53 height 7
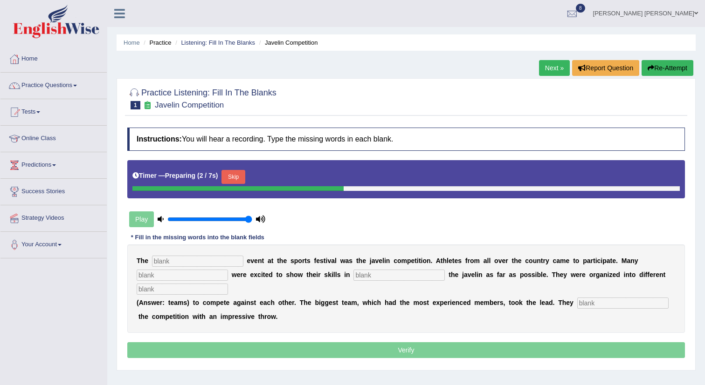
click at [202, 258] on input "text" at bounding box center [197, 261] width 91 height 11
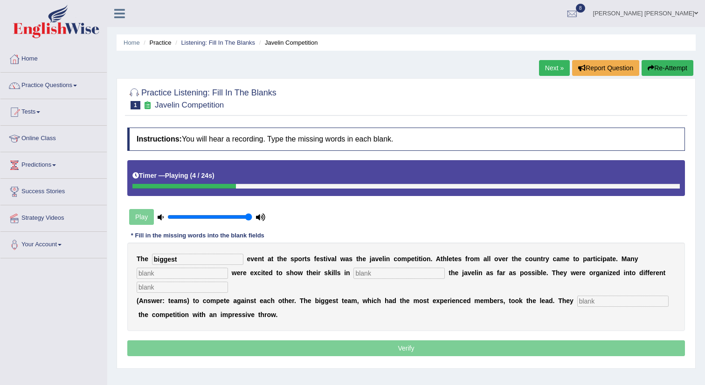
type input "biggest"
click at [198, 278] on input "text" at bounding box center [182, 273] width 91 height 11
type input "people"
click at [401, 275] on input "text" at bounding box center [398, 273] width 91 height 11
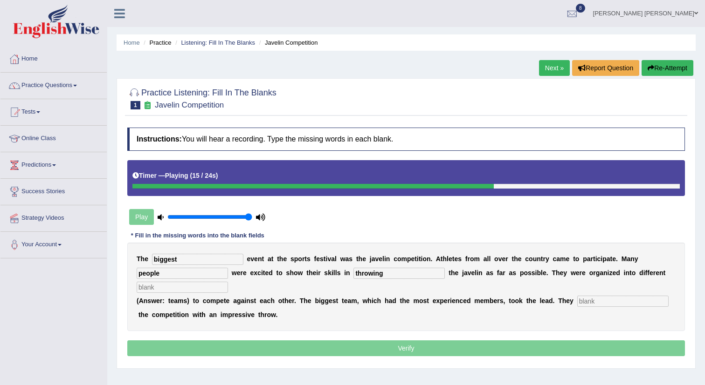
type input "throwing"
click at [188, 286] on input "text" at bounding box center [182, 287] width 91 height 11
type input "teams"
click at [619, 303] on input "text" at bounding box center [622, 301] width 91 height 11
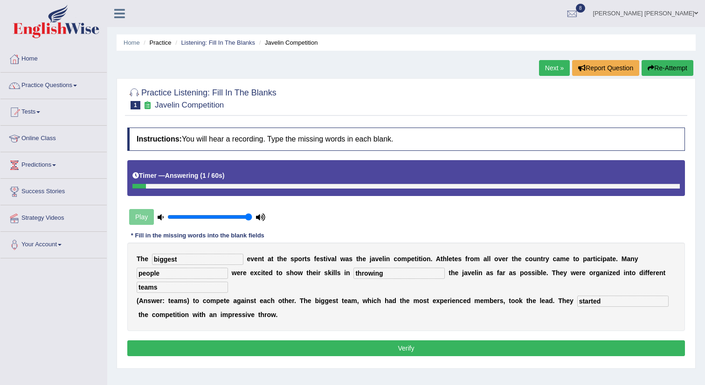
type input "started"
click at [338, 351] on button "Verify" at bounding box center [405, 349] width 557 height 16
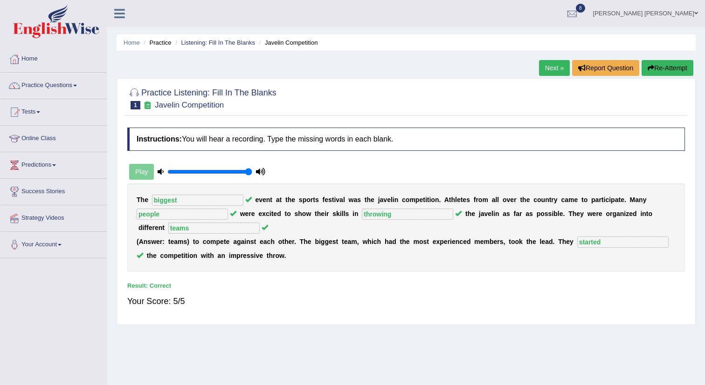
click at [555, 69] on link "Next »" at bounding box center [554, 68] width 31 height 16
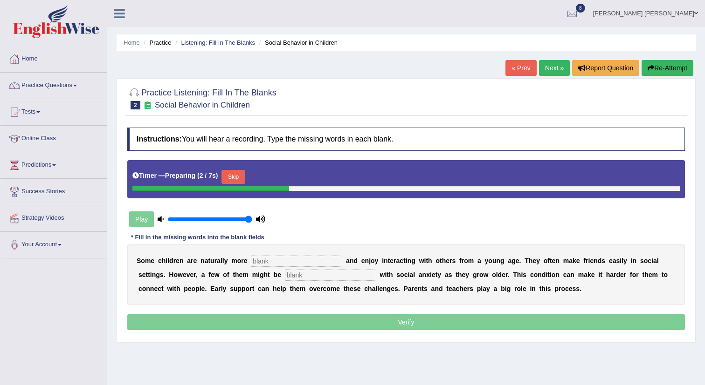
click at [237, 179] on button "Skip" at bounding box center [232, 177] width 23 height 14
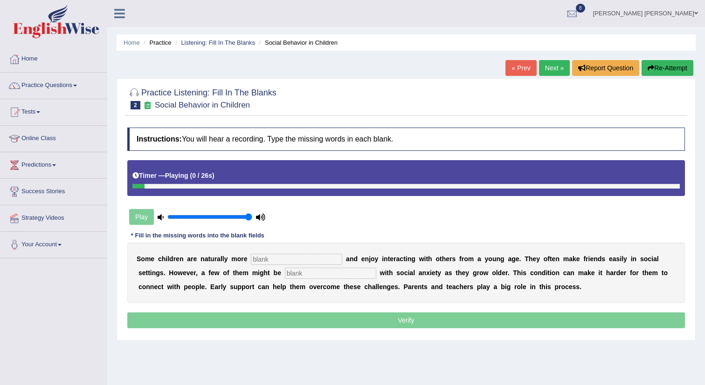
click at [271, 257] on input "text" at bounding box center [296, 259] width 91 height 11
type input "sociable"
click at [285, 271] on input "text" at bounding box center [330, 273] width 91 height 11
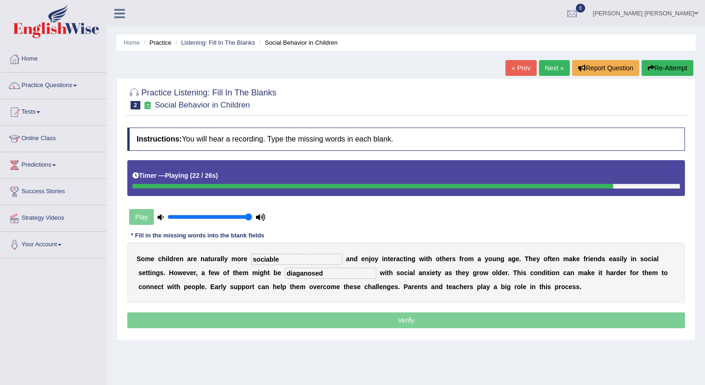
click at [285, 277] on input "diaganosed" at bounding box center [330, 273] width 91 height 11
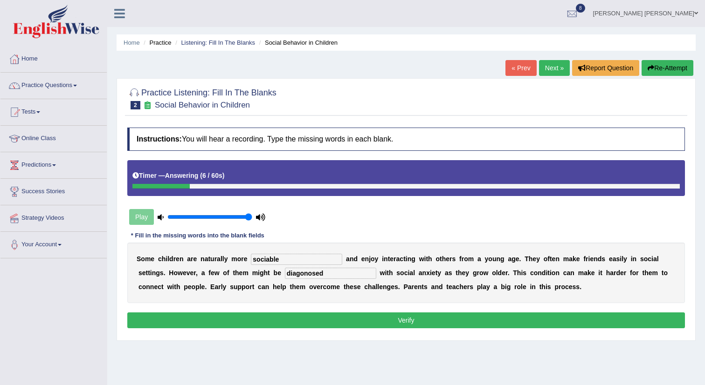
type input "diagonosed"
click at [346, 321] on button "Verify" at bounding box center [405, 321] width 557 height 16
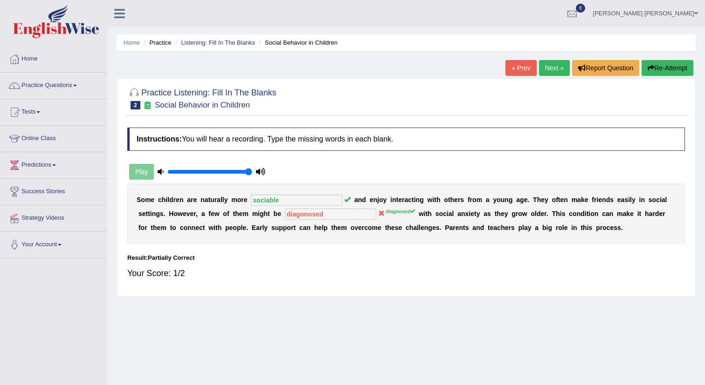
click at [539, 64] on link "Next »" at bounding box center [554, 68] width 31 height 16
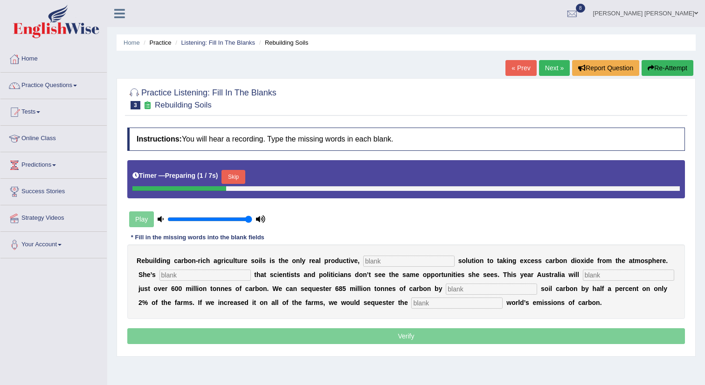
click at [239, 177] on button "Skip" at bounding box center [232, 177] width 23 height 14
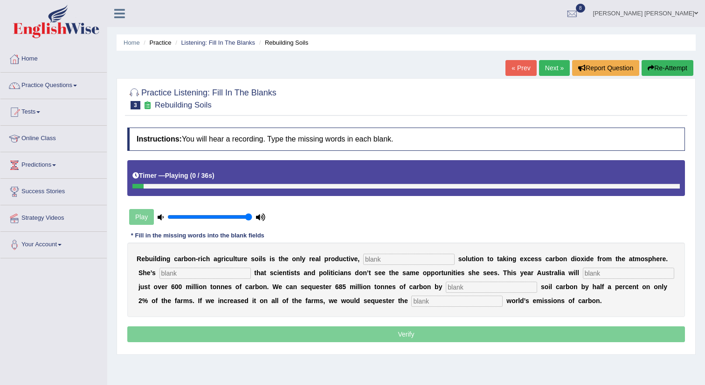
click at [406, 254] on input "text" at bounding box center [408, 259] width 91 height 11
type input "permanet"
click at [181, 279] on input "text" at bounding box center [204, 273] width 91 height 11
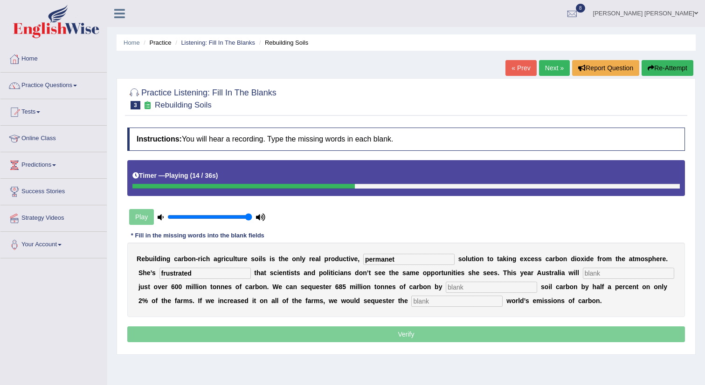
type input "frustrated"
click at [583, 270] on input "text" at bounding box center [628, 273] width 91 height 11
type input "admit"
click at [455, 288] on input "text" at bounding box center [491, 287] width 91 height 11
type input "increasing"
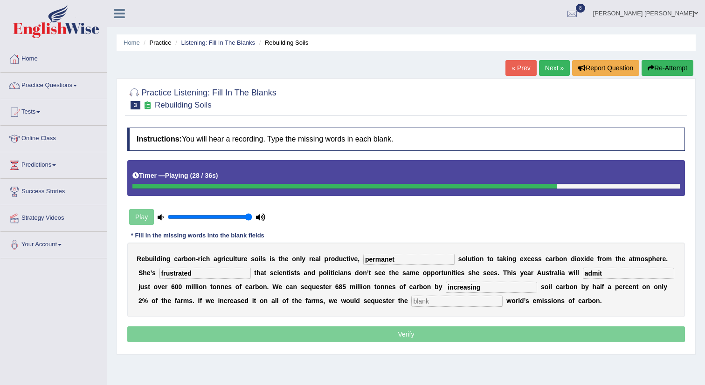
click at [411, 306] on input "text" at bounding box center [456, 301] width 91 height 11
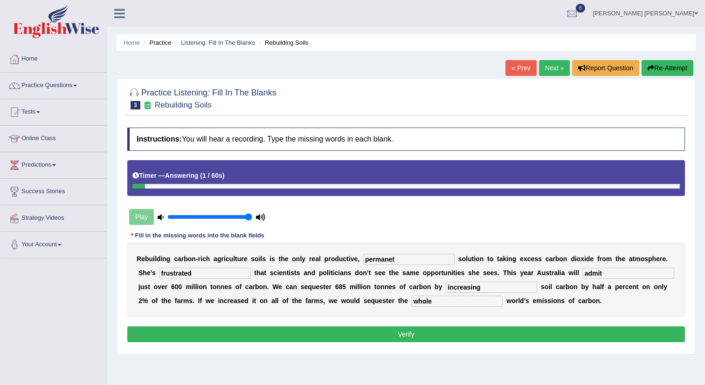
type input "whole"
click at [390, 262] on input "permanet" at bounding box center [408, 259] width 91 height 11
type input "permanent"
click at [408, 336] on button "Verify" at bounding box center [405, 335] width 557 height 16
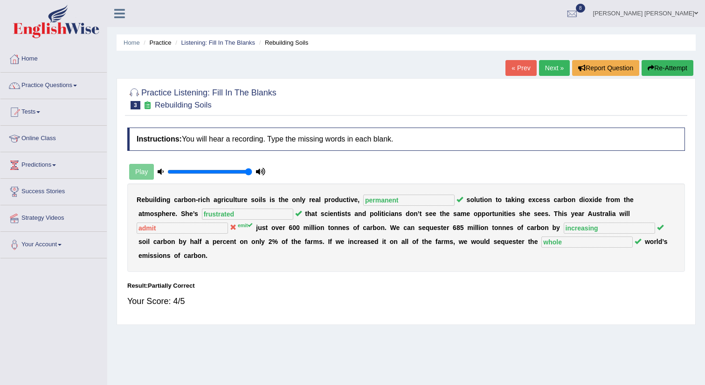
click at [553, 73] on link "Next »" at bounding box center [554, 68] width 31 height 16
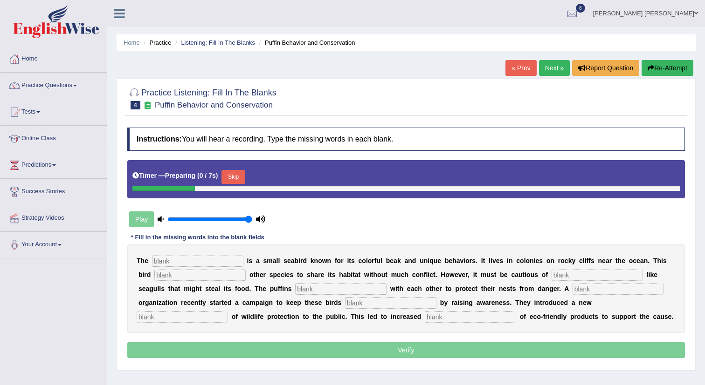
click at [245, 184] on div "Skip" at bounding box center [232, 178] width 23 height 16
click at [241, 177] on button "Skip" at bounding box center [232, 177] width 23 height 14
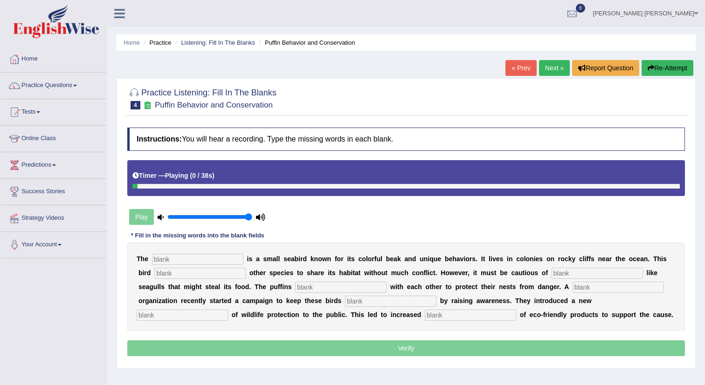
click at [185, 257] on input "text" at bounding box center [197, 259] width 91 height 11
type input "puffin"
click at [174, 275] on input "text" at bounding box center [199, 273] width 91 height 11
type input "allows"
click at [563, 275] on input "text" at bounding box center [596, 273] width 91 height 11
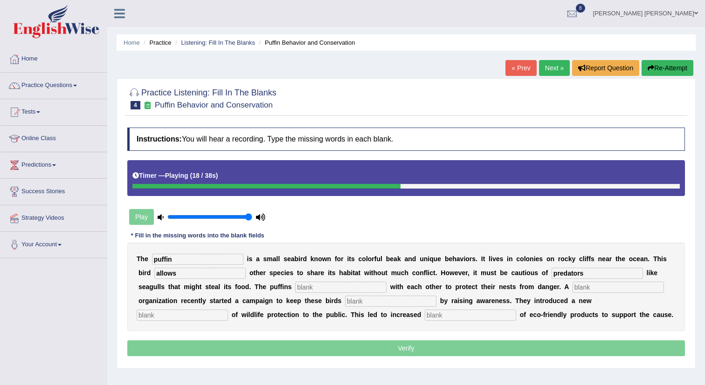
type input "predators"
click at [305, 290] on input "text" at bounding box center [340, 287] width 91 height 11
type input "cooperate"
click at [572, 284] on input "text" at bounding box center [617, 287] width 91 height 11
type input "corporate"
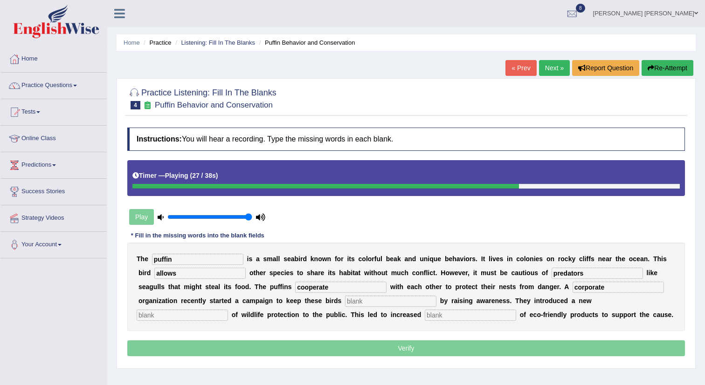
click at [345, 305] on input "text" at bounding box center [390, 301] width 91 height 11
type input "safe"
click at [228, 310] on input "text" at bounding box center [182, 315] width 91 height 11
type input "conception"
click at [293, 323] on div "T h e puffin i s a s m a l l s e a b i r d k n o w n f o r i t s c o l o r f u …" at bounding box center [405, 287] width 557 height 89
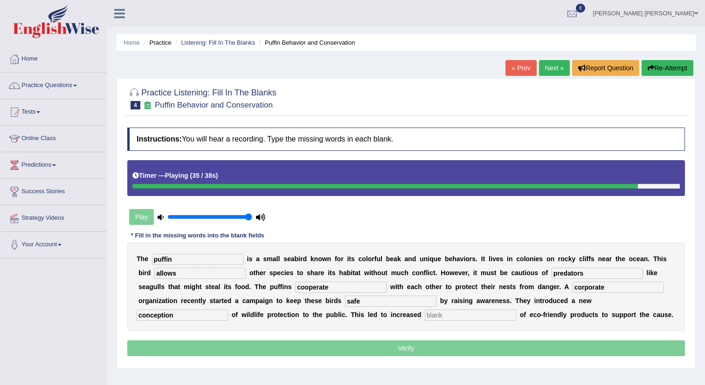
click at [425, 318] on input "text" at bounding box center [470, 315] width 91 height 11
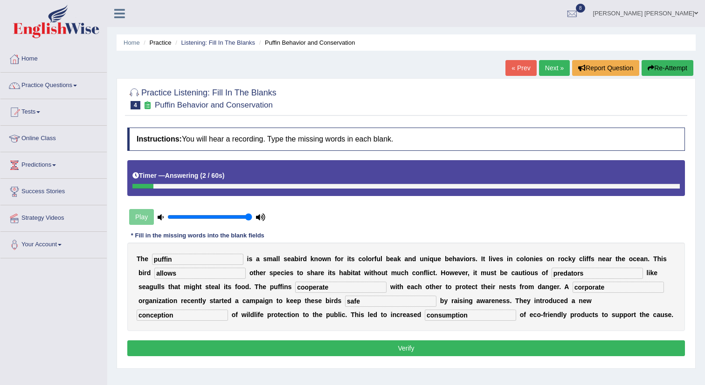
type input "consumption"
click at [193, 264] on input "puffin" at bounding box center [197, 259] width 91 height 11
click at [183, 273] on input "allows" at bounding box center [199, 273] width 91 height 11
click at [572, 287] on input "corporate" at bounding box center [617, 287] width 91 height 11
click at [398, 353] on button "Verify" at bounding box center [405, 349] width 557 height 16
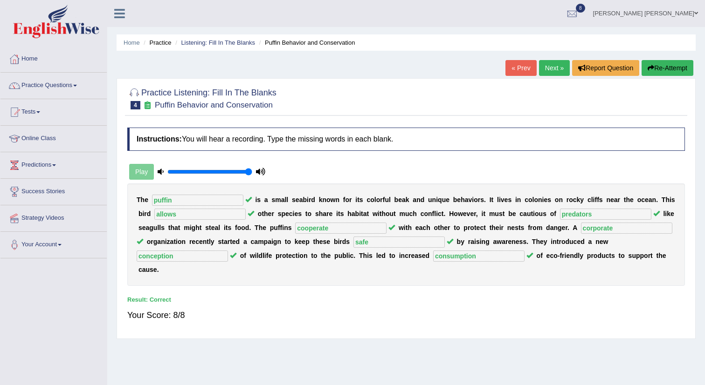
click at [554, 73] on link "Next »" at bounding box center [554, 68] width 31 height 16
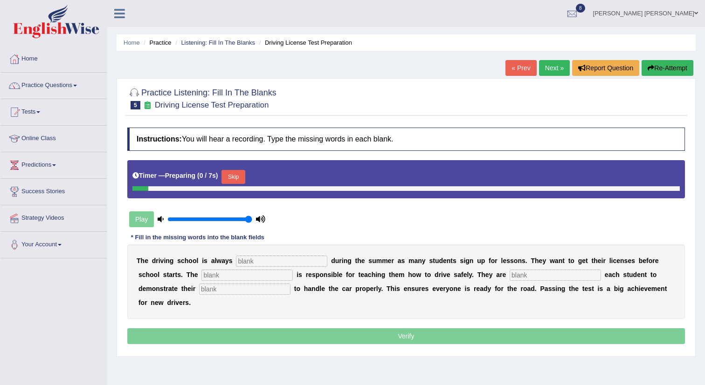
click at [245, 176] on button "Skip" at bounding box center [232, 177] width 23 height 14
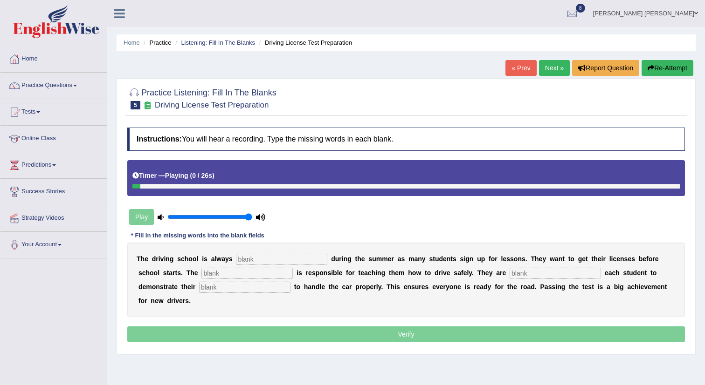
click at [256, 259] on input "text" at bounding box center [281, 259] width 91 height 11
type input "busy"
click at [231, 276] on input "text" at bounding box center [246, 273] width 91 height 11
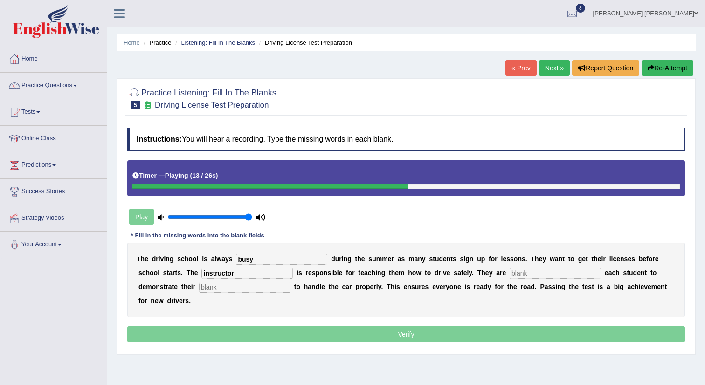
type input "instructor"
click at [510, 268] on input "text" at bounding box center [554, 273] width 91 height 11
type input "requiring"
click at [199, 292] on input "text" at bounding box center [244, 287] width 91 height 11
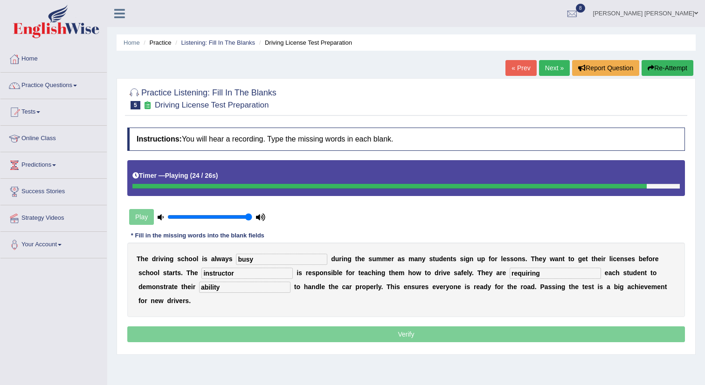
type input "ability"
click at [213, 277] on input "instructor" at bounding box center [246, 273] width 91 height 11
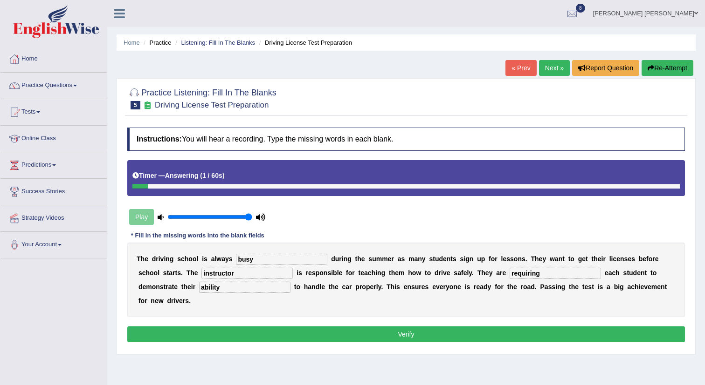
click at [462, 327] on button "Verify" at bounding box center [405, 335] width 557 height 16
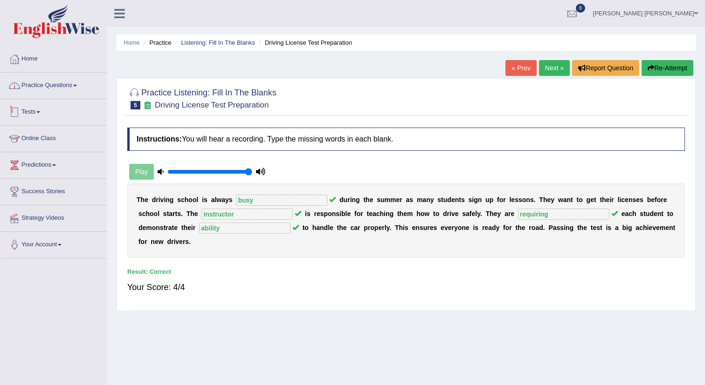
click at [47, 90] on link "Practice Questions" at bounding box center [53, 84] width 106 height 23
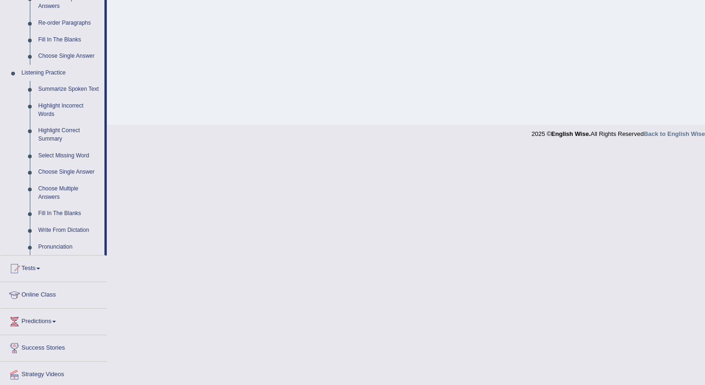
scroll to position [340, 0]
click at [66, 222] on link "Fill In The Blanks" at bounding box center [69, 214] width 70 height 17
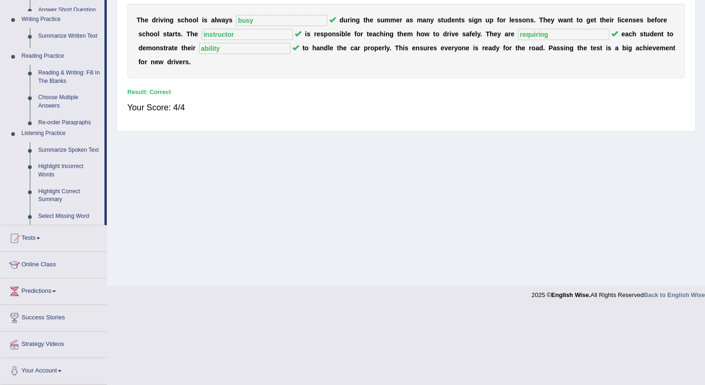
scroll to position [131, 0]
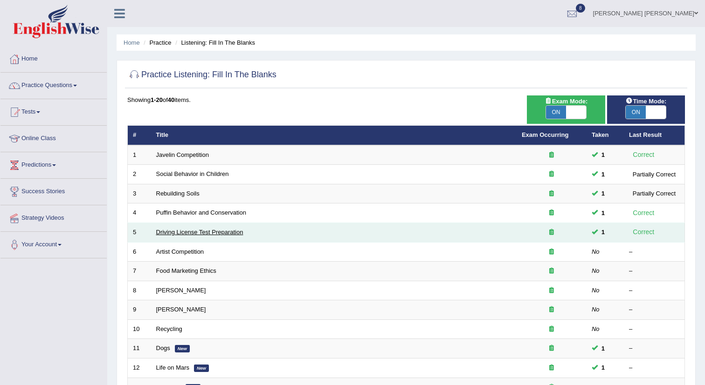
click at [193, 235] on link "Driving License Test Preparation" at bounding box center [199, 232] width 87 height 7
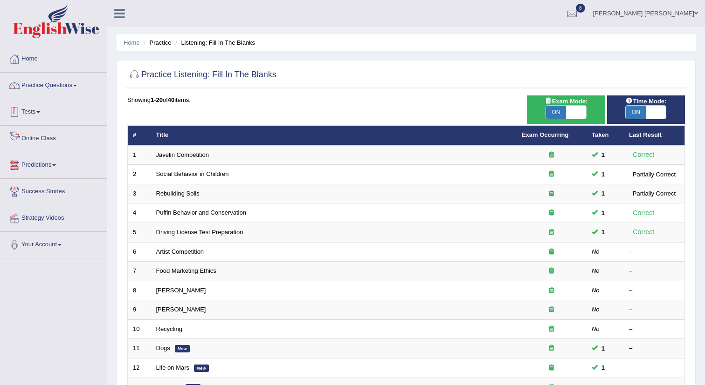
click at [69, 90] on link "Practice Questions" at bounding box center [53, 84] width 106 height 23
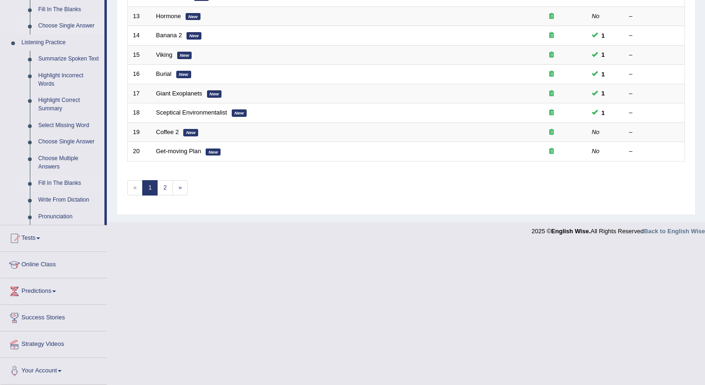
scroll to position [380, 0]
click at [71, 201] on link "Write From Dictation" at bounding box center [69, 200] width 70 height 17
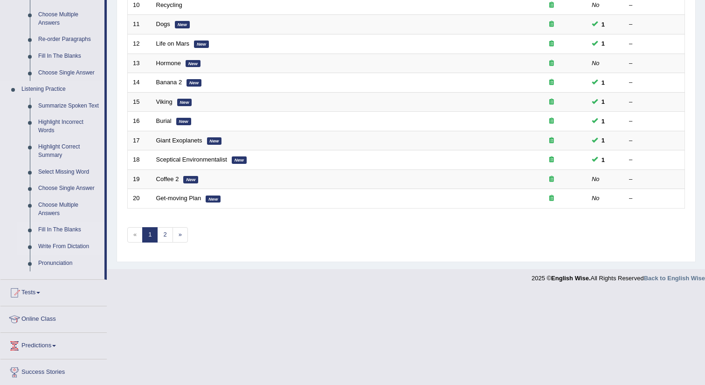
scroll to position [232, 0]
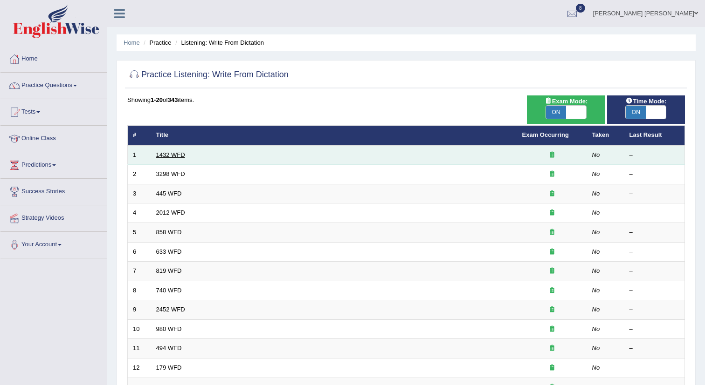
click at [181, 152] on link "1432 WFD" at bounding box center [170, 154] width 29 height 7
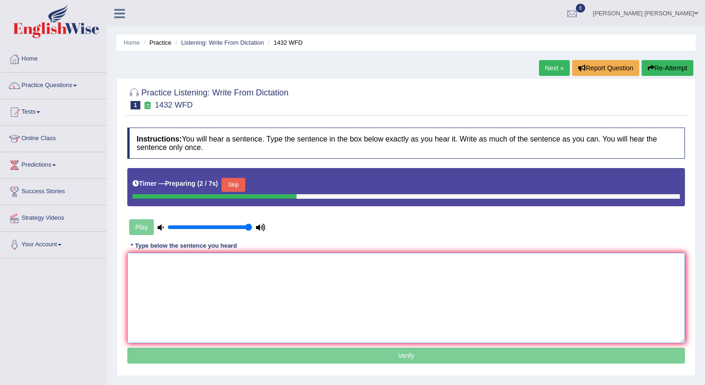
click at [236, 281] on textarea at bounding box center [405, 298] width 557 height 90
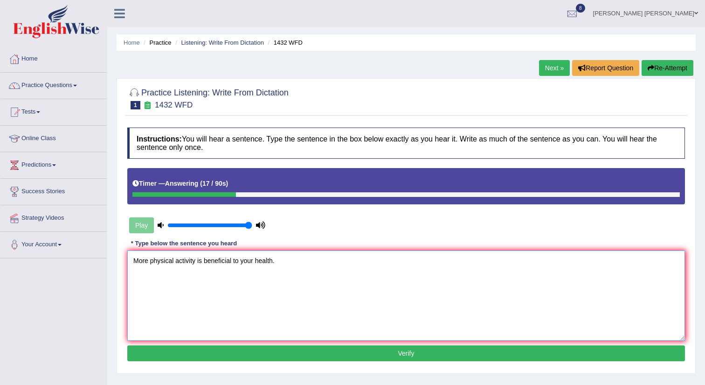
type textarea "More physical activity is beneficial to your health."
click at [255, 350] on button "Verify" at bounding box center [405, 354] width 557 height 16
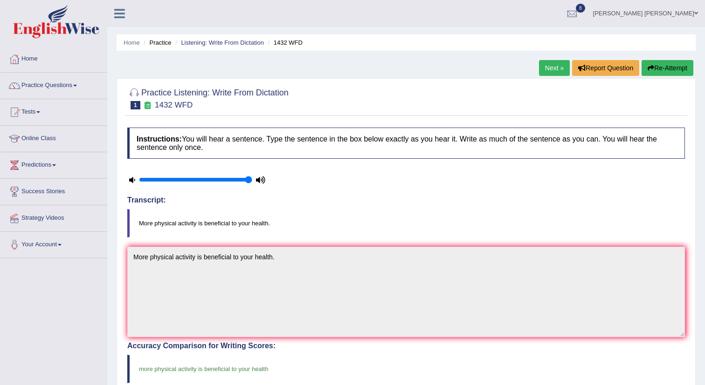
click at [551, 71] on link "Next »" at bounding box center [554, 68] width 31 height 16
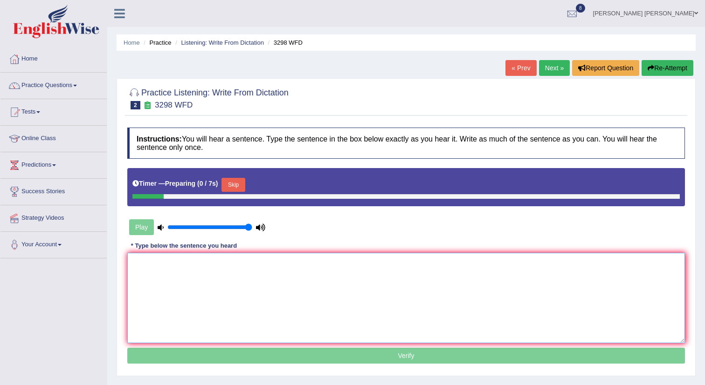
click at [252, 268] on textarea at bounding box center [405, 298] width 557 height 90
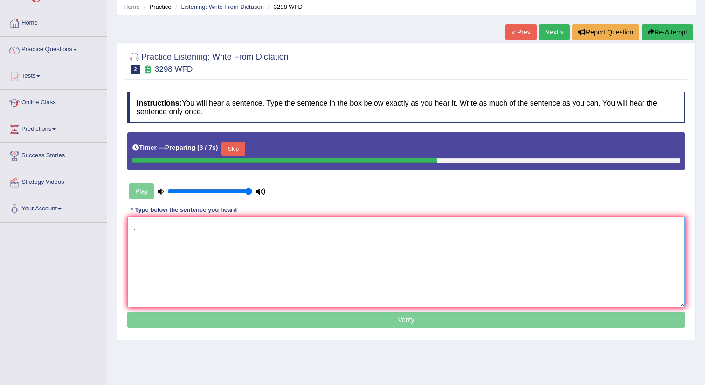
scroll to position [49, 0]
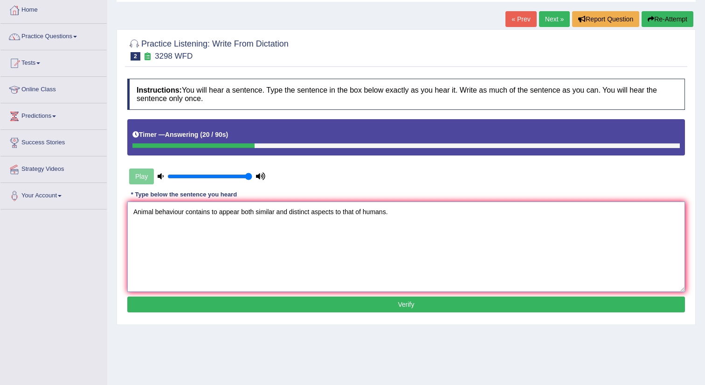
type textarea "Animal behaviour contains to appear both similar and distinct aspects to that o…"
click at [248, 301] on button "Verify" at bounding box center [405, 305] width 557 height 16
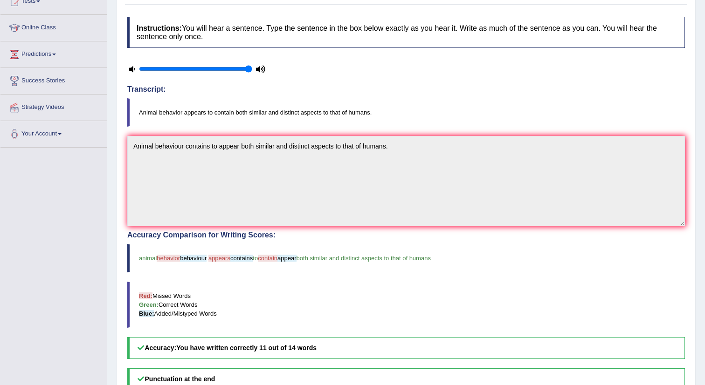
scroll to position [111, 0]
click at [203, 258] on span "behaviour" at bounding box center [193, 258] width 27 height 7
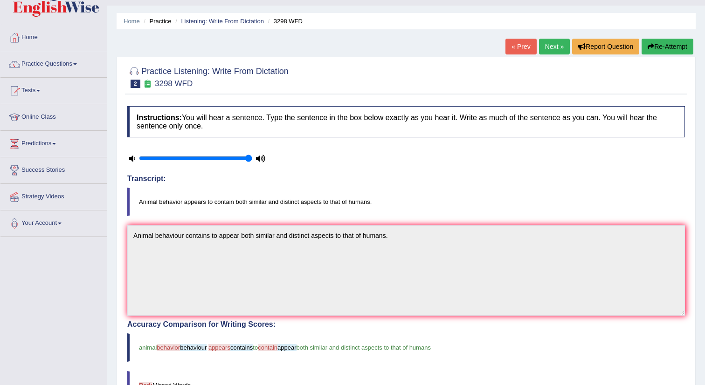
scroll to position [0, 0]
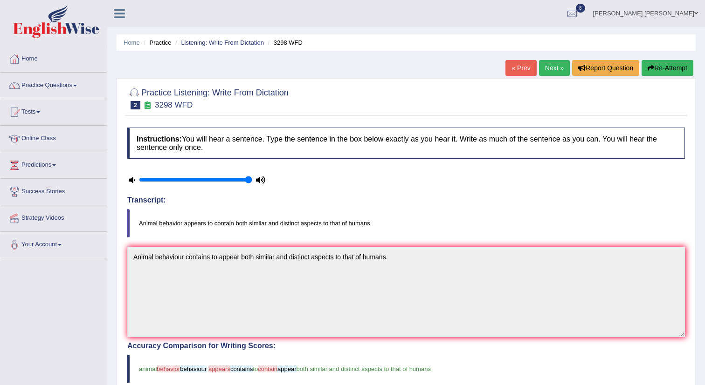
click at [544, 62] on link "Next »" at bounding box center [554, 68] width 31 height 16
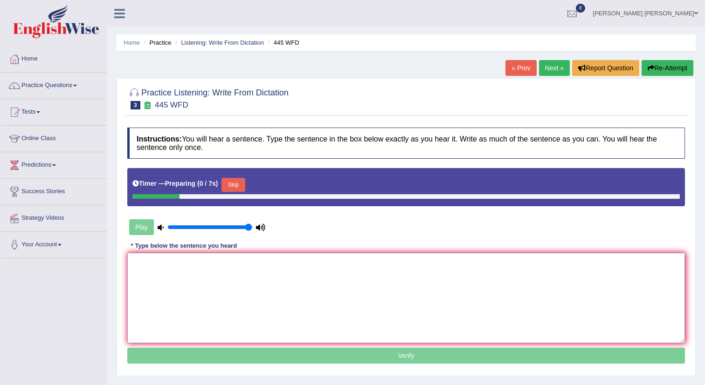
click at [281, 264] on textarea at bounding box center [405, 298] width 557 height 90
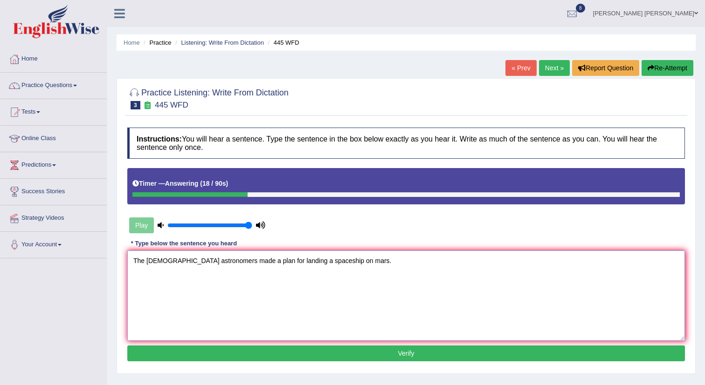
click at [232, 262] on textarea "The [DEMOGRAPHIC_DATA] astronomers made a plan for landing a spaceship on mars." at bounding box center [405, 296] width 557 height 90
type textarea "The [DEMOGRAPHIC_DATA] astronomers made drafted a plan for landing a spaceship …"
click at [310, 349] on button "Verify" at bounding box center [405, 354] width 557 height 16
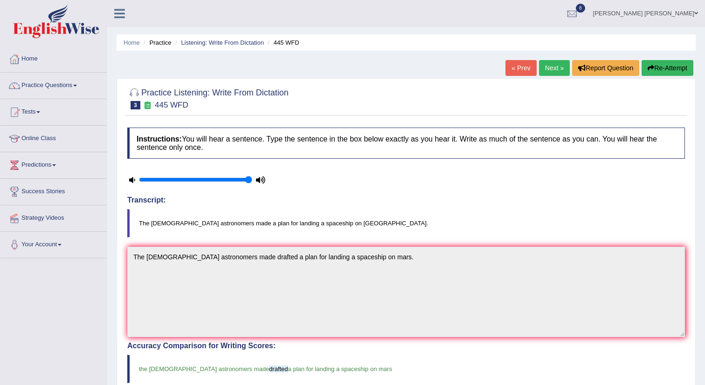
scroll to position [11, 0]
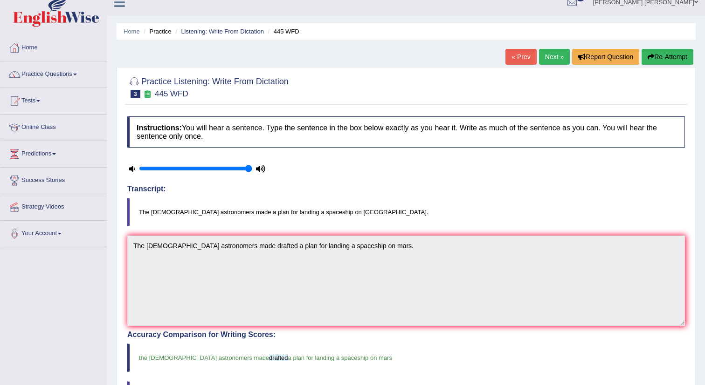
click at [552, 54] on link "Next »" at bounding box center [554, 57] width 31 height 16
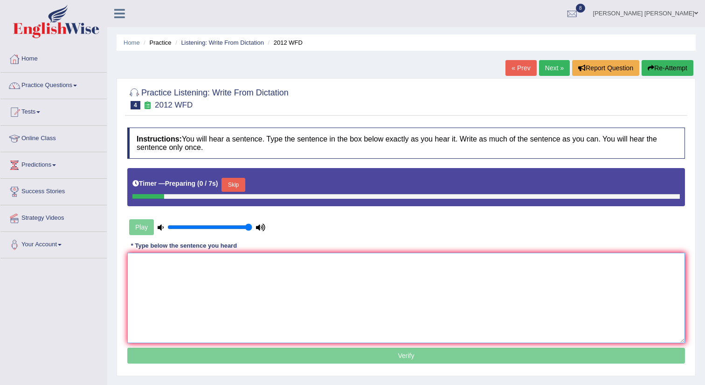
click at [241, 283] on textarea at bounding box center [405, 298] width 557 height 90
click at [243, 188] on button "Skip" at bounding box center [232, 185] width 23 height 14
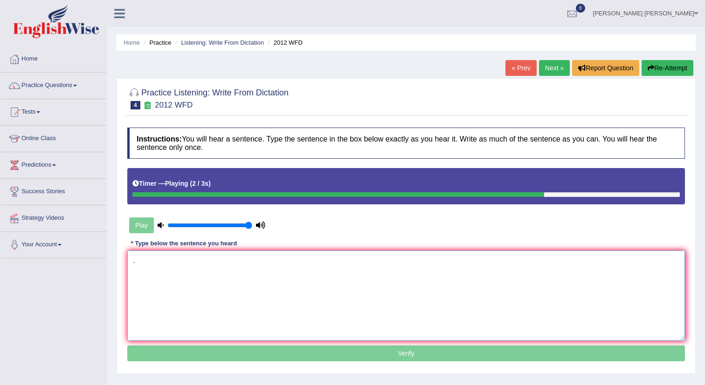
click at [130, 264] on textarea "." at bounding box center [405, 296] width 557 height 90
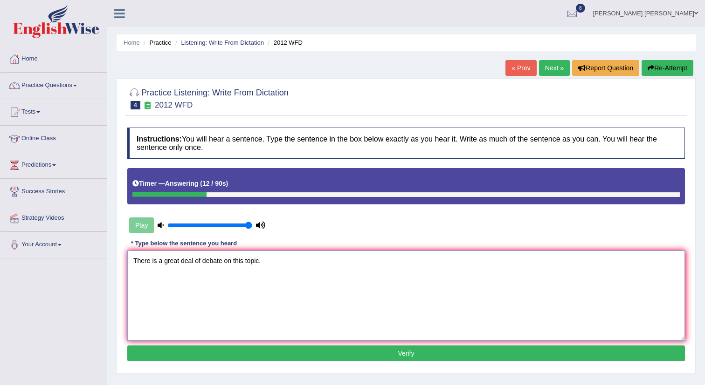
type textarea "There is a great deal of debate on this topic."
click at [377, 349] on button "Verify" at bounding box center [405, 354] width 557 height 16
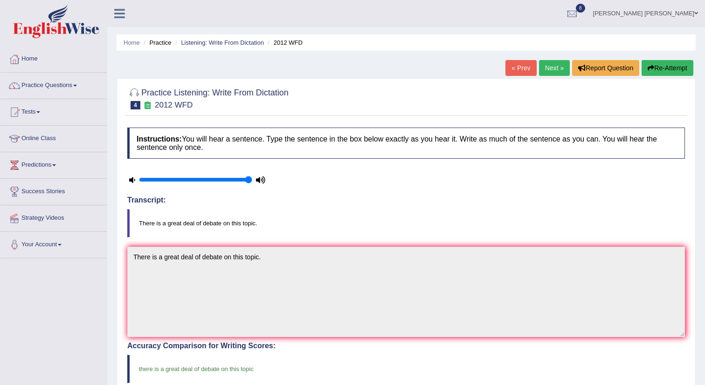
click at [548, 74] on link "Next »" at bounding box center [554, 68] width 31 height 16
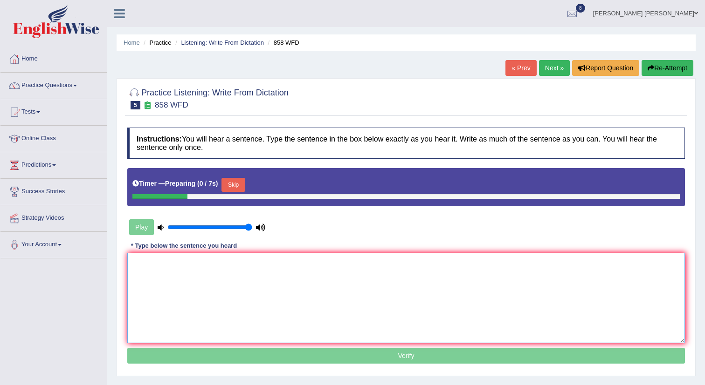
click at [310, 277] on textarea at bounding box center [405, 298] width 557 height 90
click at [245, 183] on button "Skip" at bounding box center [232, 185] width 23 height 14
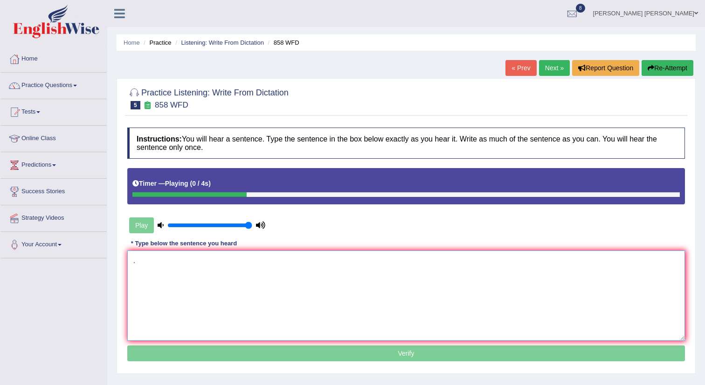
click at [132, 264] on textarea "." at bounding box center [405, 296] width 557 height 90
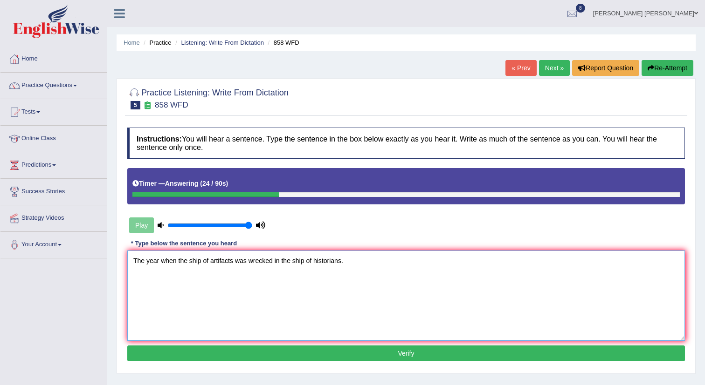
click at [249, 266] on textarea "The year when the ship of artifacts was wrecked in the ship of historians." at bounding box center [405, 296] width 557 height 90
type textarea "The year when the ship of artifacts was were wrecked in the ship of historians."
click at [338, 357] on button "Verify" at bounding box center [405, 354] width 557 height 16
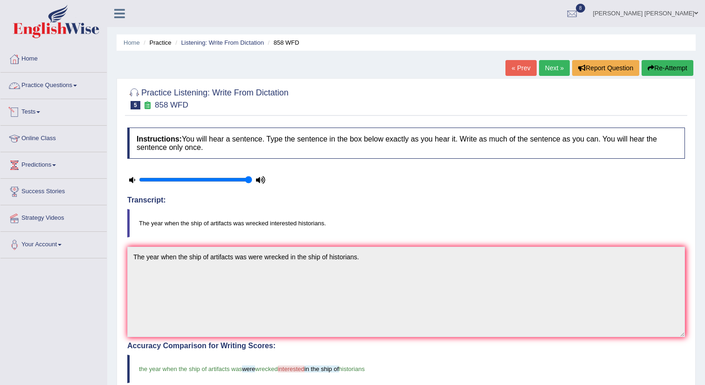
click at [68, 89] on link "Practice Questions" at bounding box center [53, 84] width 106 height 23
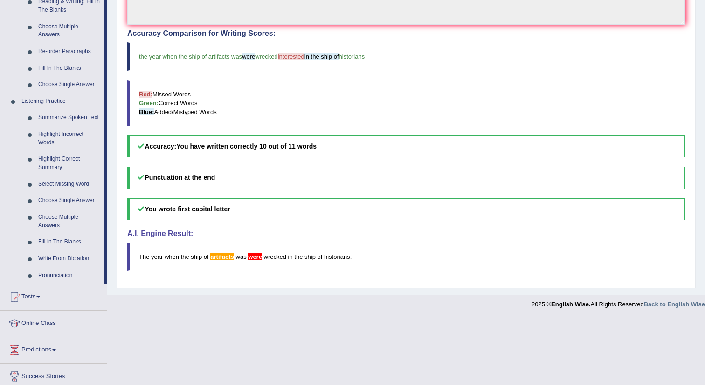
scroll to position [335, 0]
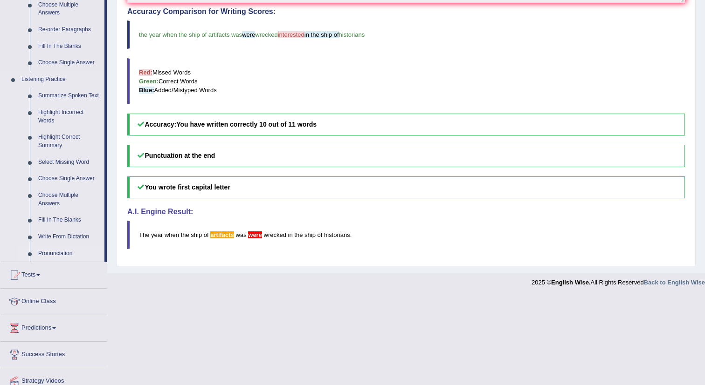
click at [62, 262] on link "Pronunciation" at bounding box center [69, 254] width 70 height 17
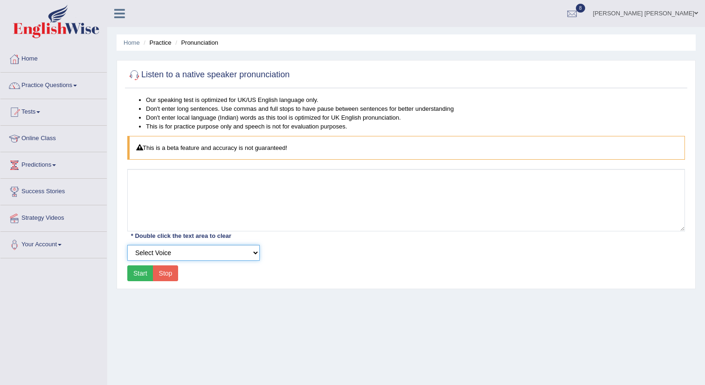
click at [181, 258] on select "Select Voice UK English [DEMOGRAPHIC_DATA] UK English [DEMOGRAPHIC_DATA]" at bounding box center [193, 253] width 132 height 16
select select "183"
click at [127, 245] on select "Select Voice UK English Female UK English Male" at bounding box center [193, 253] width 132 height 16
click at [140, 277] on button "Start" at bounding box center [140, 274] width 26 height 16
click at [141, 270] on button "Start" at bounding box center [140, 274] width 26 height 16
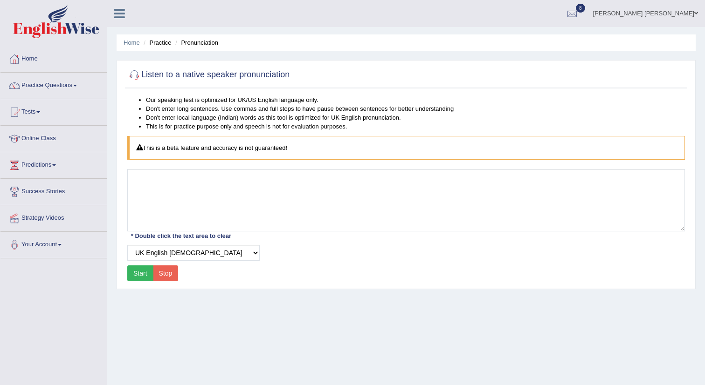
click at [137, 275] on button "Start" at bounding box center [140, 274] width 26 height 16
click at [199, 148] on div "This is a beta feature and accuracy is not guaranteed!" at bounding box center [405, 148] width 557 height 24
click at [172, 275] on button "Stop" at bounding box center [166, 274] width 26 height 16
click at [130, 276] on button "Start" at bounding box center [140, 274] width 26 height 16
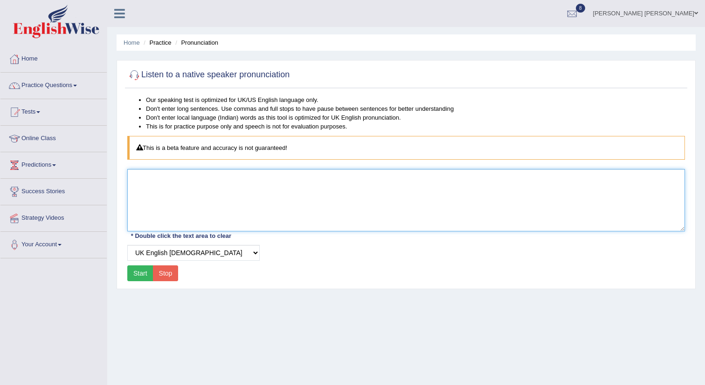
click at [195, 197] on textarea at bounding box center [405, 200] width 557 height 62
type textarea "hello how are you"
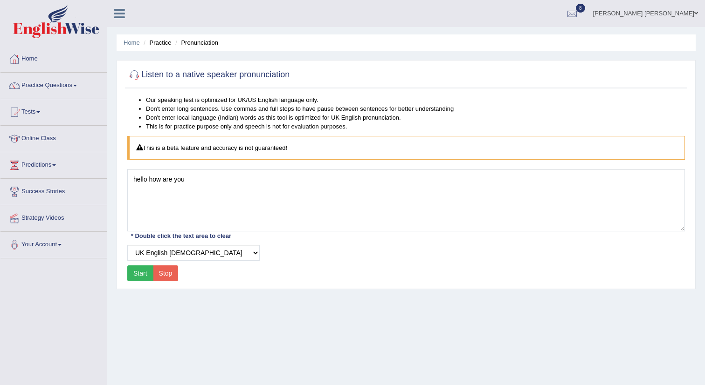
click at [145, 270] on button "Start" at bounding box center [140, 274] width 26 height 16
click at [220, 260] on select "Select Voice UK English Female UK English Male" at bounding box center [193, 253] width 132 height 16
click at [127, 245] on select "Select Voice UK English Female UK English Male" at bounding box center [193, 253] width 132 height 16
click at [136, 273] on button "Start" at bounding box center [140, 274] width 26 height 16
click at [231, 255] on select "Select Voice UK English Female UK English Male" at bounding box center [193, 253] width 132 height 16
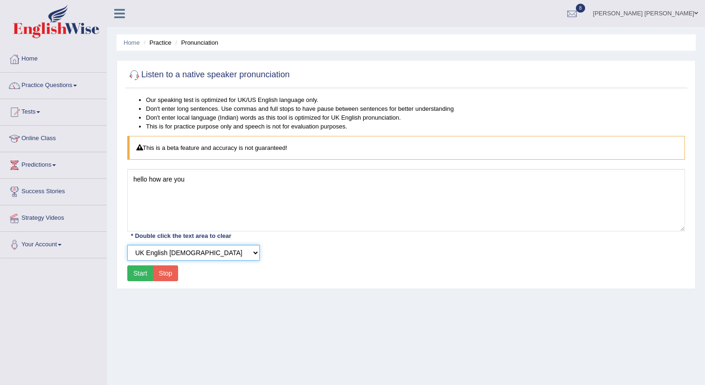
select select "183"
click at [127, 245] on select "Select Voice UK English Female UK English Male" at bounding box center [193, 253] width 132 height 16
click at [250, 294] on div "Home Practice Pronunciation Listen to a native speaker pronunciation Our speaki…" at bounding box center [406, 233] width 598 height 466
click at [64, 85] on link "Practice Questions" at bounding box center [53, 84] width 106 height 23
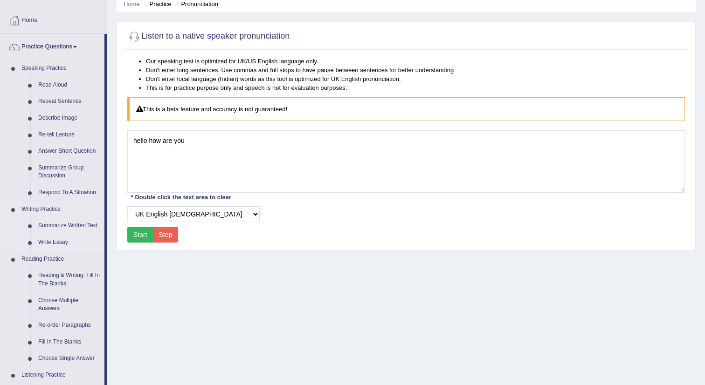
scroll to position [47, 0]
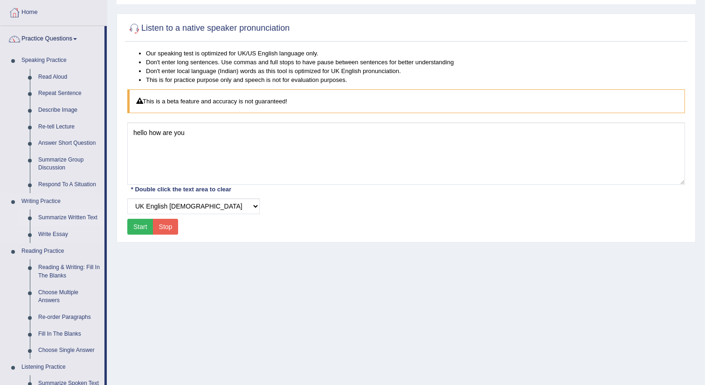
click at [76, 217] on link "Summarize Written Text" at bounding box center [69, 218] width 70 height 17
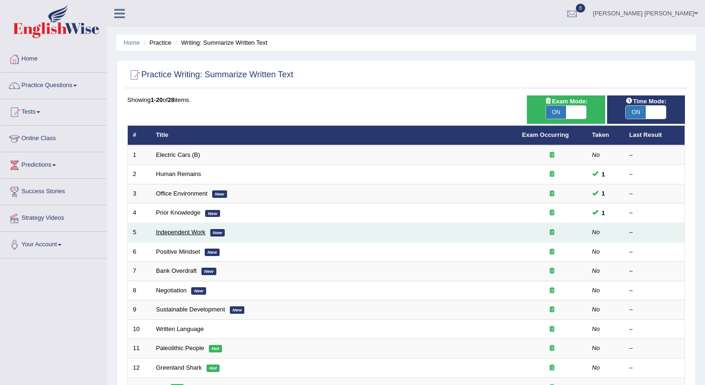
click at [195, 235] on link "Independent Work" at bounding box center [180, 232] width 49 height 7
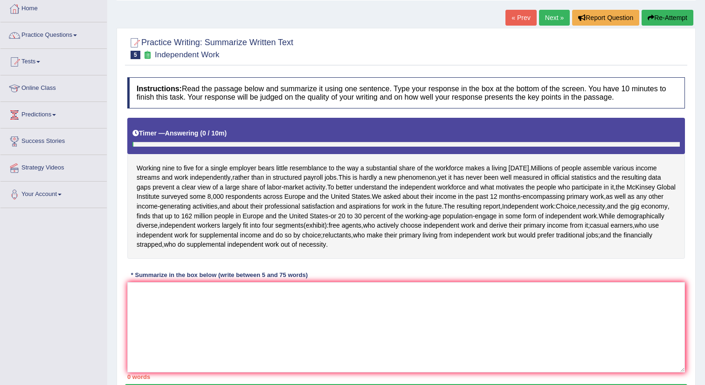
scroll to position [52, 0]
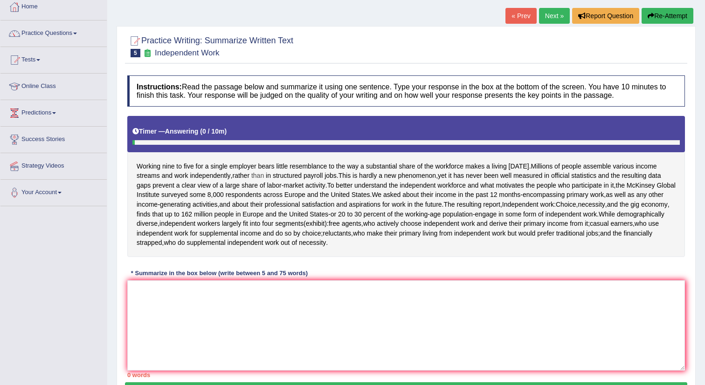
drag, startPoint x: 164, startPoint y: 179, endPoint x: 266, endPoint y: 178, distance: 102.1
click at [266, 178] on div "Working nine to five for a single employer bears little resemblance to the way …" at bounding box center [405, 186] width 557 height 141
click at [293, 298] on textarea at bounding box center [405, 326] width 557 height 90
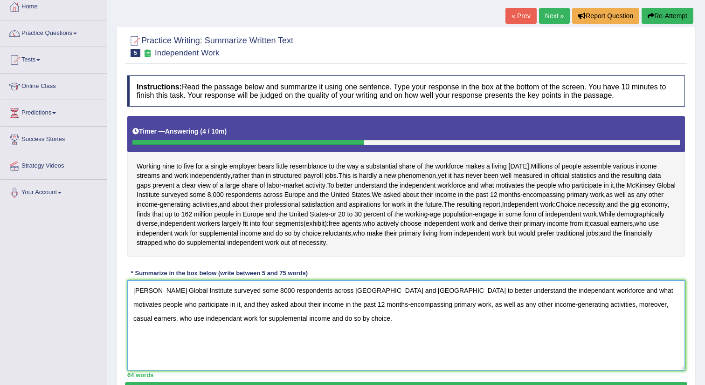
scroll to position [105, 0]
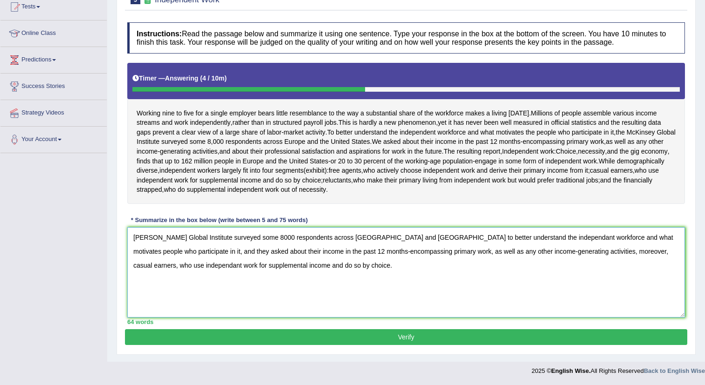
type textarea "McKinsey Global Institute surveyed some 8000 respondents across Europe and the …"
click at [545, 337] on button "Verify" at bounding box center [406, 338] width 562 height 16
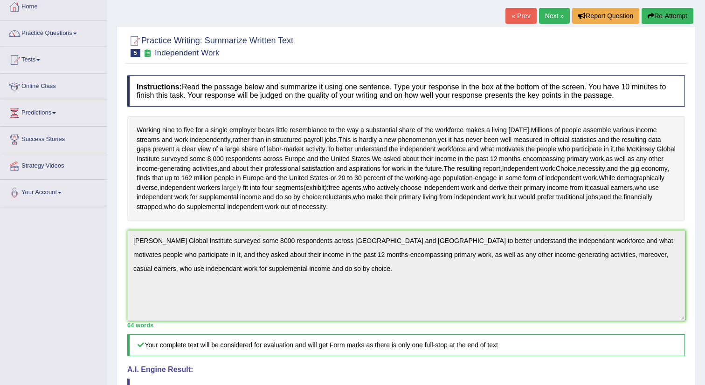
scroll to position [0, 0]
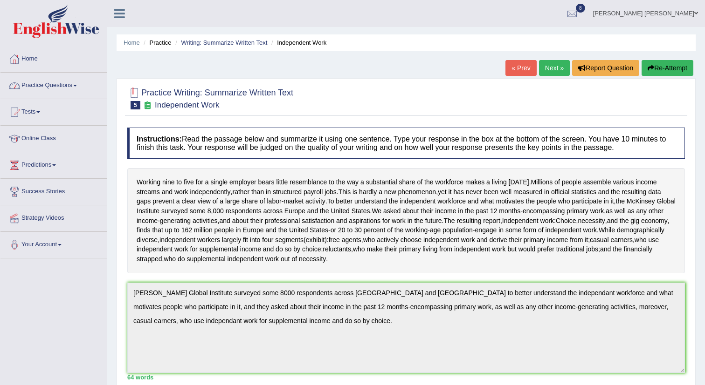
click at [59, 78] on link "Practice Questions" at bounding box center [53, 84] width 106 height 23
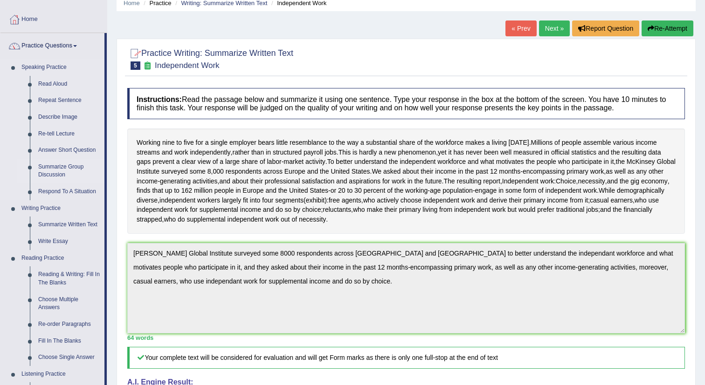
scroll to position [41, 0]
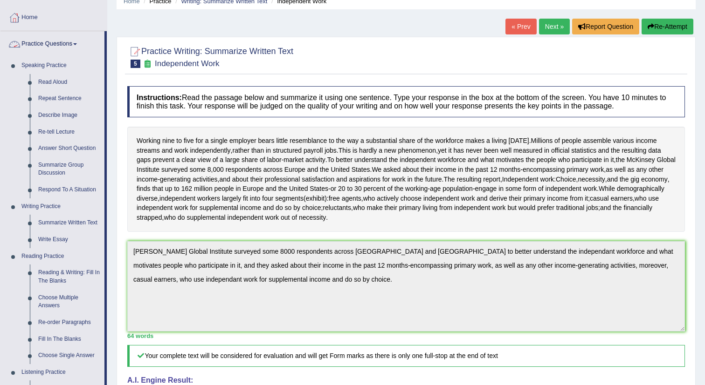
click at [77, 44] on span at bounding box center [75, 44] width 4 height 2
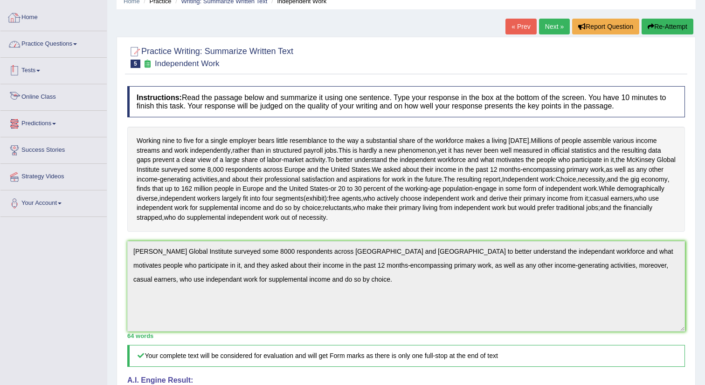
click at [19, 13] on div at bounding box center [14, 18] width 14 height 14
